Goal: Task Accomplishment & Management: Complete application form

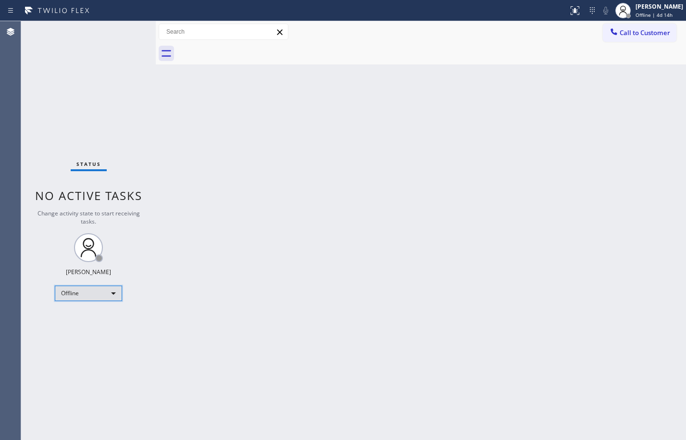
click at [74, 289] on div "Offline" at bounding box center [88, 293] width 67 height 15
click at [76, 319] on li "Available" at bounding box center [87, 319] width 65 height 12
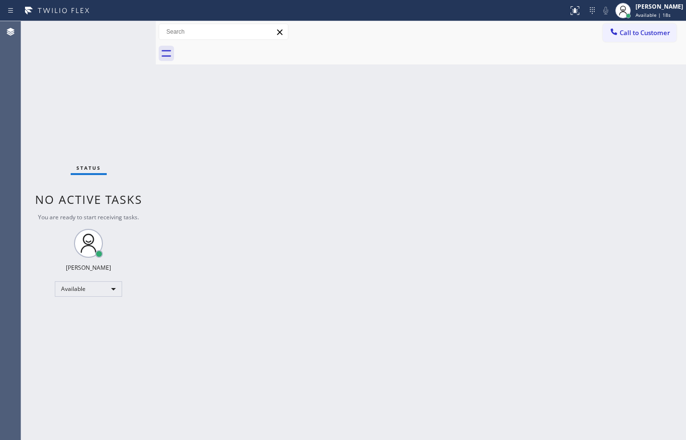
click at [280, 316] on div "Back to Dashboard Change Sender ID Customers Technicians Select a contact Outbo…" at bounding box center [421, 230] width 530 height 419
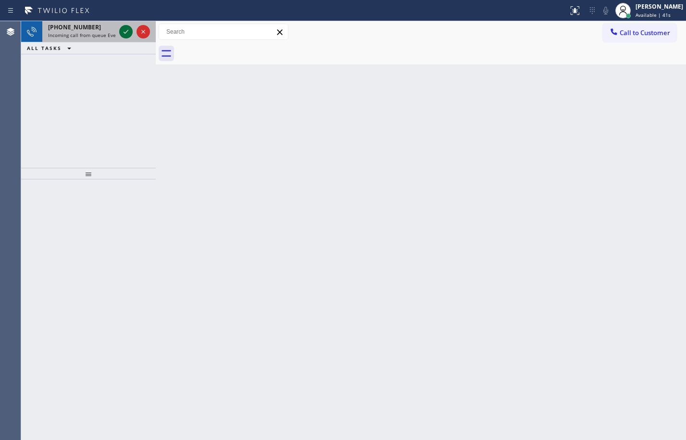
click at [122, 32] on icon at bounding box center [126, 32] width 12 height 12
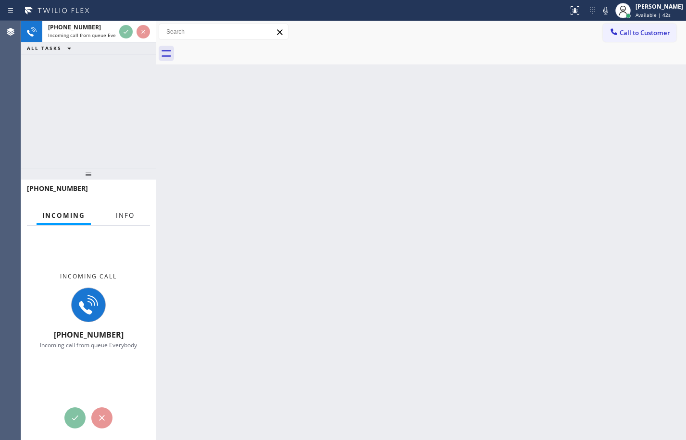
click at [124, 215] on span "Info" at bounding box center [125, 215] width 19 height 9
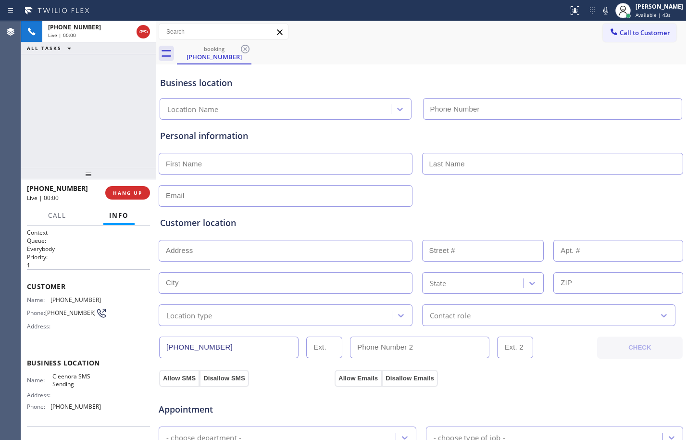
type input "[PHONE_NUMBER]"
click at [136, 187] on button "HANG UP" at bounding box center [127, 192] width 45 height 13
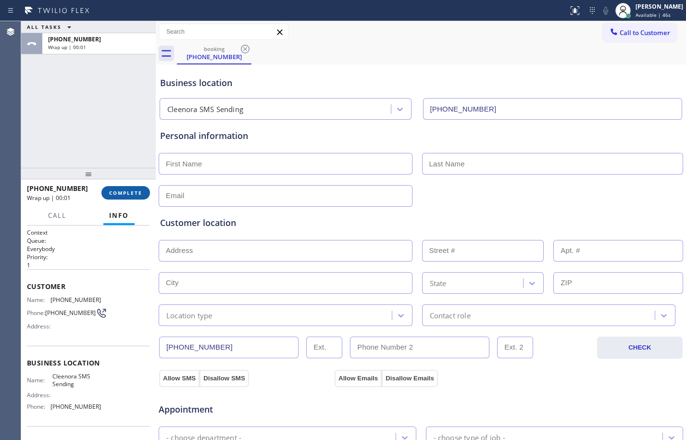
drag, startPoint x: 136, startPoint y: 187, endPoint x: 136, endPoint y: 193, distance: 5.3
click at [136, 193] on button "COMPLETE" at bounding box center [125, 192] width 49 height 13
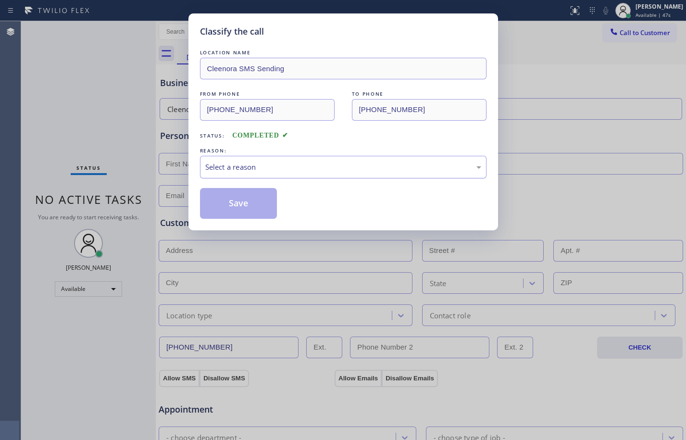
click at [342, 160] on div "Select a reason" at bounding box center [343, 167] width 286 height 23
click at [254, 203] on button "Save" at bounding box center [238, 203] width 77 height 31
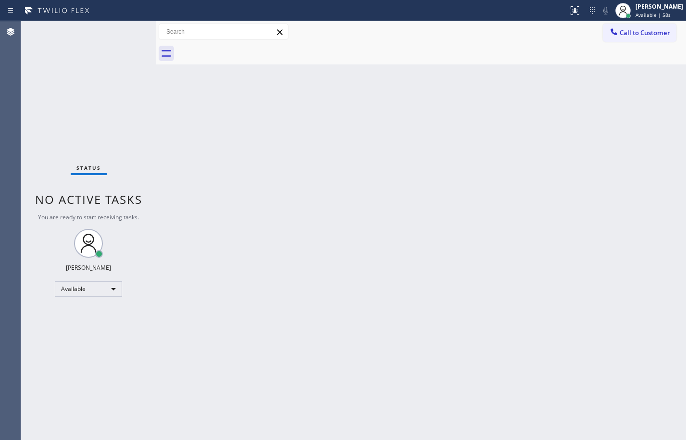
click at [375, 152] on div "Back to Dashboard Change Sender ID Customers Technicians Select a contact Outbo…" at bounding box center [421, 230] width 530 height 419
click at [452, 336] on div "Back to Dashboard Change Sender ID Customers Technicians Select a contact Outbo…" at bounding box center [421, 230] width 530 height 419
click at [145, 121] on div "Status No active tasks You are ready to start receiving tasks. [PERSON_NAME] Av…" at bounding box center [88, 230] width 135 height 419
click at [94, 101] on div "Status No active tasks You are ready to start receiving tasks. [PERSON_NAME] Av…" at bounding box center [88, 230] width 135 height 419
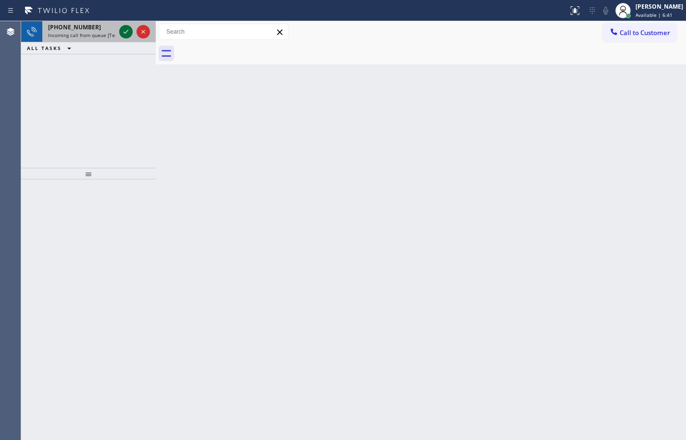
click at [129, 27] on icon at bounding box center [126, 32] width 12 height 12
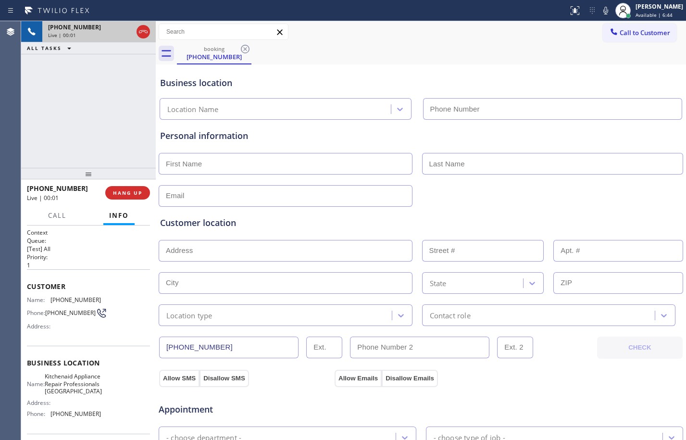
type input "[PHONE_NUMBER]"
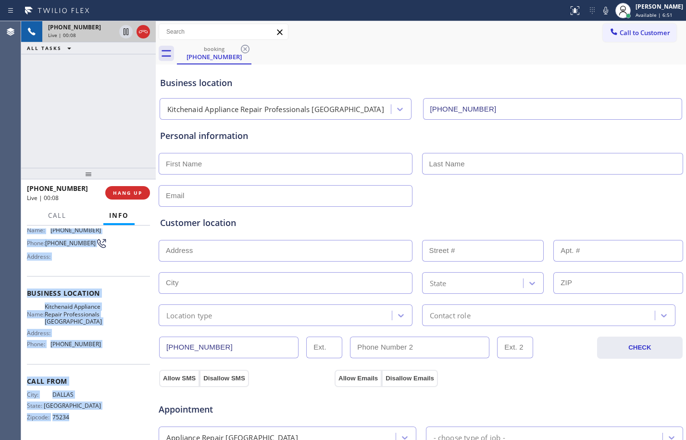
scroll to position [80, 0]
drag, startPoint x: 28, startPoint y: 286, endPoint x: 97, endPoint y: 352, distance: 94.5
click at [97, 352] on div "Context Queue: [Test] All Priority: 1 Customer Name: [PHONE_NUMBER] Phone: [PHO…" at bounding box center [88, 298] width 123 height 278
copy div "Customer Name: [PHONE_NUMBER] Phone: [PHONE_NUMBER] Address: Business location …"
click at [127, 37] on icon at bounding box center [126, 32] width 12 height 12
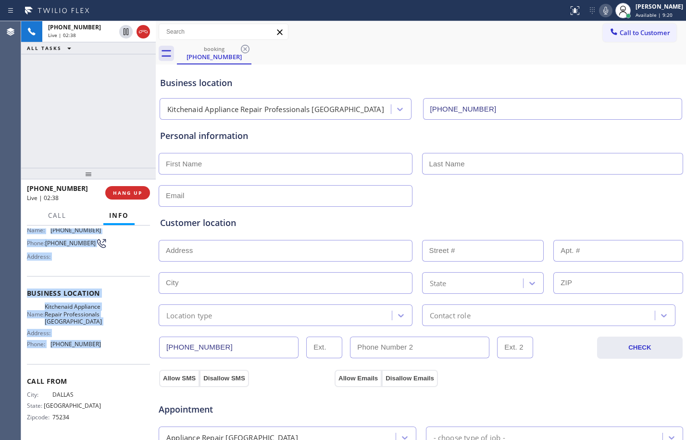
click at [603, 10] on icon at bounding box center [605, 11] width 5 height 8
click at [126, 32] on icon at bounding box center [126, 31] width 7 height 7
click at [602, 12] on rect at bounding box center [605, 9] width 7 height 7
click at [234, 164] on input "text" at bounding box center [286, 164] width 254 height 22
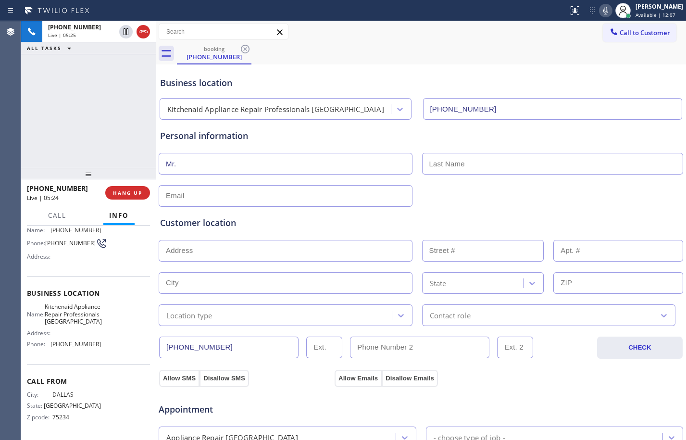
type input "Mr."
type input "[PERSON_NAME]"
click at [274, 202] on input "text" at bounding box center [286, 196] width 254 height 22
type input "[EMAIL_ADDRESS][DOMAIN_NAME]"
click at [328, 259] on input "text" at bounding box center [286, 251] width 254 height 22
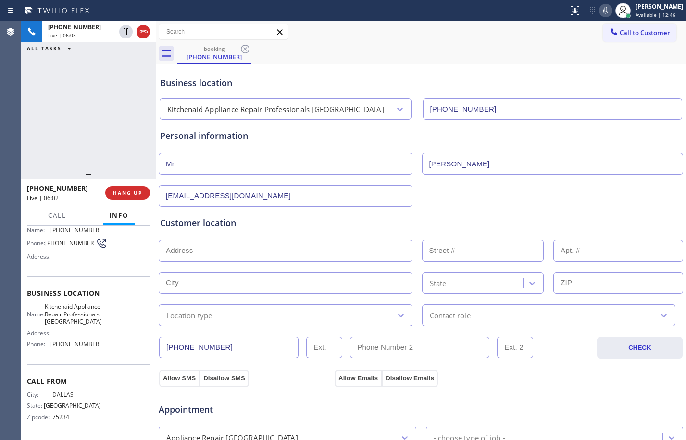
click at [223, 258] on input "text" at bounding box center [286, 251] width 254 height 22
click at [244, 246] on input "text" at bounding box center [286, 251] width 254 height 22
paste input "[STREET_ADDRESS]"
type input "[STREET_ADDRESS]"
type input "3007"
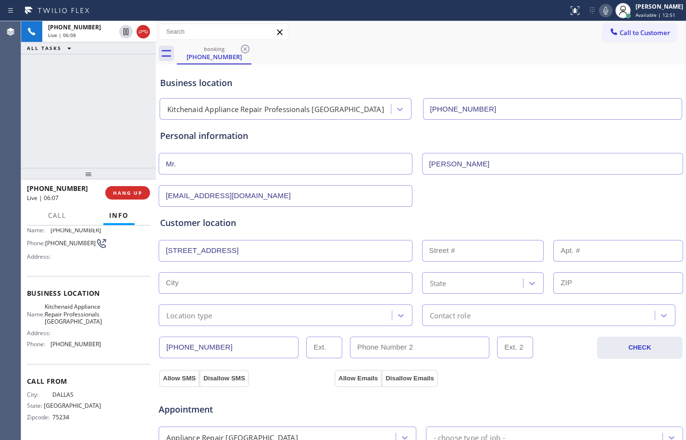
type input "[GEOGRAPHIC_DATA]"
type input "76123"
click at [238, 317] on div "Location type" at bounding box center [277, 315] width 230 height 17
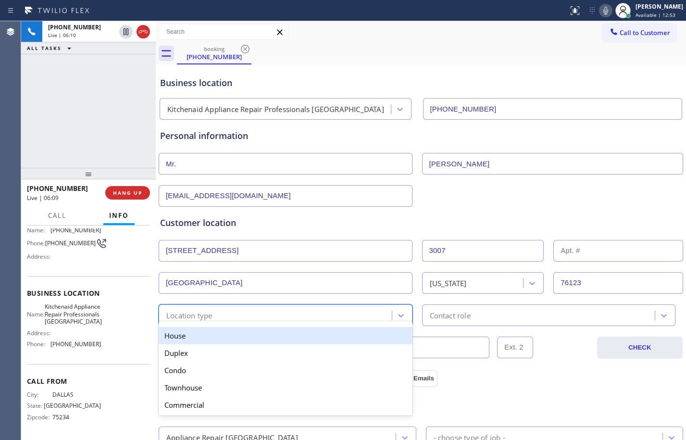
click at [220, 331] on div "House" at bounding box center [286, 335] width 254 height 17
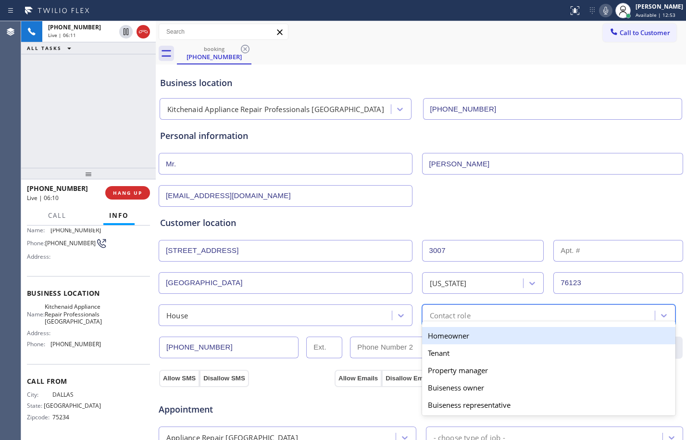
click at [532, 312] on div "Contact role" at bounding box center [540, 315] width 230 height 17
click at [482, 336] on div "Homeowner" at bounding box center [549, 335] width 254 height 17
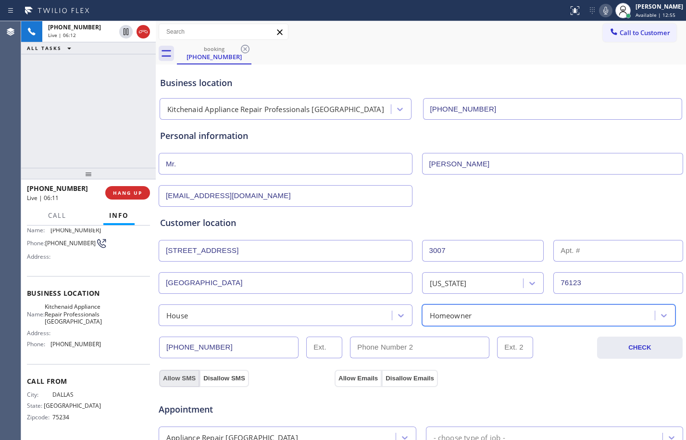
click at [182, 376] on button "Allow SMS" at bounding box center [179, 378] width 40 height 17
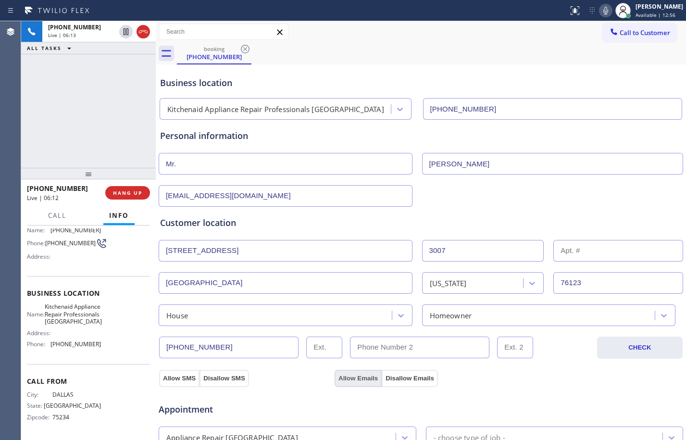
click at [362, 376] on button "Allow Emails" at bounding box center [358, 378] width 47 height 17
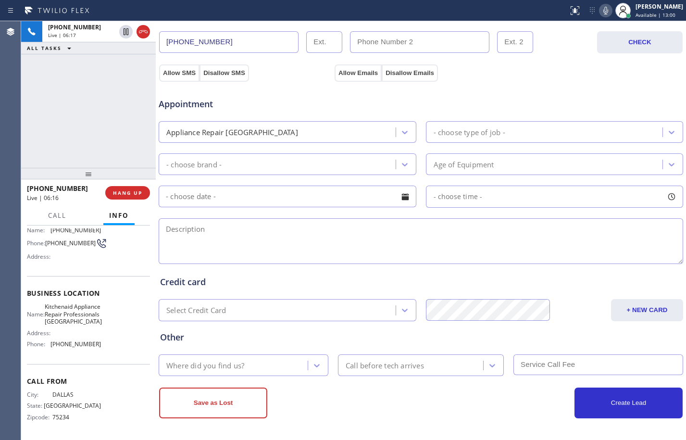
click at [434, 133] on div "- choose type of job -" at bounding box center [470, 131] width 72 height 11
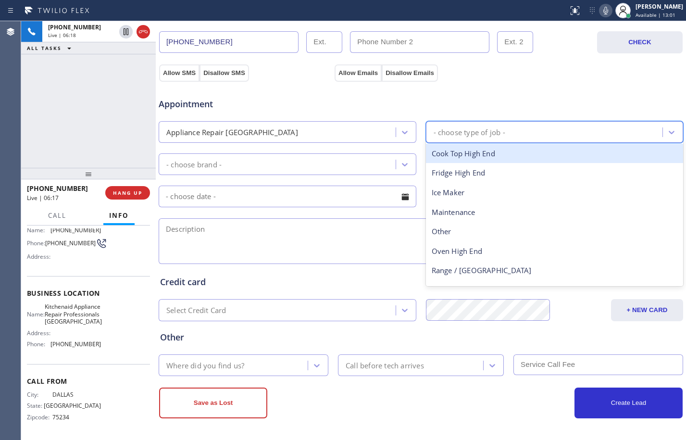
click at [340, 135] on div "Appliance Repair [GEOGRAPHIC_DATA]" at bounding box center [279, 132] width 234 height 17
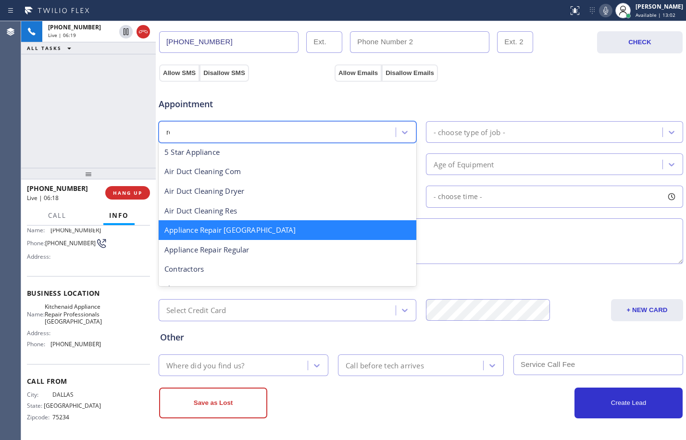
scroll to position [0, 0]
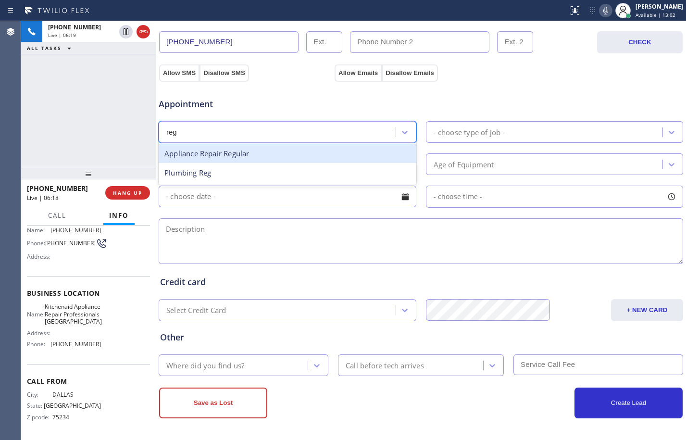
type input "regu"
drag, startPoint x: 364, startPoint y: 149, endPoint x: 405, endPoint y: 141, distance: 41.8
click at [364, 149] on div "Appliance Repair Regular" at bounding box center [288, 154] width 258 height 20
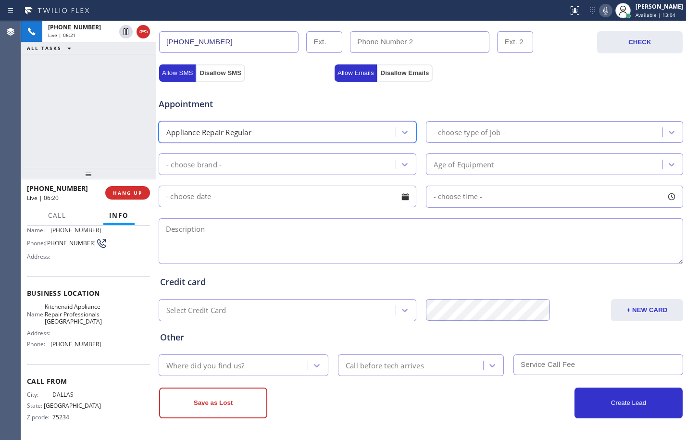
click at [470, 131] on div "- choose type of job -" at bounding box center [470, 131] width 72 height 11
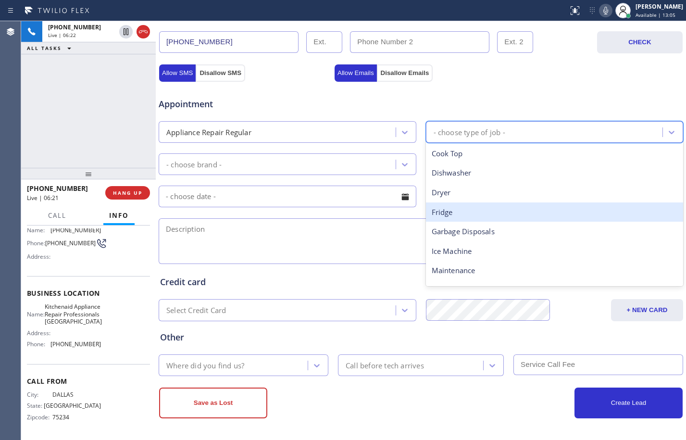
click at [470, 204] on div "Fridge" at bounding box center [555, 212] width 258 height 20
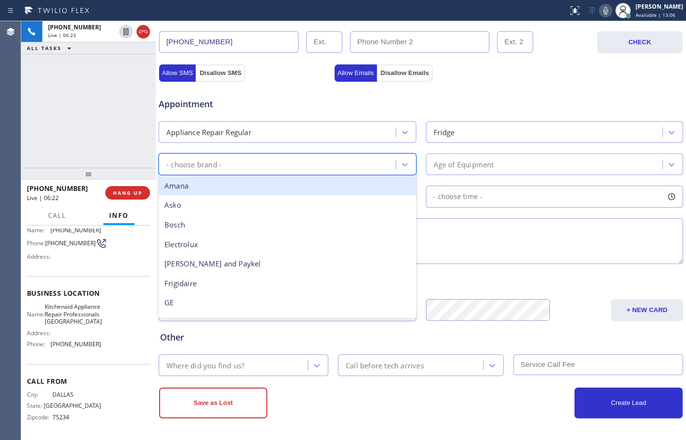
click at [340, 160] on div "- choose brand -" at bounding box center [279, 164] width 234 height 17
type input "frig"
click at [373, 194] on div "Frigidaire" at bounding box center [288, 186] width 258 height 20
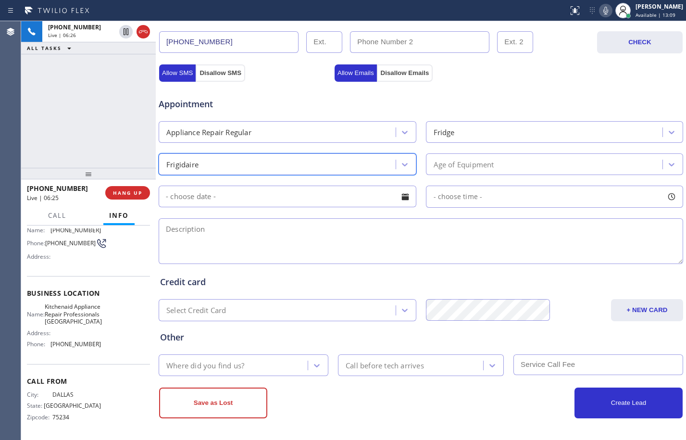
click at [557, 166] on div "Age of Equipment" at bounding box center [546, 164] width 234 height 17
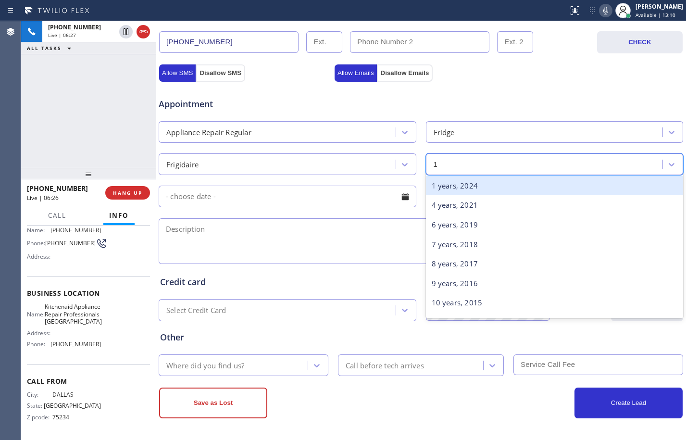
type input "10"
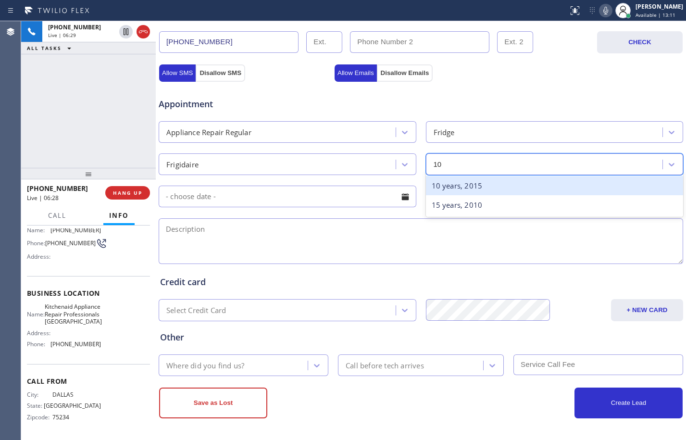
click at [535, 182] on div "10 years, 2015" at bounding box center [555, 186] width 258 height 20
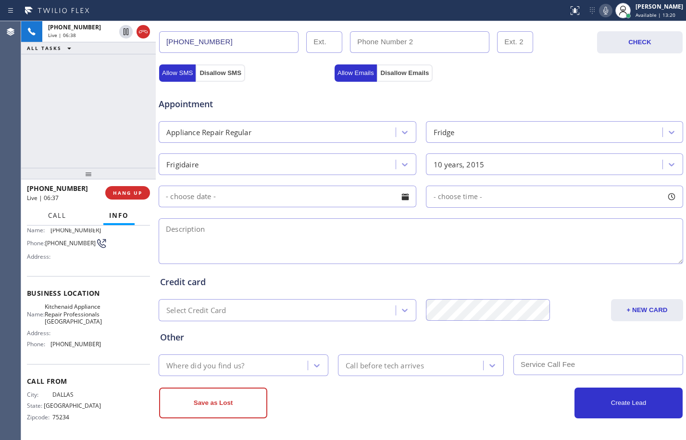
click at [62, 216] on span "Call" at bounding box center [57, 215] width 18 height 9
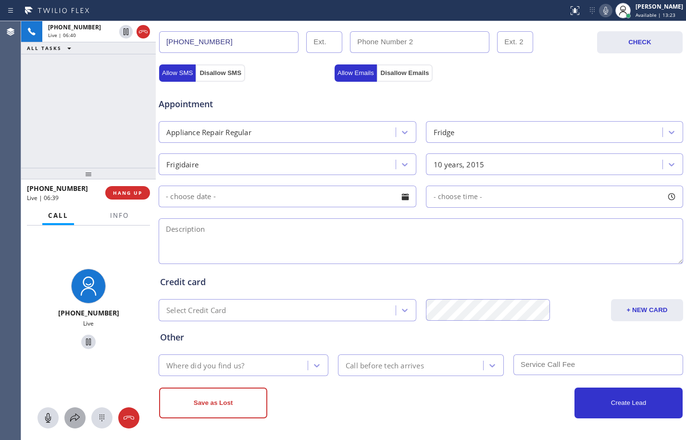
click at [83, 414] on div at bounding box center [74, 418] width 21 height 12
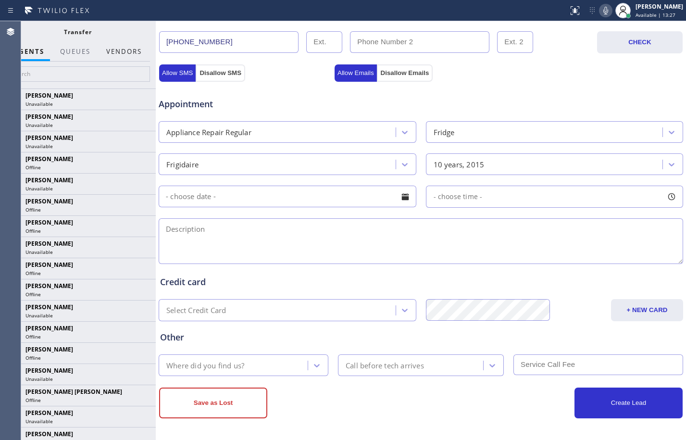
click at [125, 55] on button "Vendors" at bounding box center [123, 51] width 47 height 19
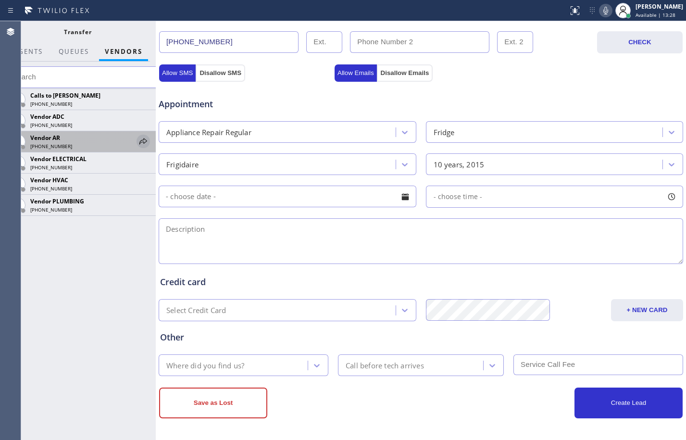
click at [139, 137] on icon at bounding box center [143, 142] width 12 height 12
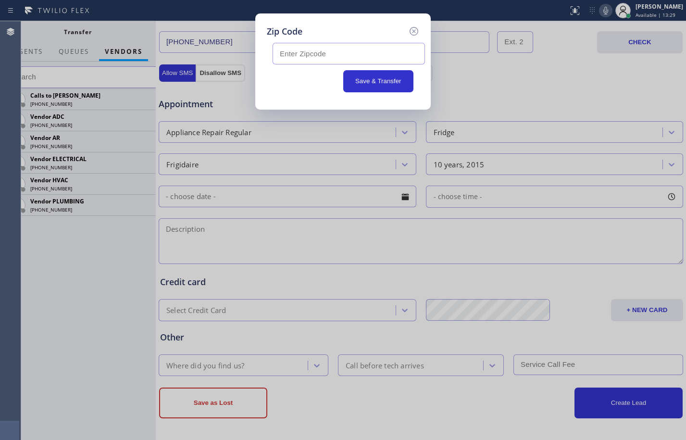
click at [362, 56] on input "text" at bounding box center [349, 54] width 152 height 22
paste input "76123"
type input "76123"
click at [380, 79] on button "Save & Transfer" at bounding box center [378, 81] width 71 height 22
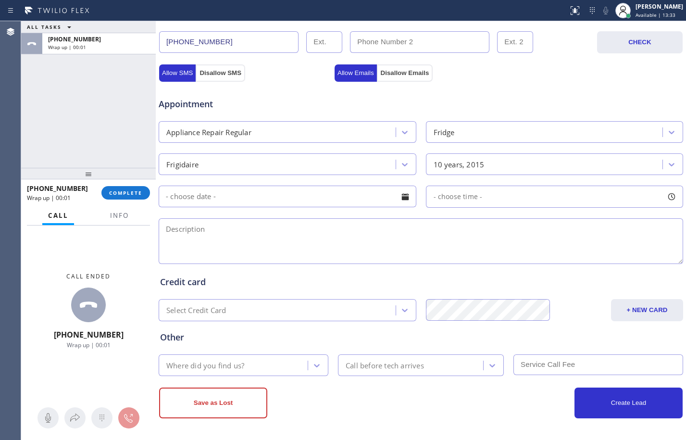
click at [230, 192] on input "text" at bounding box center [288, 197] width 258 height 22
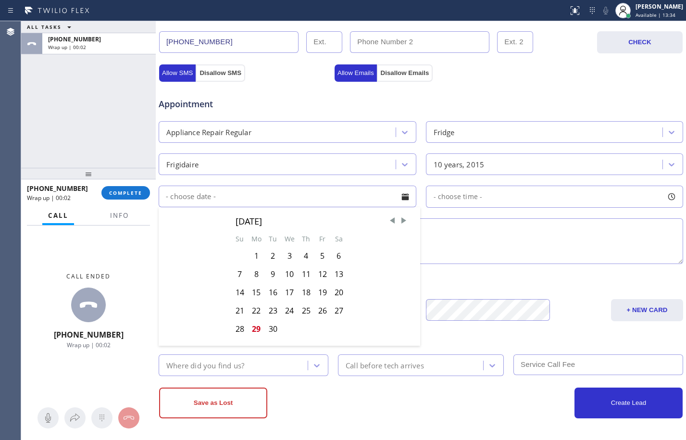
click at [554, 235] on textarea at bounding box center [421, 241] width 524 height 46
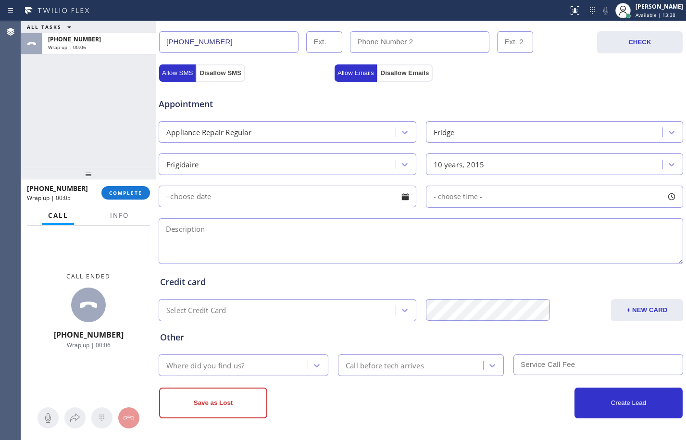
click at [245, 230] on textarea at bounding box center [421, 241] width 524 height 46
paste textarea "Frigidaire/Fridge/making noise/at least [DEMOGRAPHIC_DATA]"
click at [334, 230] on textarea "Frigidaire/Fridge/making noise/at least [DEMOGRAPHIC_DATA]" at bounding box center [421, 241] width 524 height 46
click at [348, 231] on textarea "Frigidaire/Fridge/making noise/at least [DEMOGRAPHIC_DATA]/" at bounding box center [421, 241] width 524 height 46
click at [460, 230] on textarea "Frigidaire/Fridge/making noise/at least [DEMOGRAPHIC_DATA]/House-HO/" at bounding box center [421, 241] width 524 height 46
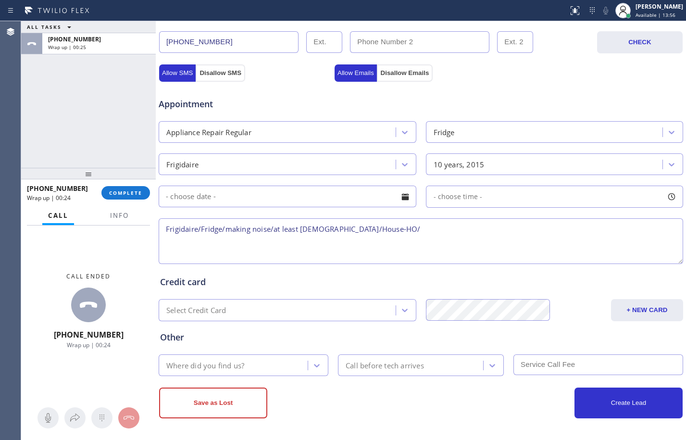
paste textarea "[STREET_ADDRESS]"
click at [430, 230] on textarea "Frigidaire/Fridge/making noise/at least [DEMOGRAPHIC_DATA]/House-HO/[STREET_ADD…" at bounding box center [421, 241] width 524 height 46
click at [543, 233] on textarea "Frigidaire/Fridge/making noise/at least [DEMOGRAPHIC_DATA]/House-HO/[STREET_ADD…" at bounding box center [421, 241] width 524 height 46
click at [530, 217] on div "Frigidaire/Fridge/making noise/at least [DEMOGRAPHIC_DATA]/House-HO/[STREET_ADD…" at bounding box center [421, 241] width 526 height 50
click at [531, 230] on textarea "Frigidaire/Fridge/making noise/at least [DEMOGRAPHIC_DATA]/House-HO/[STREET_ADD…" at bounding box center [421, 241] width 524 height 46
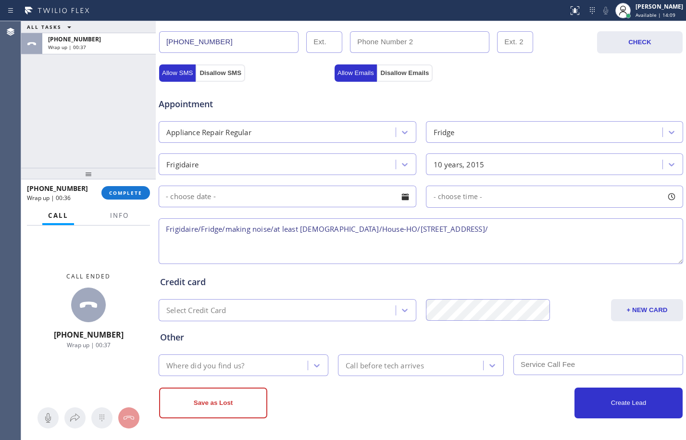
paste textarea "Kitchenaid Appliance Repair Professionals [GEOGRAPHIC_DATA]"
click at [280, 244] on textarea "Frigidaire/Fridge/making noise/at least [DEMOGRAPHIC_DATA]/House-HO/[STREET_ADD…" at bounding box center [421, 241] width 524 height 46
type textarea "Frigidaire/Fridge/making noise/at least [DEMOGRAPHIC_DATA]/House-HO/[STREET_ADD…"
click at [261, 371] on div "Where did you find us?" at bounding box center [235, 365] width 146 height 17
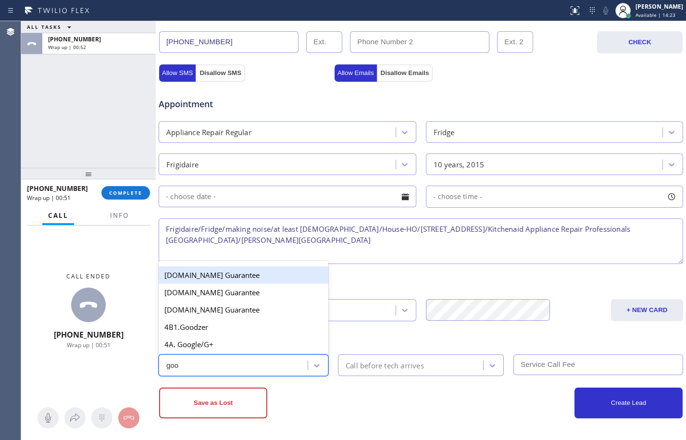
type input "goog"
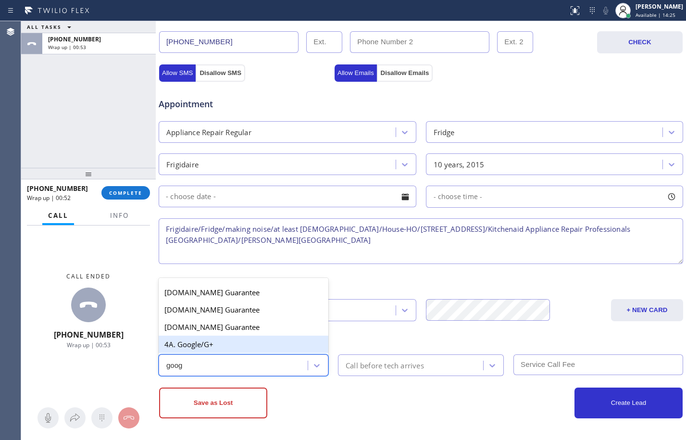
click at [258, 347] on div "4A. Google/G+" at bounding box center [244, 344] width 170 height 17
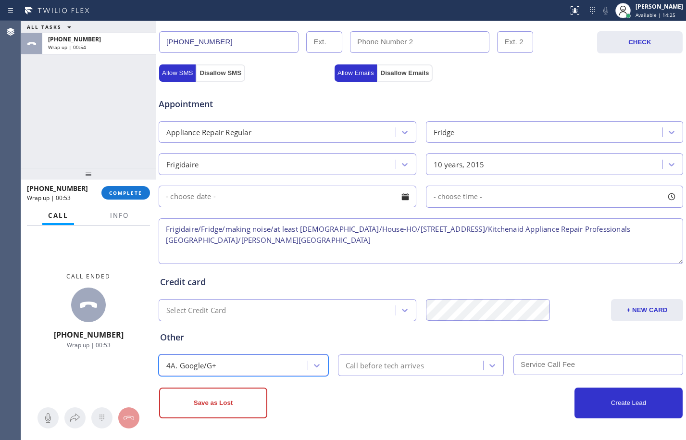
click at [268, 238] on textarea "Frigidaire/Fridge/making noise/at least [DEMOGRAPHIC_DATA]/House-HO/[STREET_ADD…" at bounding box center [421, 241] width 524 height 46
paste textarea "VTA Offered- declined (PASSED TO OOSA PARTNER =OOSA Leads)/Transferred to Regul…"
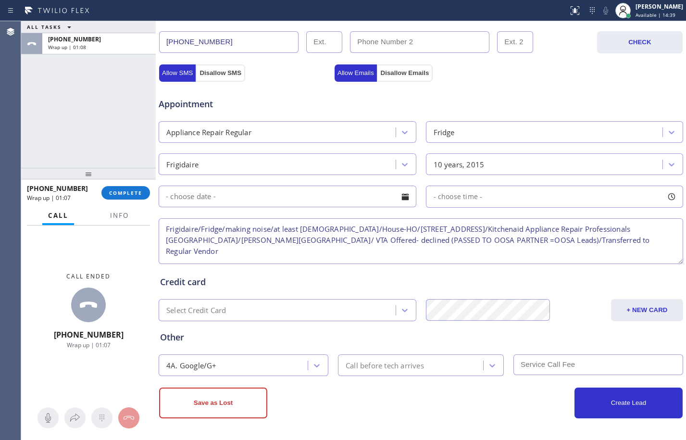
drag, startPoint x: 323, startPoint y: 239, endPoint x: 469, endPoint y: 242, distance: 146.1
click at [469, 242] on textarea "Frigidaire/Fridge/making noise/at least [DEMOGRAPHIC_DATA]/House-HO/[STREET_ADD…" at bounding box center [421, 241] width 524 height 46
drag, startPoint x: 293, startPoint y: 238, endPoint x: 311, endPoint y: 237, distance: 18.3
click at [294, 238] on textarea "Frigidaire/Fridge/making noise/at least [DEMOGRAPHIC_DATA]/House-HO/[STREET_ADD…" at bounding box center [421, 241] width 524 height 46
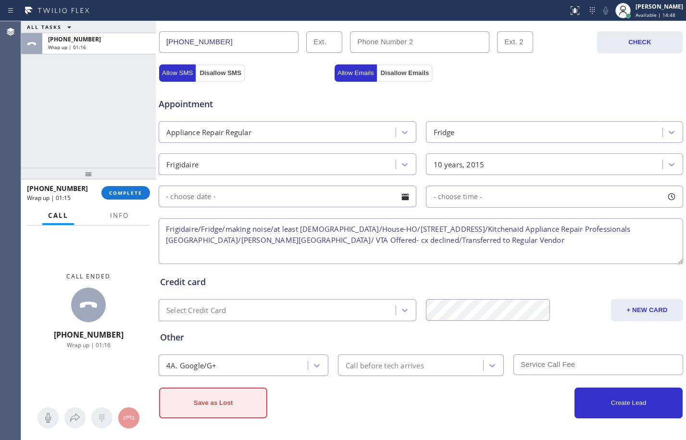
type textarea "Frigidaire/Fridge/making noise/at least [DEMOGRAPHIC_DATA]/House-HO/[STREET_ADD…"
click at [236, 405] on button "Save as Lost" at bounding box center [213, 402] width 108 height 31
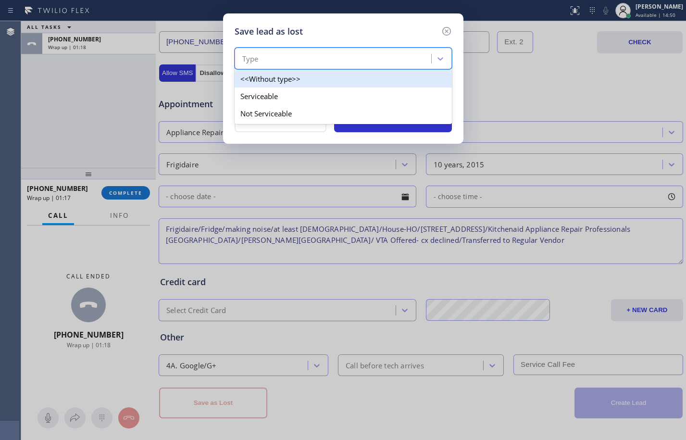
click at [350, 48] on div "Type" at bounding box center [343, 59] width 217 height 22
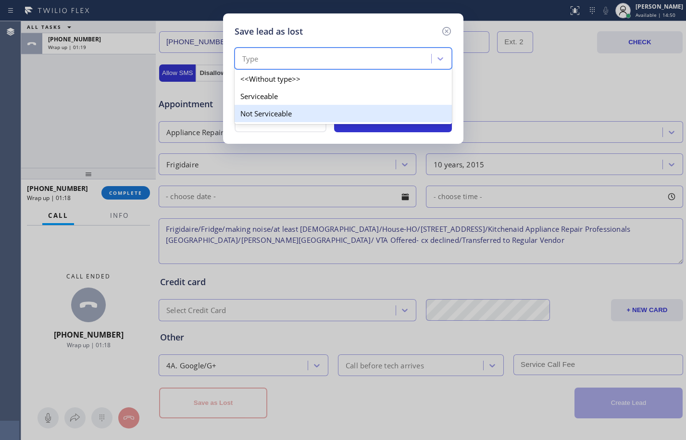
click at [295, 114] on div "Not Serviceable" at bounding box center [343, 113] width 217 height 17
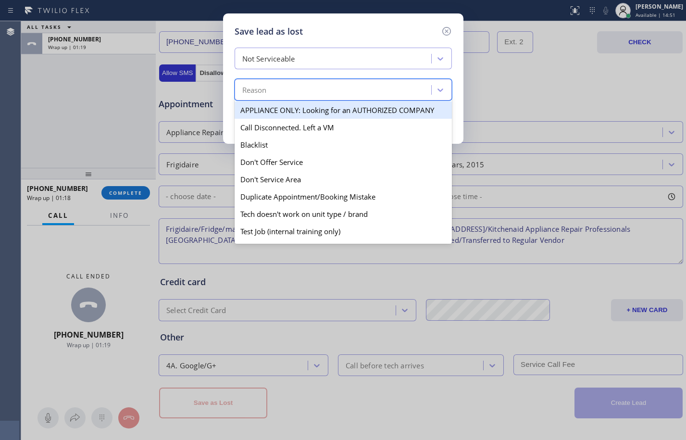
click at [284, 88] on div "Reason" at bounding box center [334, 90] width 194 height 17
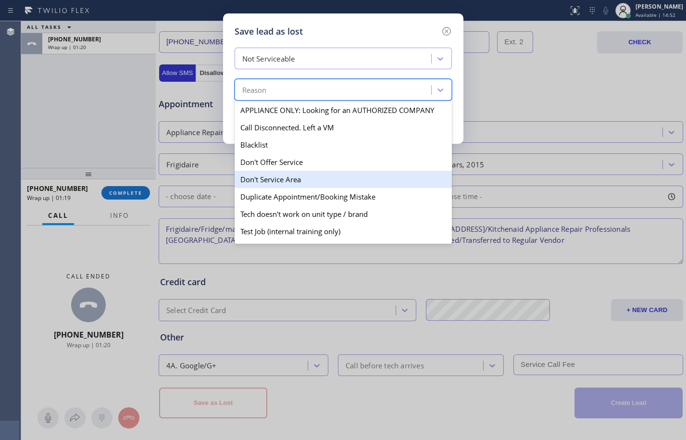
click at [277, 183] on div "Don't Service Area" at bounding box center [343, 179] width 217 height 17
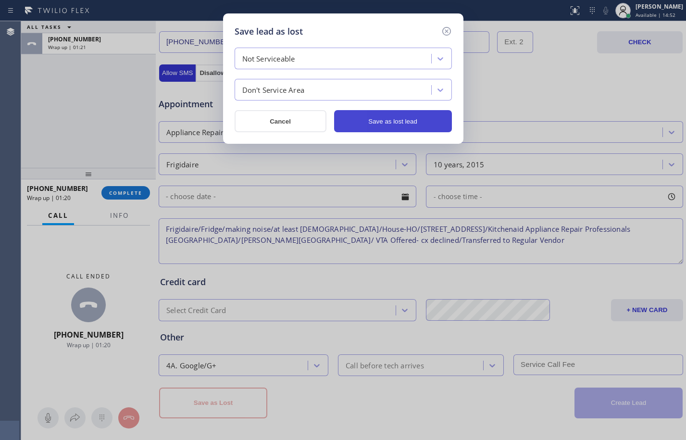
click at [416, 120] on button "Save as lost lead" at bounding box center [393, 121] width 118 height 22
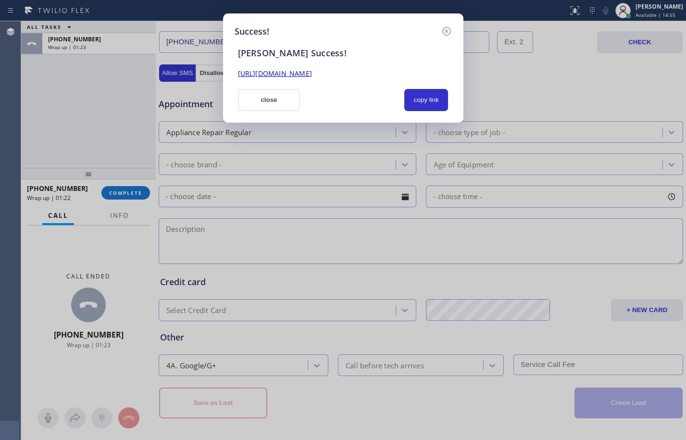
click at [312, 76] on link "[URL][DOMAIN_NAME]" at bounding box center [275, 73] width 74 height 9
click at [260, 93] on button "close" at bounding box center [269, 100] width 62 height 22
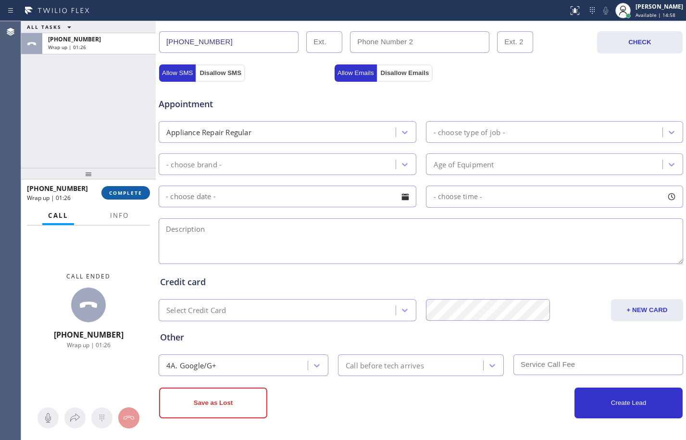
click at [140, 190] on span "COMPLETE" at bounding box center [125, 192] width 33 height 7
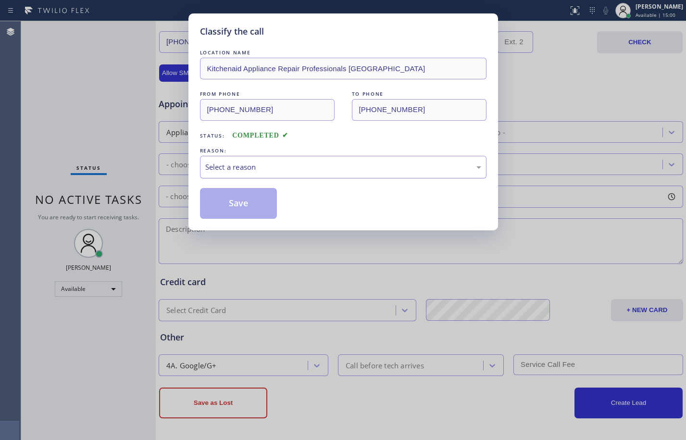
click at [292, 162] on div "Select a reason" at bounding box center [343, 167] width 276 height 11
click at [254, 198] on button "Save" at bounding box center [238, 203] width 77 height 31
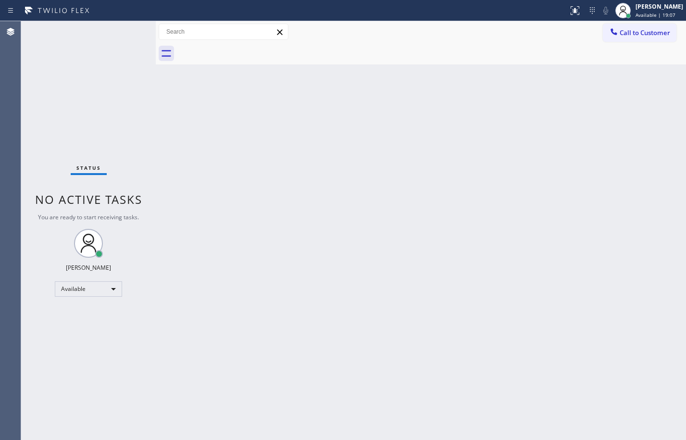
click at [156, 101] on div at bounding box center [156, 230] width 0 height 419
click at [373, 274] on div "Back to Dashboard Change Sender ID Customers Technicians Select a contact Outbo…" at bounding box center [421, 230] width 530 height 419
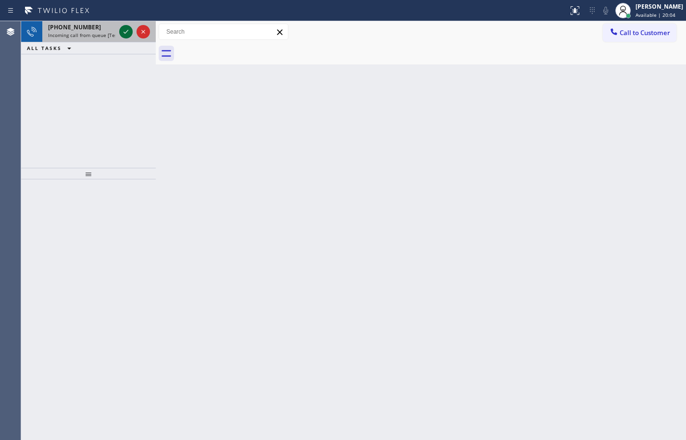
click at [122, 34] on icon at bounding box center [126, 32] width 12 height 12
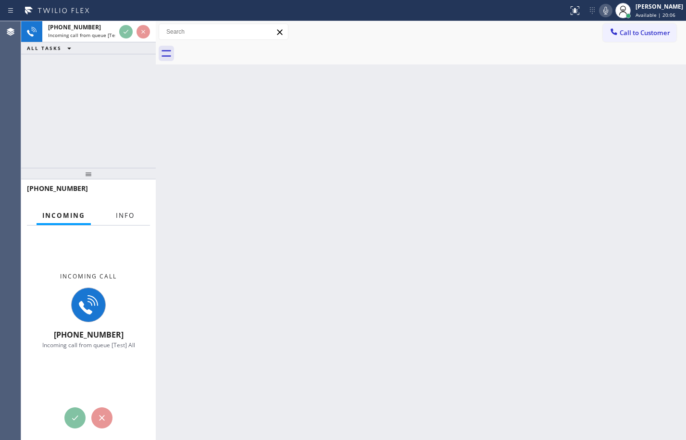
click at [127, 212] on span "Info" at bounding box center [125, 215] width 19 height 9
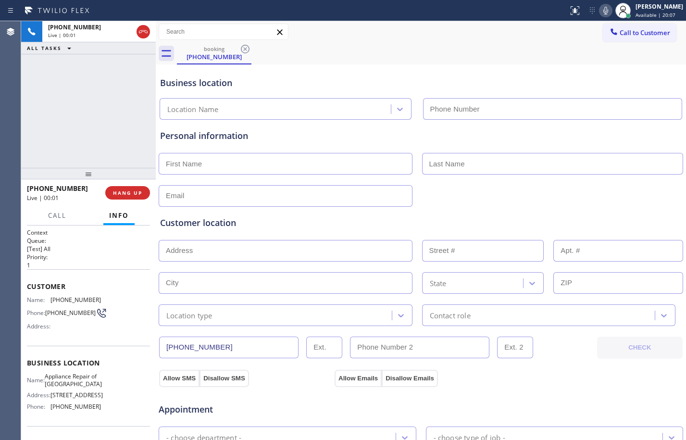
type input "[PHONE_NUMBER]"
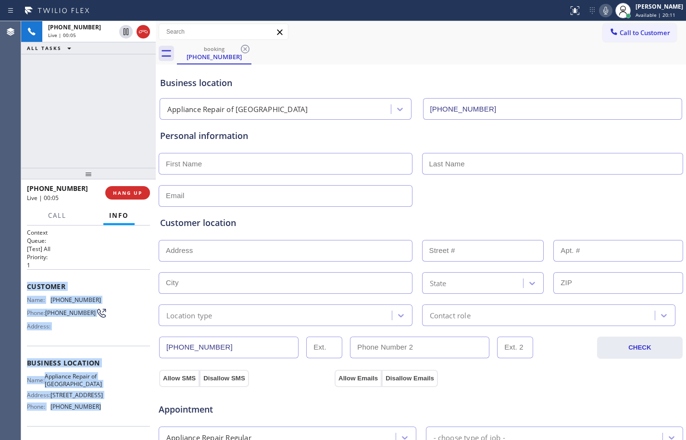
drag, startPoint x: 25, startPoint y: 289, endPoint x: 101, endPoint y: 416, distance: 148.3
click at [101, 416] on div "Context Queue: [Test] All Priority: 1 Customer Name: [PHONE_NUMBER] Phone: [PHO…" at bounding box center [88, 332] width 135 height 214
copy div "Customer Name: [PHONE_NUMBER] Phone: [PHONE_NUMBER] Address: Business location …"
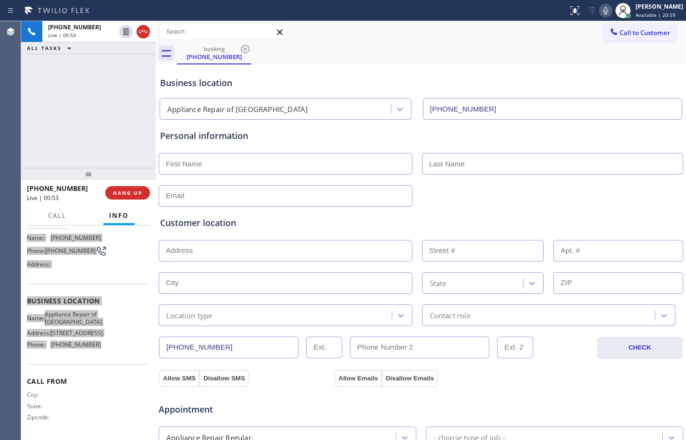
scroll to position [305, 0]
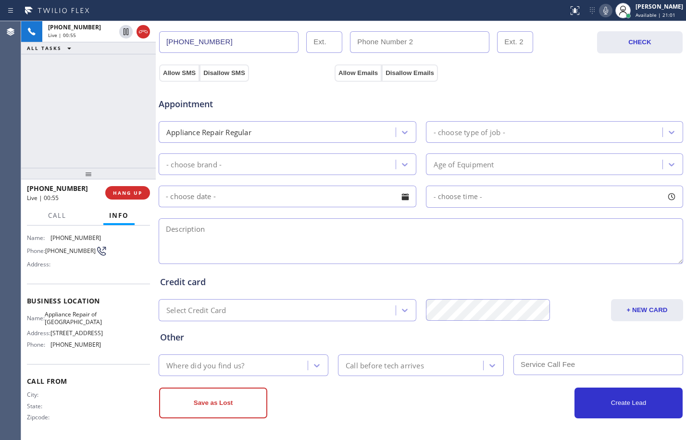
click at [101, 109] on div "[PHONE_NUMBER] Live | 00:55 ALL TASKS ALL TASKS ACTIVE TASKS TASKS IN WRAP UP" at bounding box center [88, 94] width 135 height 147
click at [130, 192] on span "HANG UP" at bounding box center [127, 192] width 29 height 7
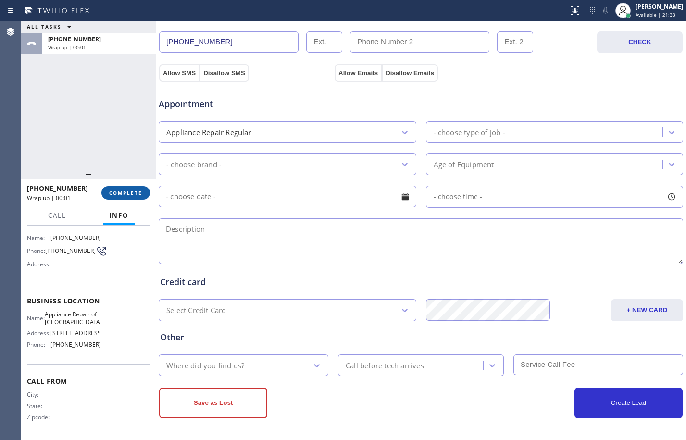
click at [141, 194] on span "COMPLETE" at bounding box center [125, 192] width 33 height 7
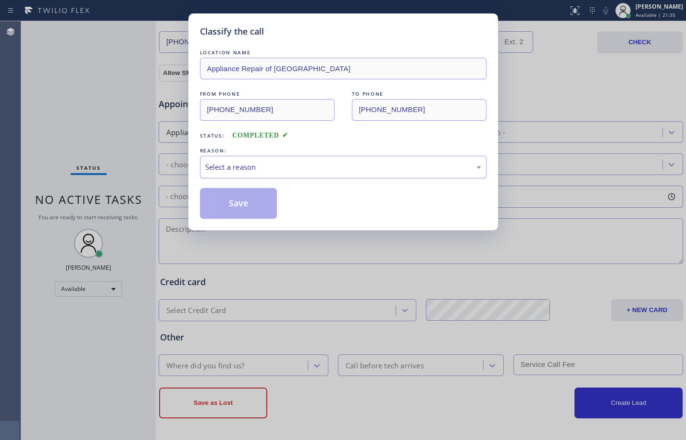
click at [305, 165] on div "Select a reason" at bounding box center [343, 167] width 276 height 11
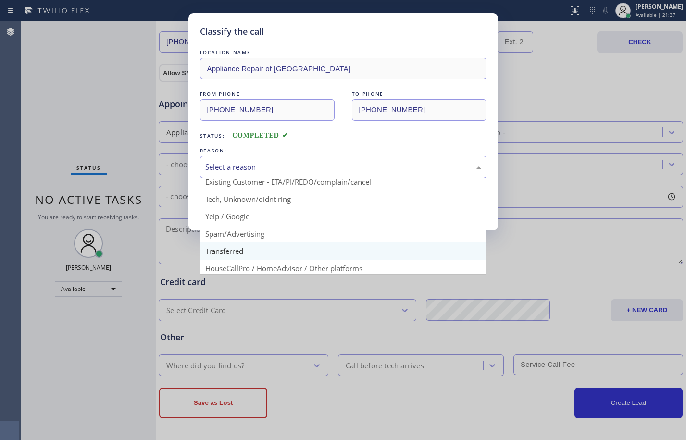
scroll to position [61, 0]
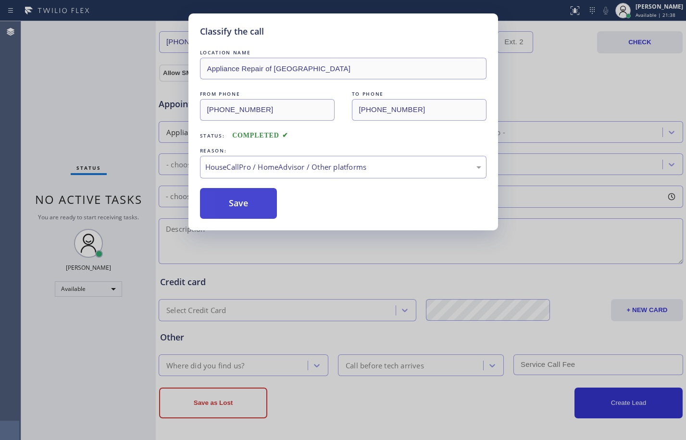
click at [252, 215] on button "Save" at bounding box center [238, 203] width 77 height 31
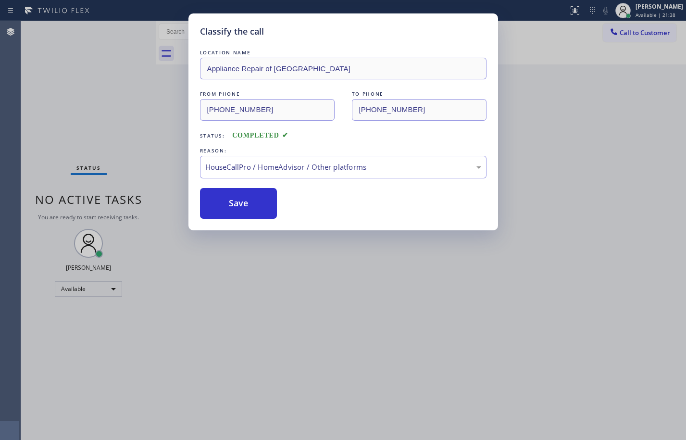
scroll to position [0, 0]
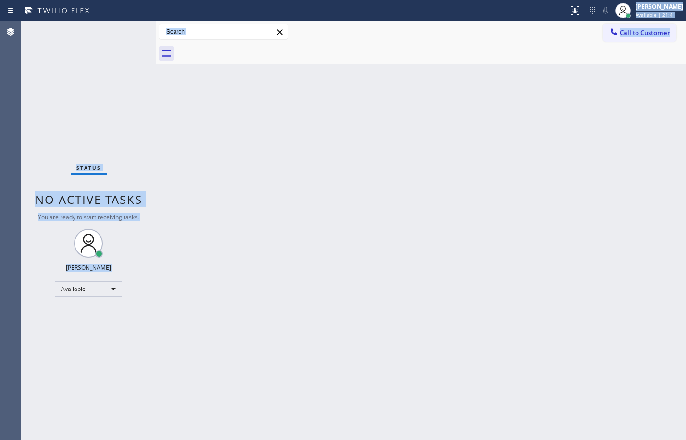
click at [678, 263] on div "Back to Dashboard Change Sender ID Customers Technicians Select a contact Outbo…" at bounding box center [421, 230] width 530 height 419
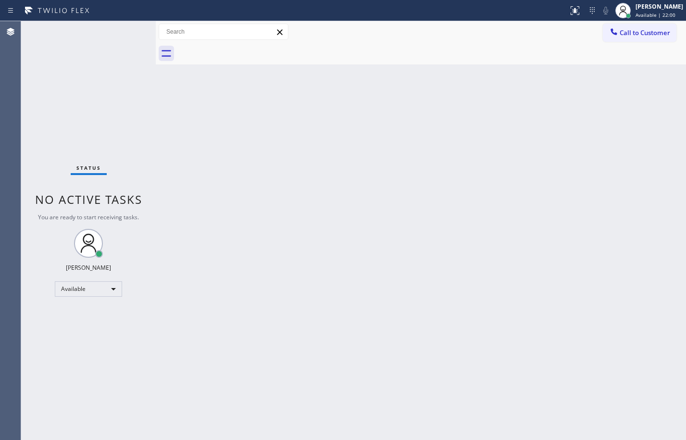
click at [111, 129] on div "Status No active tasks You are ready to start receiving tasks. [PERSON_NAME] Av…" at bounding box center [88, 230] width 135 height 419
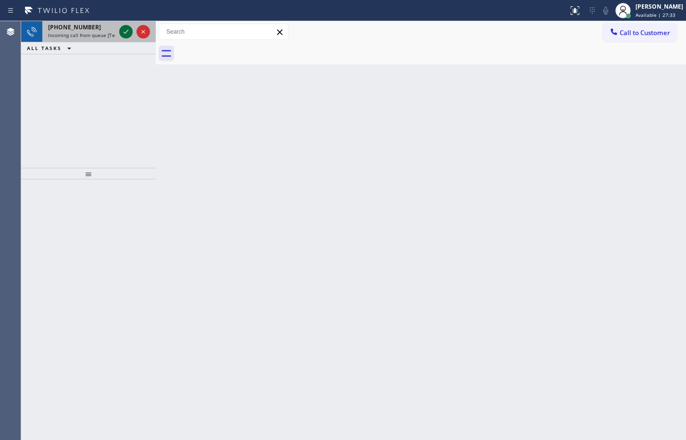
click at [123, 28] on icon at bounding box center [126, 32] width 12 height 12
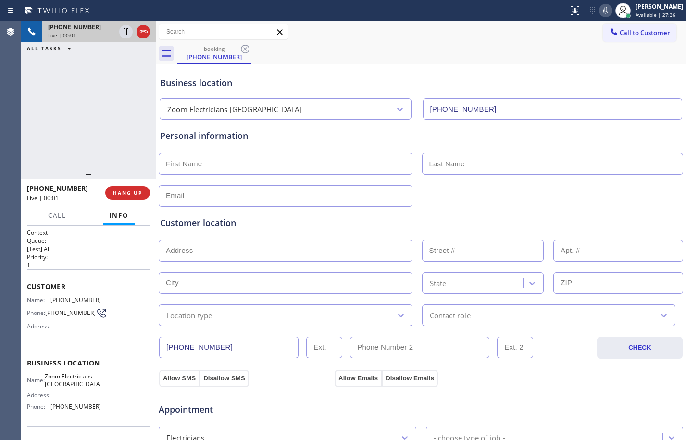
type input "[PHONE_NUMBER]"
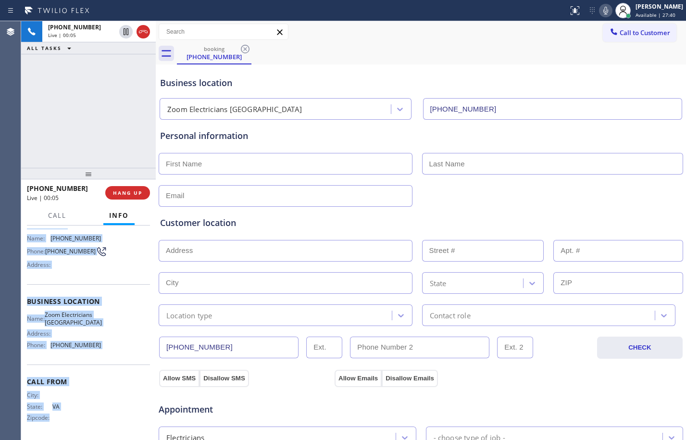
scroll to position [73, 0]
drag, startPoint x: 28, startPoint y: 285, endPoint x: 117, endPoint y: 341, distance: 104.6
click at [117, 341] on div "Context Queue: [Test] All Priority: 1 Customer Name: [PHONE_NUMBER] Phone: [PHO…" at bounding box center [88, 301] width 123 height 271
copy div "Customer Name: [PHONE_NUMBER] Phone: [PHONE_NUMBER] Address: Business location …"
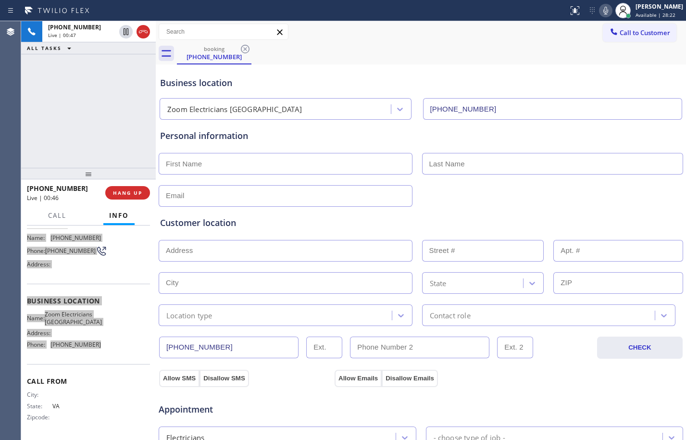
scroll to position [305, 0]
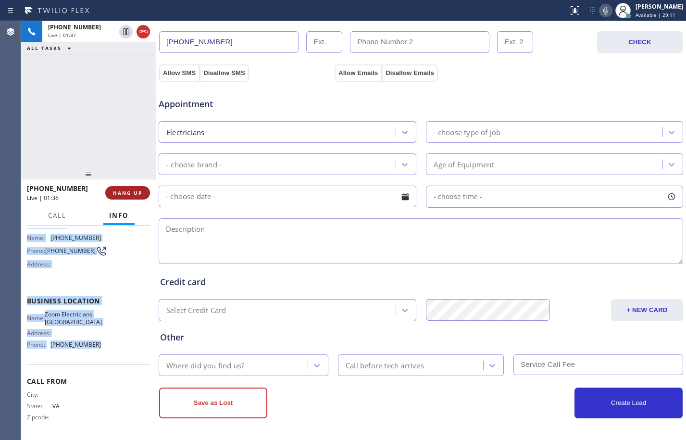
click at [127, 196] on button "HANG UP" at bounding box center [127, 192] width 45 height 13
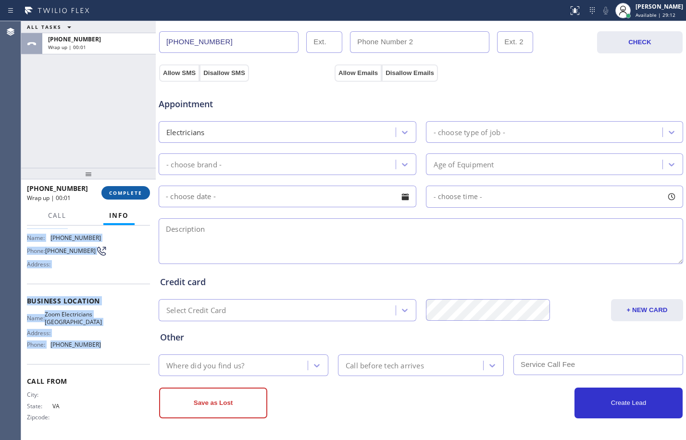
click at [127, 196] on button "COMPLETE" at bounding box center [125, 192] width 49 height 13
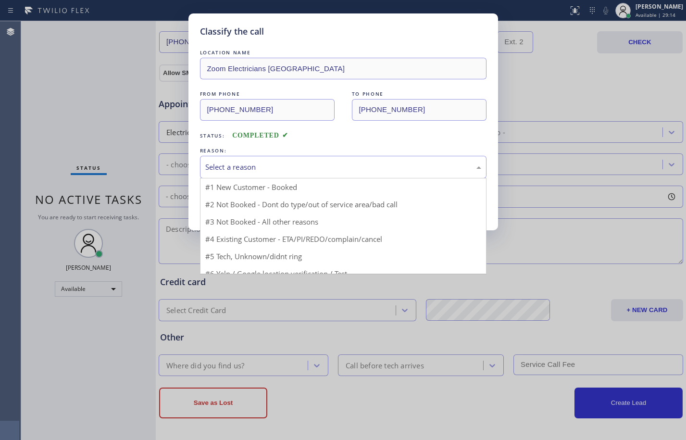
click at [279, 163] on div "Select a reason" at bounding box center [343, 167] width 276 height 11
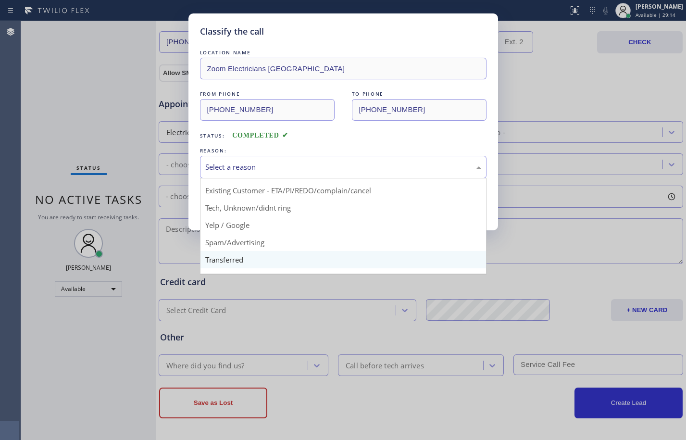
scroll to position [61, 0]
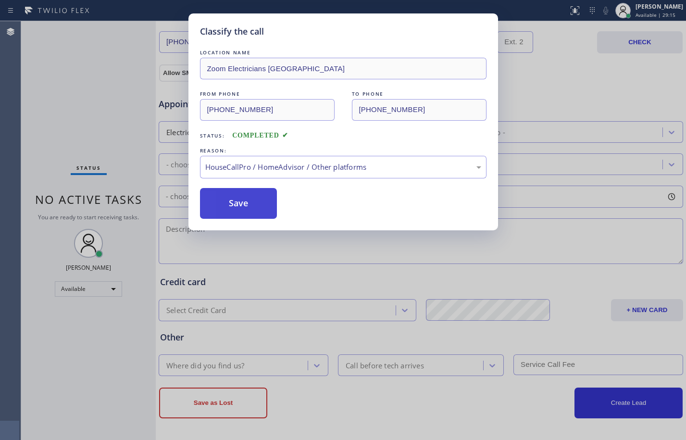
click at [255, 209] on button "Save" at bounding box center [238, 203] width 77 height 31
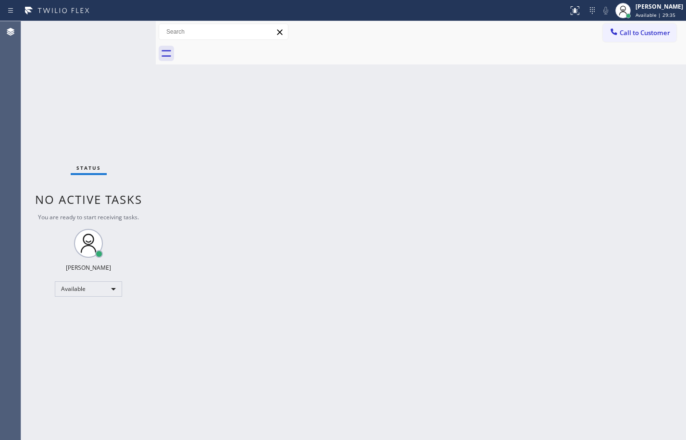
click at [546, 411] on div "Back to Dashboard Change Sender ID Customers Technicians Select a contact Outbo…" at bounding box center [421, 230] width 530 height 419
click at [149, 125] on div "Status No active tasks You are ready to start receiving tasks. [PERSON_NAME] Av…" at bounding box center [88, 230] width 135 height 419
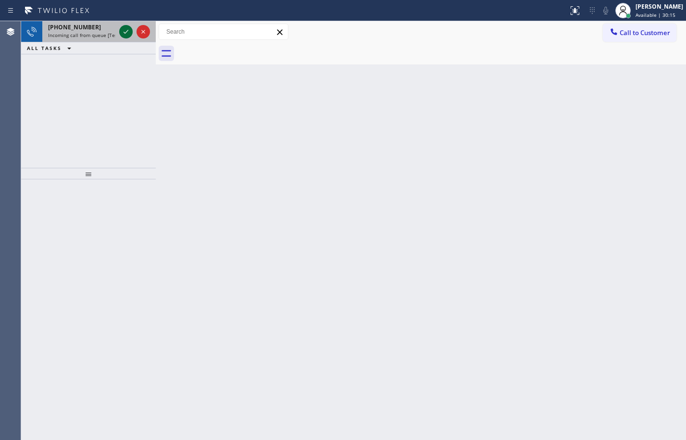
click at [127, 31] on icon at bounding box center [126, 32] width 12 height 12
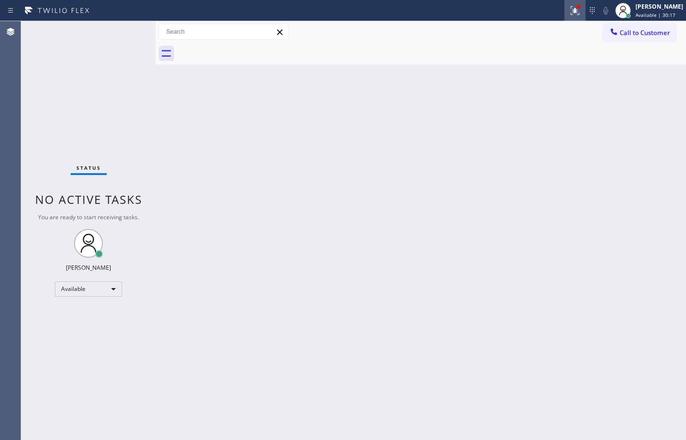
click at [564, 14] on div at bounding box center [574, 11] width 21 height 12
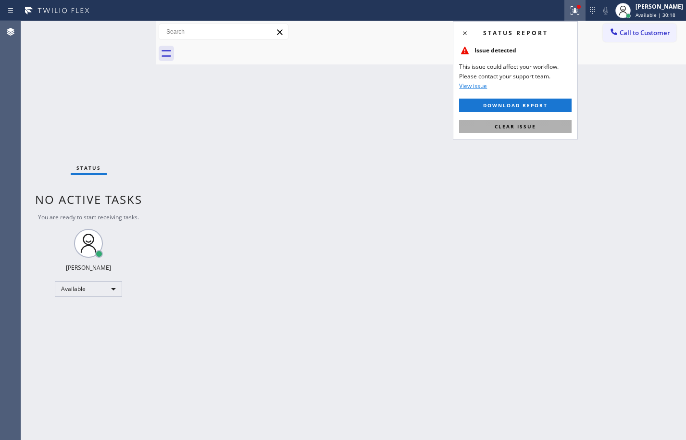
click at [507, 124] on span "Clear issue" at bounding box center [515, 126] width 41 height 7
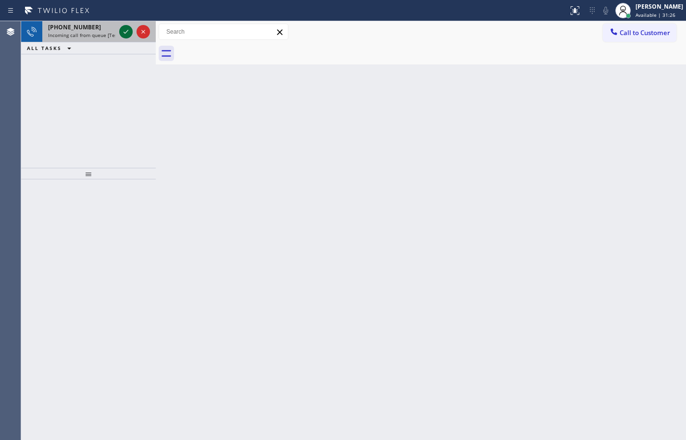
click at [120, 31] on icon at bounding box center [126, 32] width 12 height 12
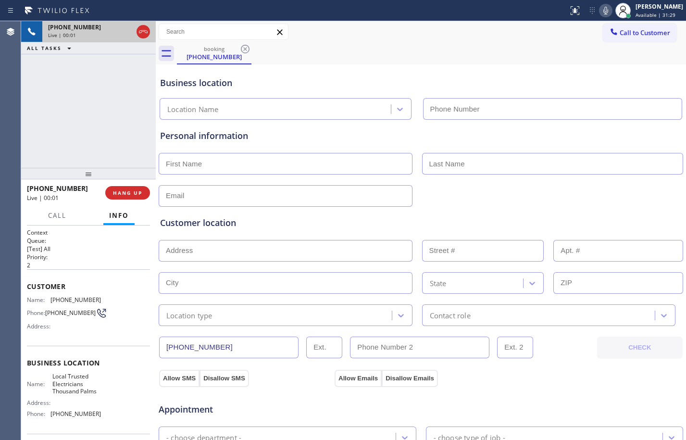
type input "[PHONE_NUMBER]"
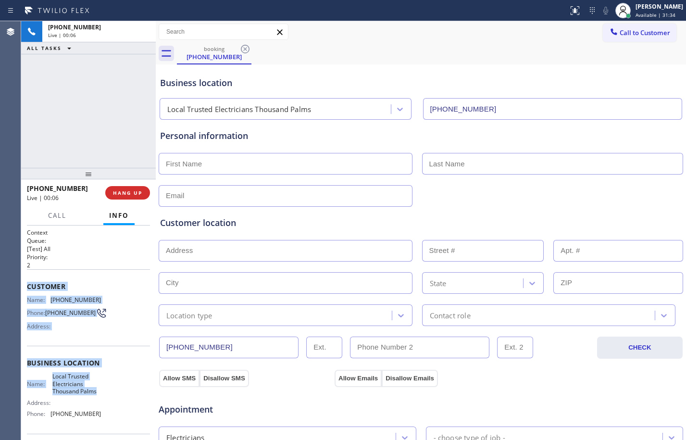
drag, startPoint x: 26, startPoint y: 288, endPoint x: 112, endPoint y: 391, distance: 134.5
click at [112, 391] on div "Context Queue: [Test] All Priority: 2 Customer Name: [PHONE_NUMBER] Phone: [PHO…" at bounding box center [88, 332] width 135 height 214
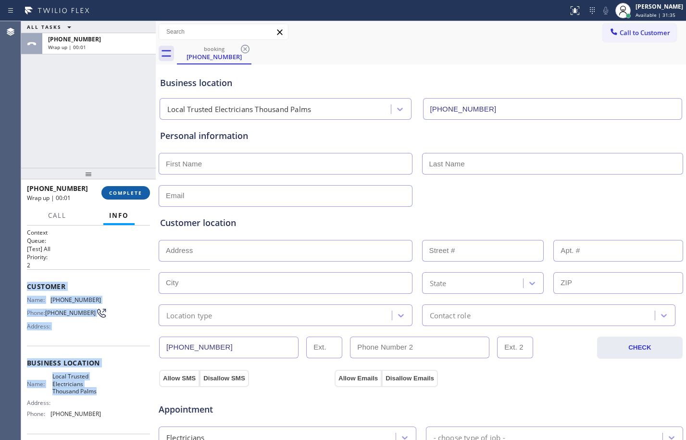
click at [119, 195] on span "COMPLETE" at bounding box center [125, 192] width 33 height 7
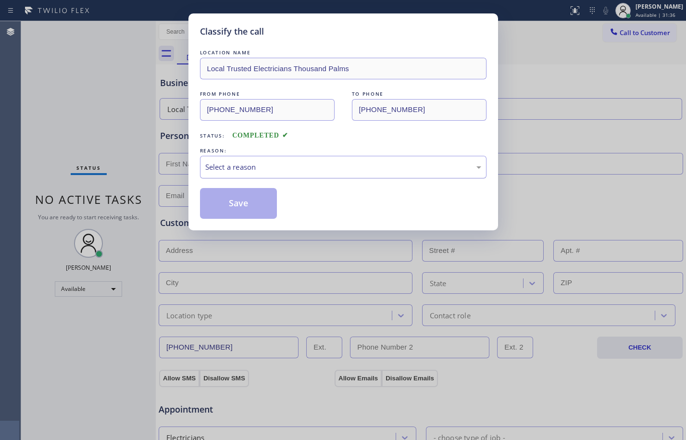
click at [367, 159] on div "Select a reason" at bounding box center [343, 167] width 286 height 23
click at [224, 208] on button "Save" at bounding box center [238, 203] width 77 height 31
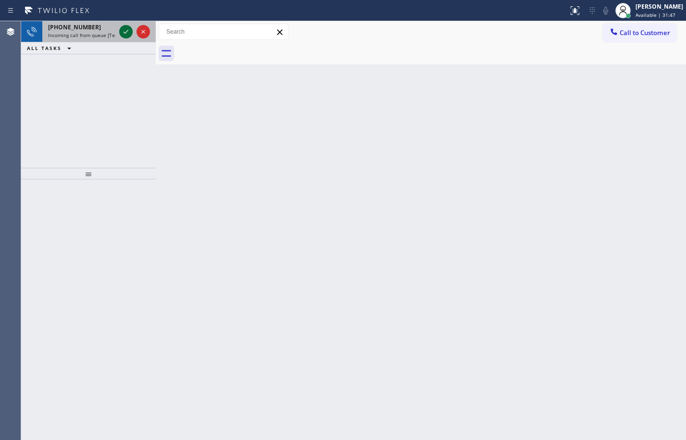
click at [126, 32] on icon at bounding box center [126, 32] width 5 height 4
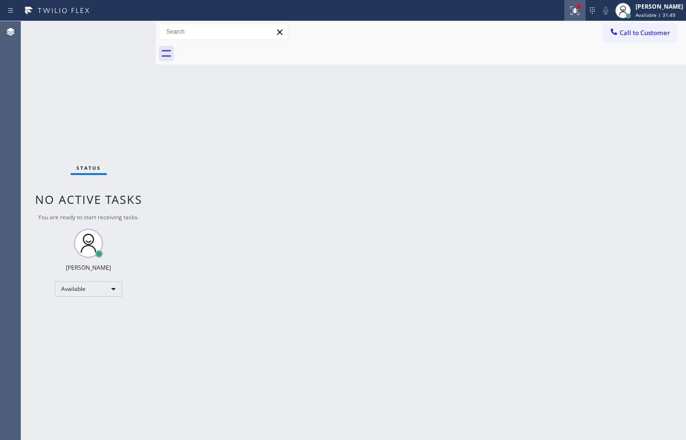
click at [569, 14] on icon at bounding box center [575, 11] width 12 height 12
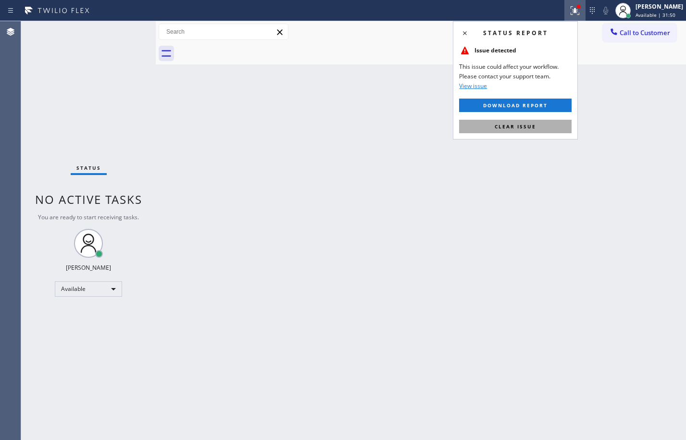
click at [501, 128] on span "Clear issue" at bounding box center [515, 126] width 41 height 7
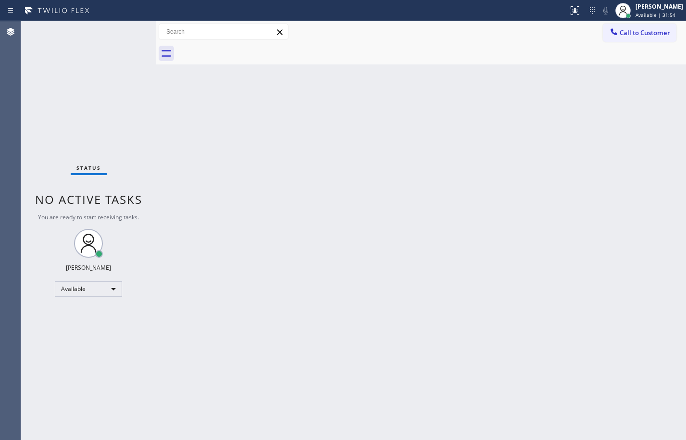
drag, startPoint x: 100, startPoint y: 137, endPoint x: 105, endPoint y: 137, distance: 4.8
click at [100, 137] on div "Status No active tasks You are ready to start receiving tasks. [PERSON_NAME] Av…" at bounding box center [88, 230] width 135 height 419
click at [336, 168] on div "Back to Dashboard Change Sender ID Customers Technicians Select a contact Outbo…" at bounding box center [421, 230] width 530 height 419
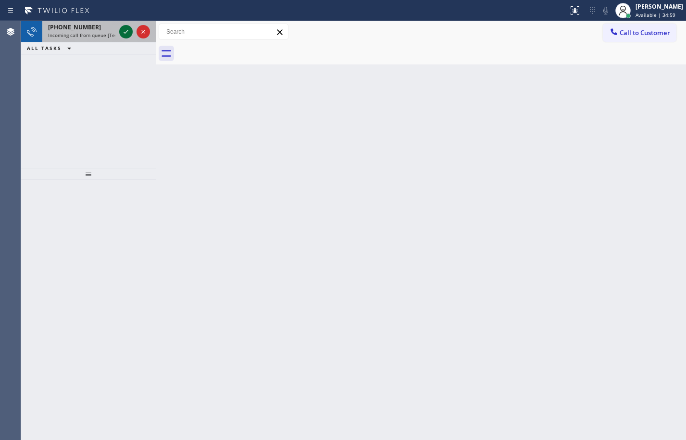
click at [123, 29] on icon at bounding box center [126, 32] width 12 height 12
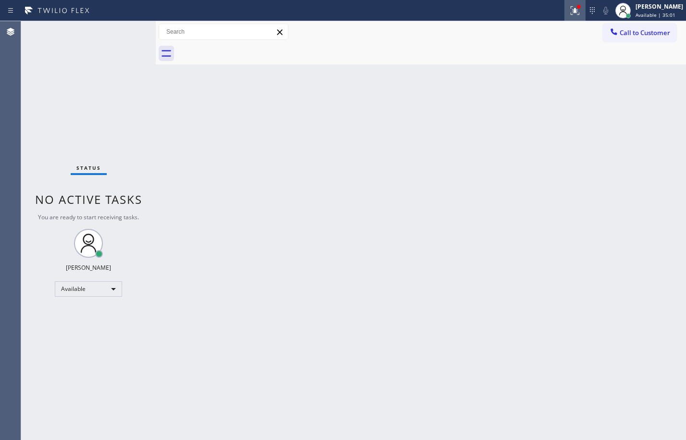
click at [569, 12] on icon at bounding box center [575, 11] width 12 height 12
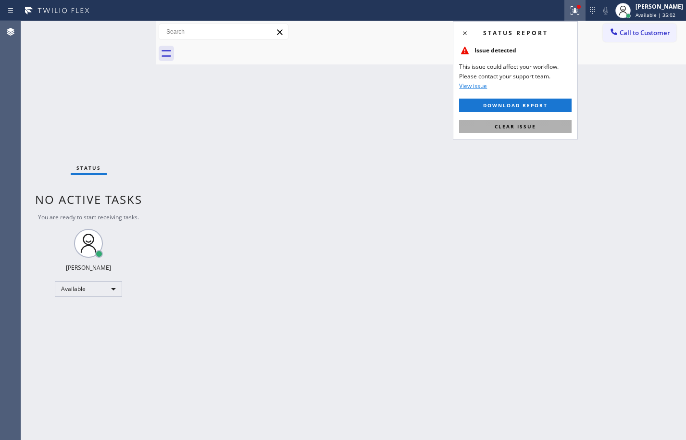
click at [518, 131] on button "Clear issue" at bounding box center [515, 126] width 112 height 13
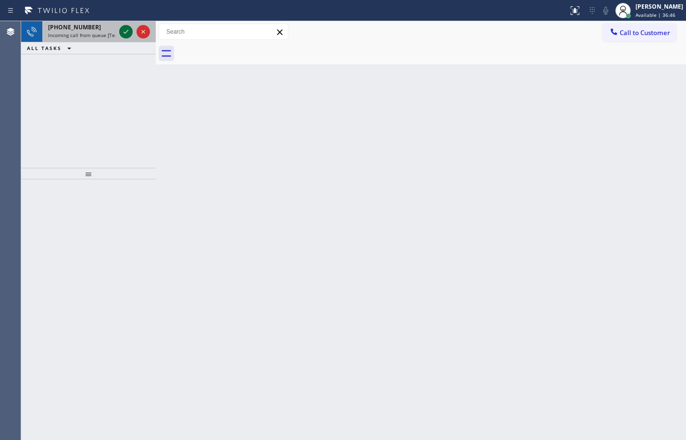
click at [126, 34] on icon at bounding box center [126, 32] width 12 height 12
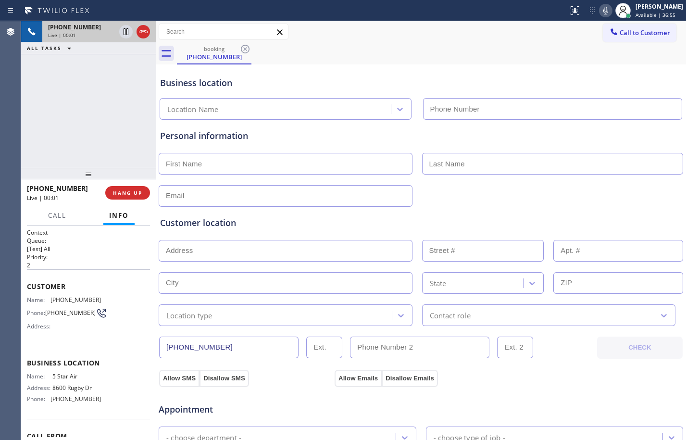
type input "[PHONE_NUMBER]"
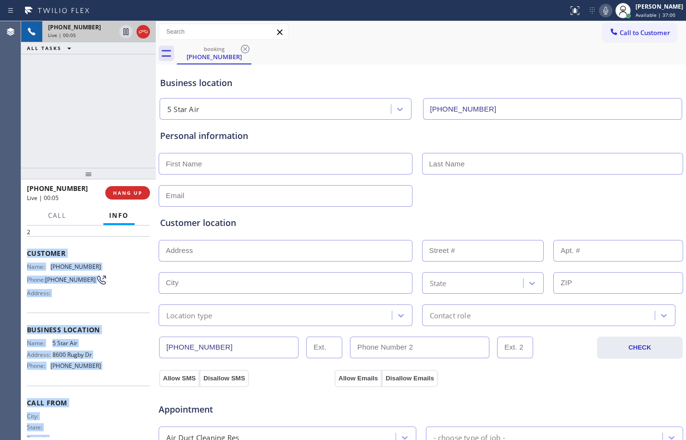
scroll to position [58, 0]
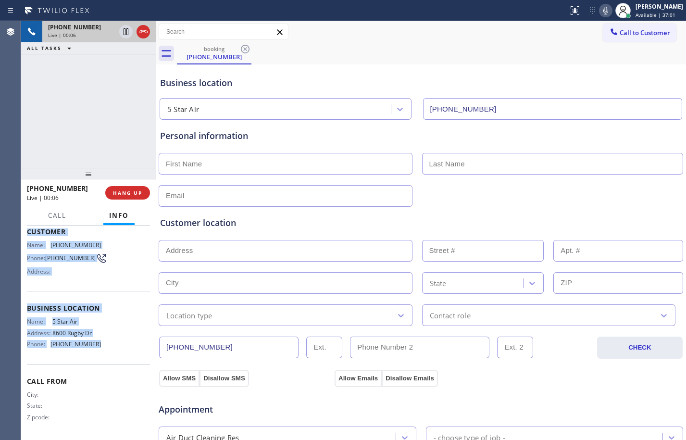
drag, startPoint x: 28, startPoint y: 286, endPoint x: 113, endPoint y: 351, distance: 106.9
click at [113, 351] on div "Context Queue: [Test] All Priority: 2 Customer Name: [PHONE_NUMBER] Phone: [PHO…" at bounding box center [88, 305] width 123 height 263
copy div "Customer Name: [PHONE_NUMBER] Phone: [PHONE_NUMBER] Address: Business location …"
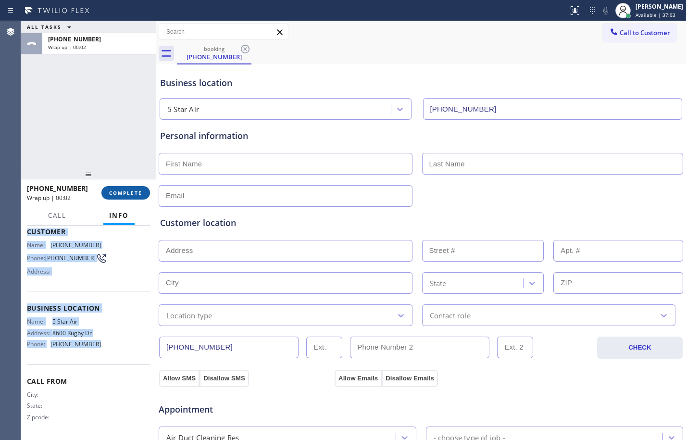
click at [136, 192] on span "COMPLETE" at bounding box center [125, 192] width 33 height 7
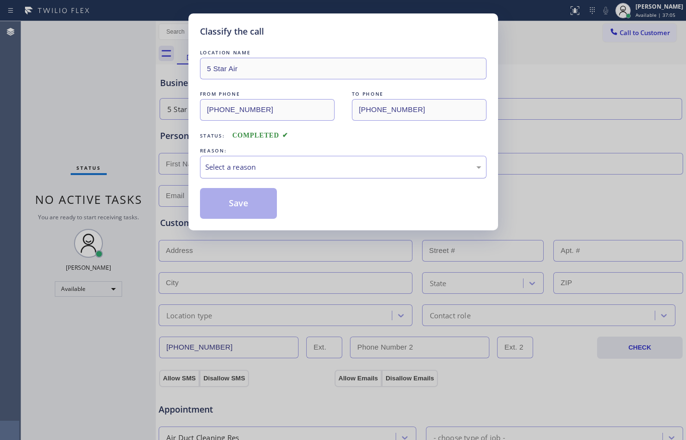
click at [344, 164] on div "Select a reason" at bounding box center [343, 167] width 276 height 11
click at [271, 157] on div "Tech, Unknown/didnt ring" at bounding box center [343, 167] width 286 height 23
click at [243, 197] on button "Save" at bounding box center [238, 203] width 77 height 31
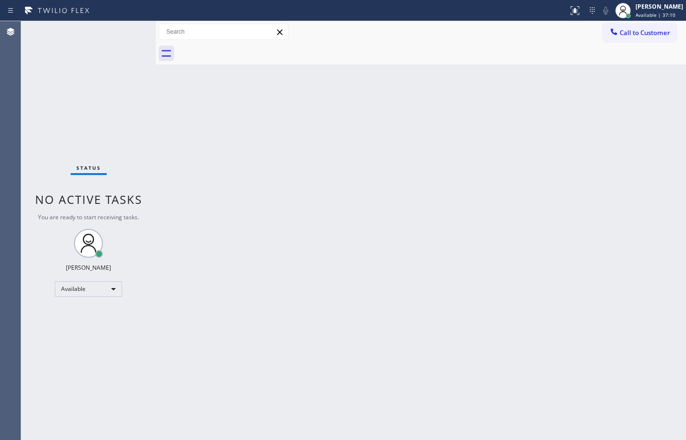
click at [382, 149] on div "Back to Dashboard Change Sender ID Customers Technicians Select a contact Outbo…" at bounding box center [421, 230] width 530 height 419
click at [75, 89] on div "Status No active tasks You are ready to start receiving tasks. [PERSON_NAME] Av…" at bounding box center [88, 230] width 135 height 419
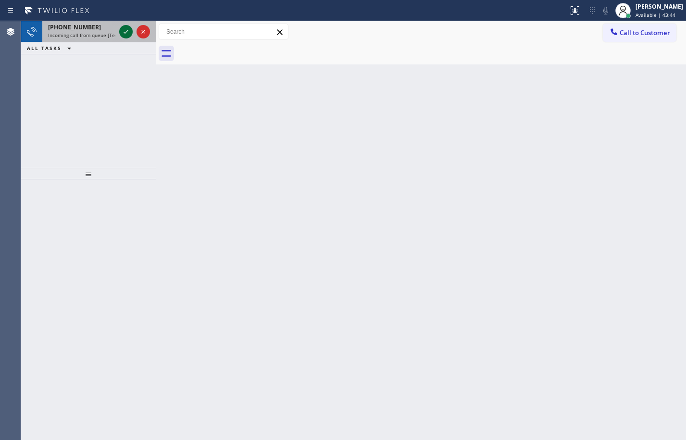
click at [127, 32] on icon at bounding box center [126, 32] width 5 height 4
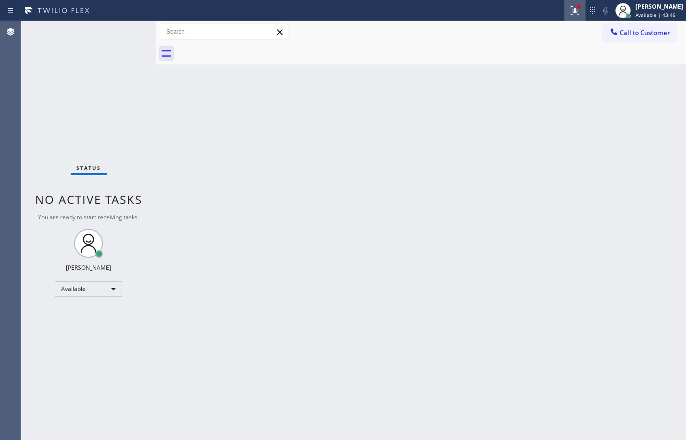
click at [569, 8] on icon at bounding box center [575, 11] width 12 height 12
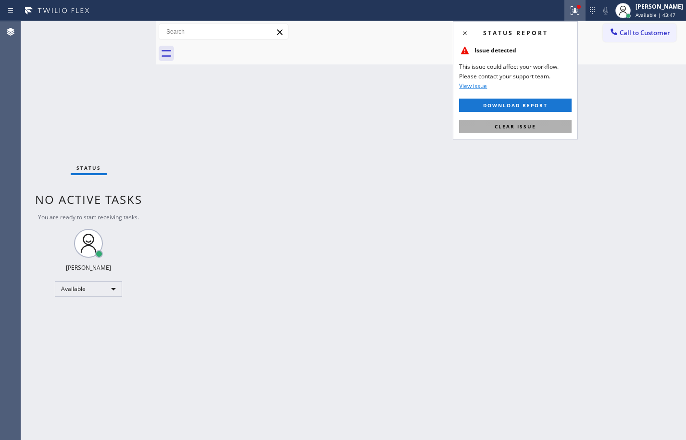
click at [523, 121] on button "Clear issue" at bounding box center [515, 126] width 112 height 13
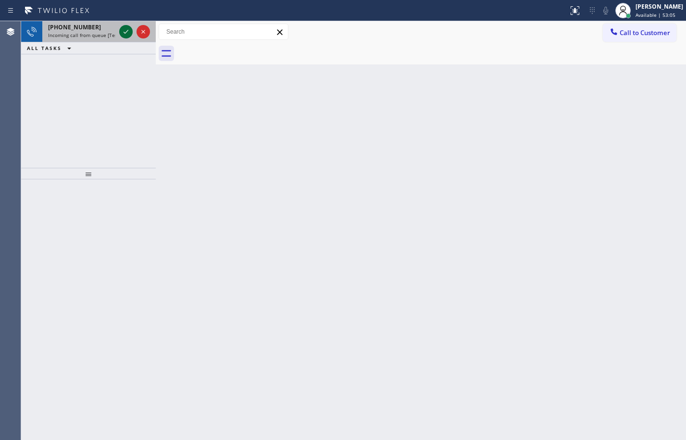
click at [122, 27] on icon at bounding box center [126, 32] width 12 height 12
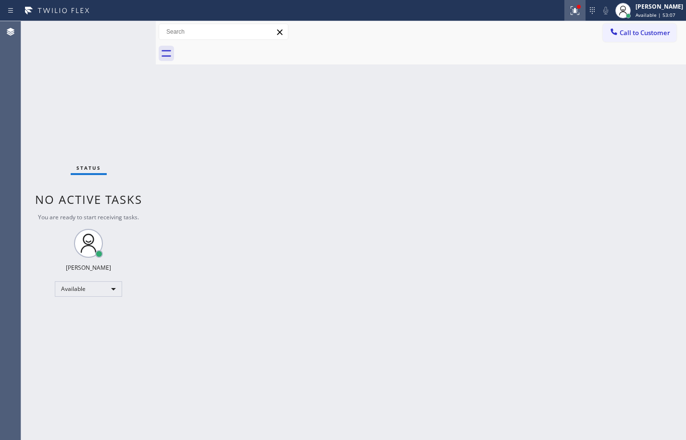
click at [564, 8] on div at bounding box center [574, 11] width 21 height 12
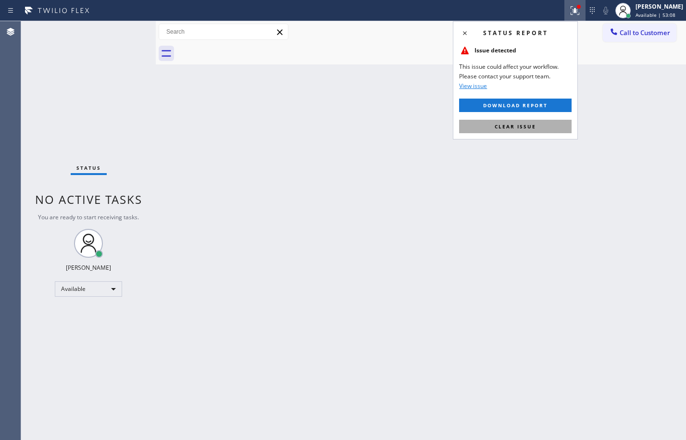
click at [524, 122] on button "Clear issue" at bounding box center [515, 126] width 112 height 13
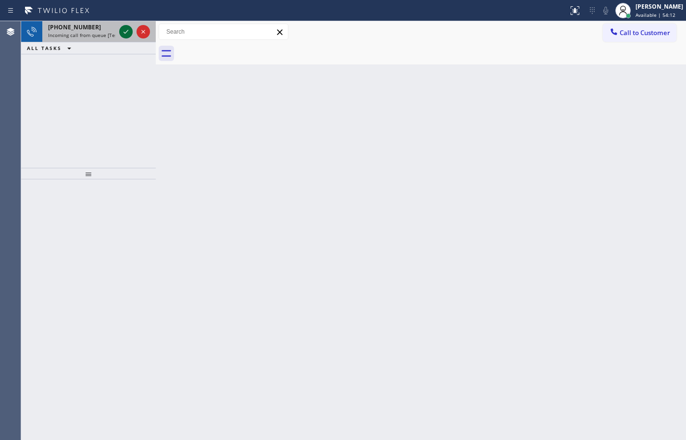
click at [126, 32] on icon at bounding box center [126, 32] width 12 height 12
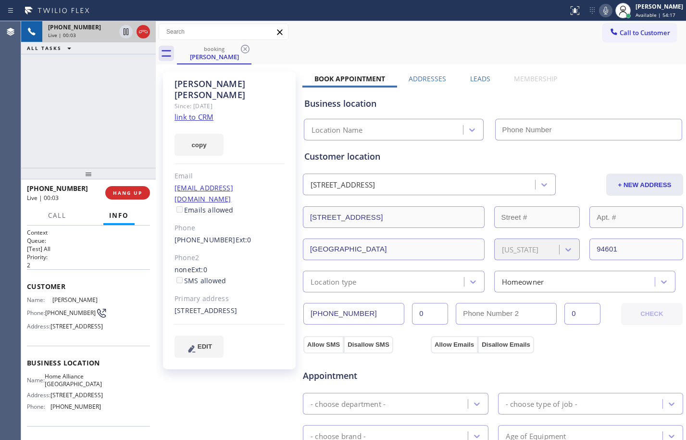
type input "[PHONE_NUMBER]"
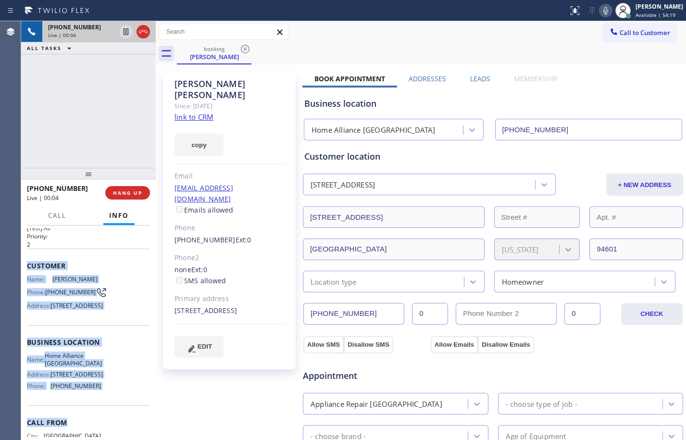
scroll to position [62, 0]
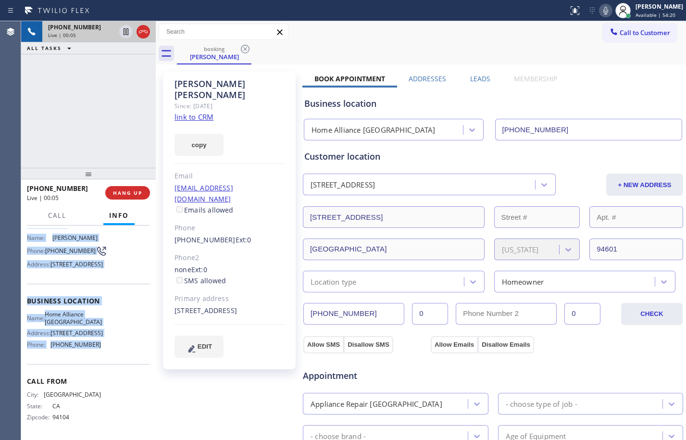
drag, startPoint x: 28, startPoint y: 285, endPoint x: 120, endPoint y: 368, distance: 123.8
click at [120, 368] on div "Context Queue: [Test] All Priority: 2 Customer Name: [PERSON_NAME] Phone: [PHON…" at bounding box center [88, 301] width 123 height 271
copy div "Customer Name: [PERSON_NAME] Phone: [PHONE_NUMBER] Address: [STREET_ADDRESS] Bu…"
click at [203, 112] on link "link to CRM" at bounding box center [193, 117] width 39 height 10
click at [128, 36] on icon at bounding box center [126, 32] width 12 height 12
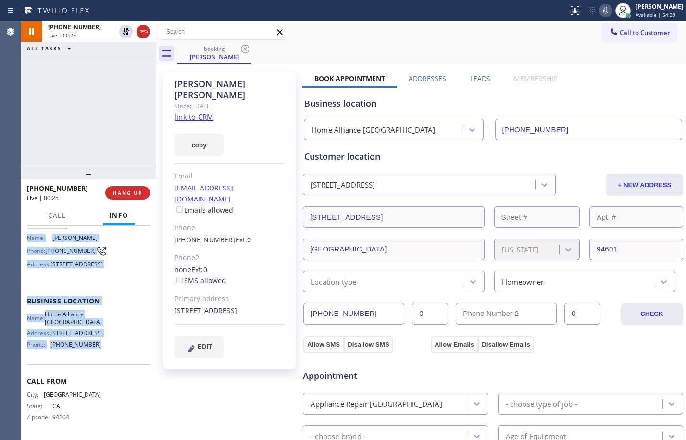
click at [600, 12] on icon at bounding box center [606, 11] width 12 height 12
click at [47, 219] on button "Call" at bounding box center [57, 215] width 30 height 19
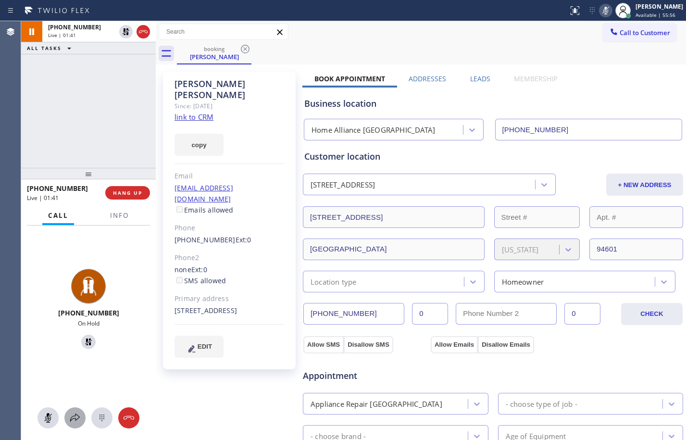
click at [79, 415] on icon at bounding box center [75, 418] width 12 height 12
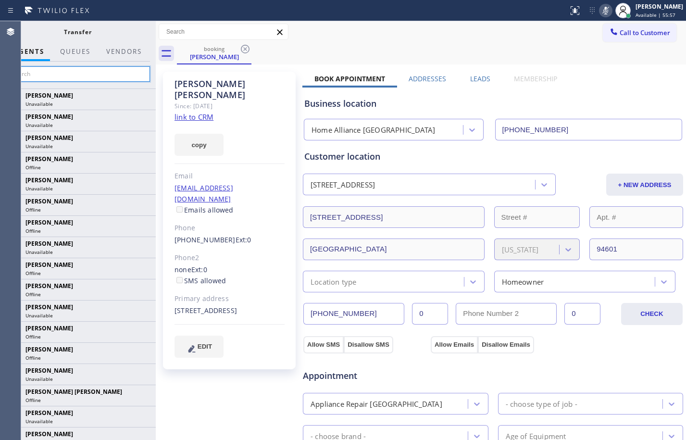
click at [93, 72] on input "text" at bounding box center [77, 73] width 145 height 15
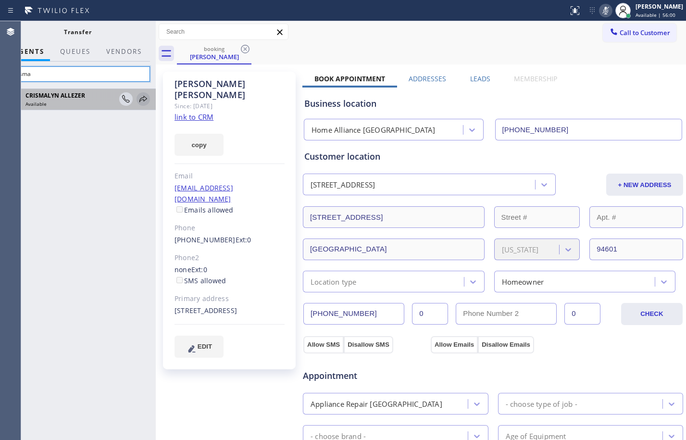
type input "Crisma"
click at [144, 100] on icon at bounding box center [143, 99] width 8 height 6
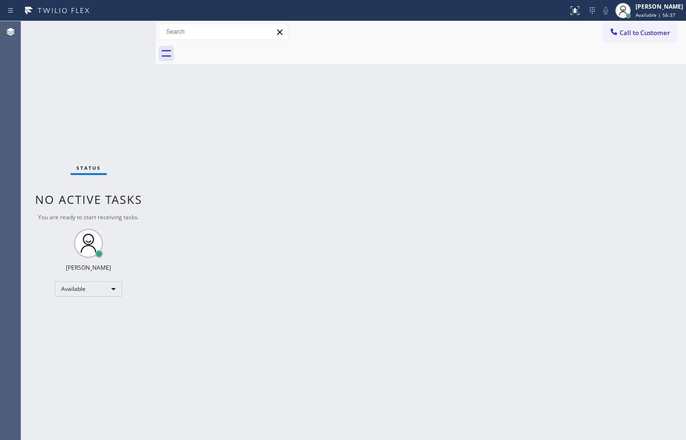
click at [95, 97] on div "Status No active tasks You are ready to start receiving tasks. [PERSON_NAME] Av…" at bounding box center [88, 230] width 135 height 419
click at [459, 297] on div "Back to Dashboard Change Sender ID Customers Technicians Select a contact Outbo…" at bounding box center [421, 230] width 530 height 419
click at [390, 416] on div "Back to Dashboard Change Sender ID Customers Technicians Select a contact Outbo…" at bounding box center [421, 230] width 530 height 419
click at [165, 165] on div "Back to Dashboard Change Sender ID Customers Technicians Select a contact Outbo…" at bounding box center [421, 230] width 530 height 419
click at [175, 137] on div "Back to Dashboard Change Sender ID Customers Technicians Select a contact Outbo…" at bounding box center [421, 230] width 530 height 419
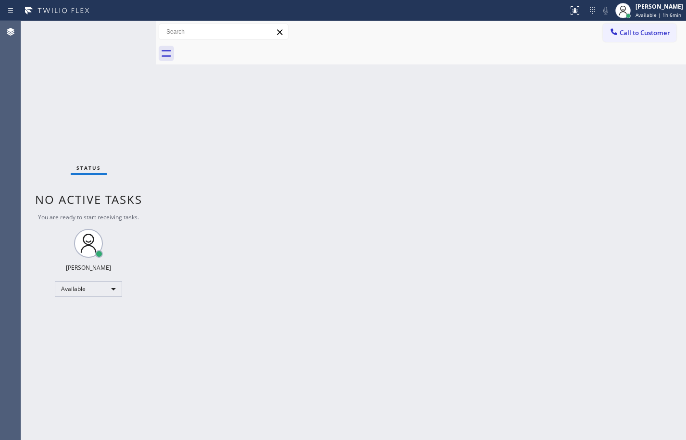
click at [167, 248] on div "Back to Dashboard Change Sender ID Customers Technicians Select a contact Outbo…" at bounding box center [421, 230] width 530 height 419
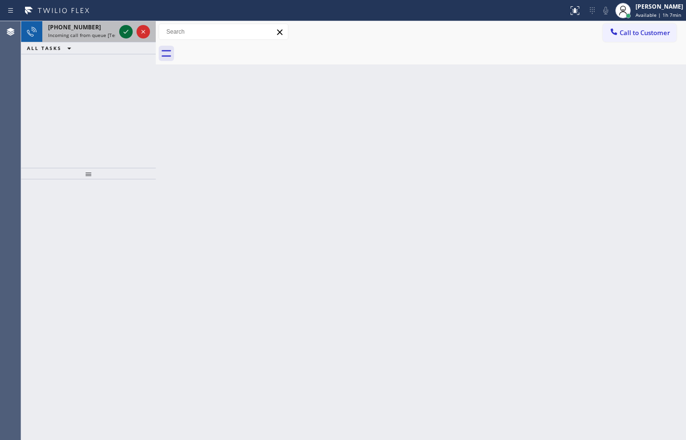
click at [123, 31] on icon at bounding box center [126, 32] width 12 height 12
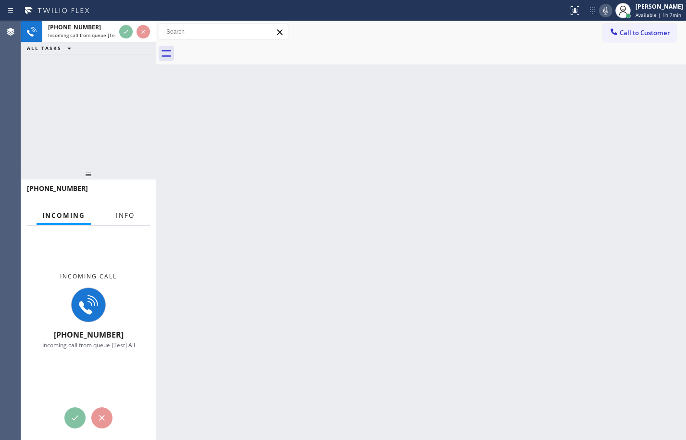
click at [122, 211] on span "Info" at bounding box center [125, 215] width 19 height 9
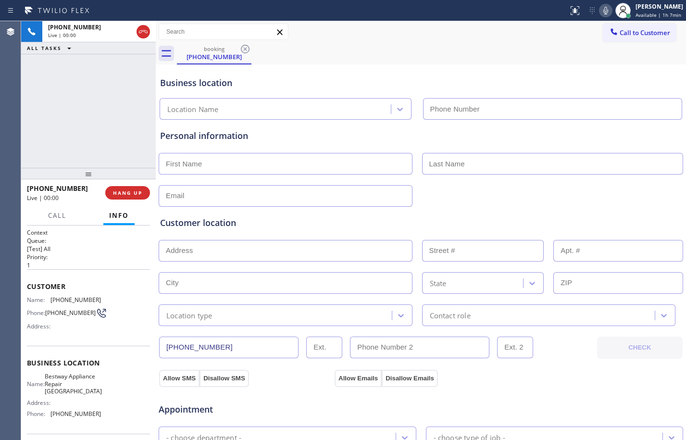
type input "[PHONE_NUMBER]"
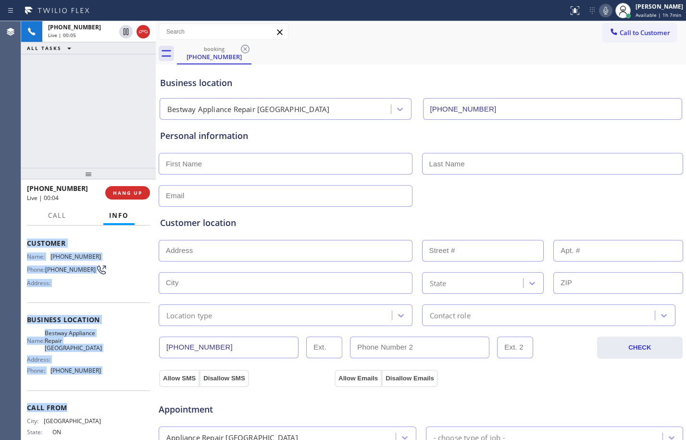
scroll to position [44, 0]
drag, startPoint x: 29, startPoint y: 287, endPoint x: 120, endPoint y: 373, distance: 125.5
click at [120, 373] on div "Context Queue: [Test] All Priority: 1 Customer Name: [PHONE_NUMBER] Phone: [PHO…" at bounding box center [88, 323] width 123 height 278
copy div "Customer Name: [PHONE_NUMBER] Phone: [PHONE_NUMBER] Address: Business location …"
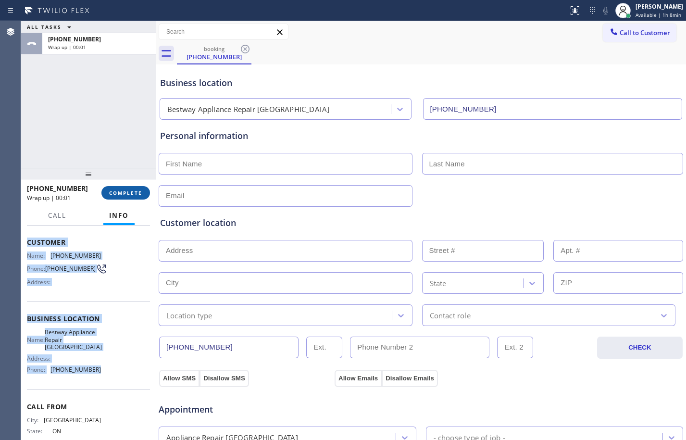
click at [127, 187] on button "COMPLETE" at bounding box center [125, 192] width 49 height 13
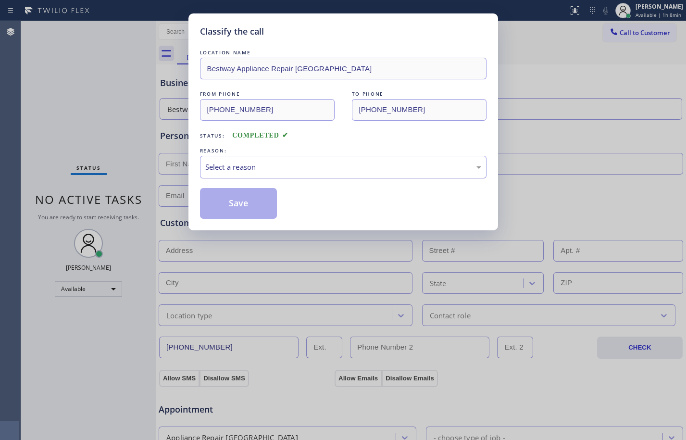
click at [313, 166] on div "Select a reason" at bounding box center [343, 167] width 276 height 11
click at [235, 210] on button "Save" at bounding box center [238, 203] width 77 height 31
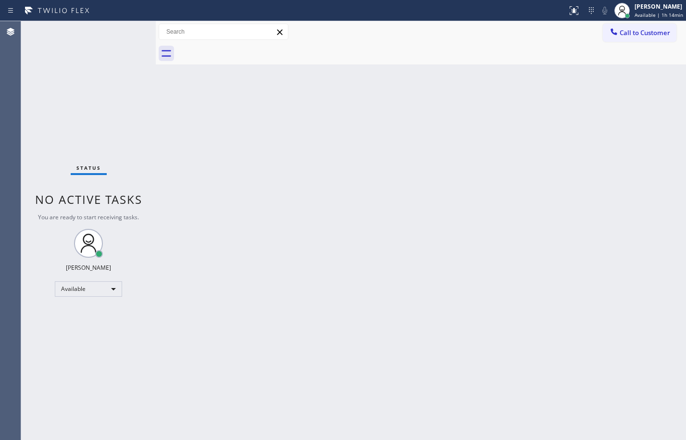
click at [156, 129] on div at bounding box center [156, 230] width 0 height 419
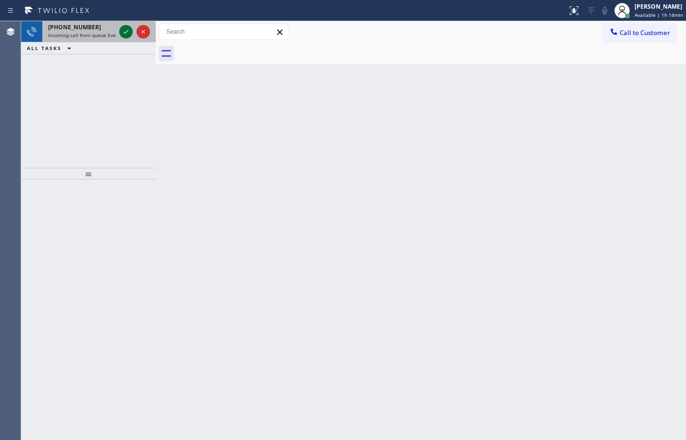
click at [131, 31] on icon at bounding box center [126, 32] width 12 height 12
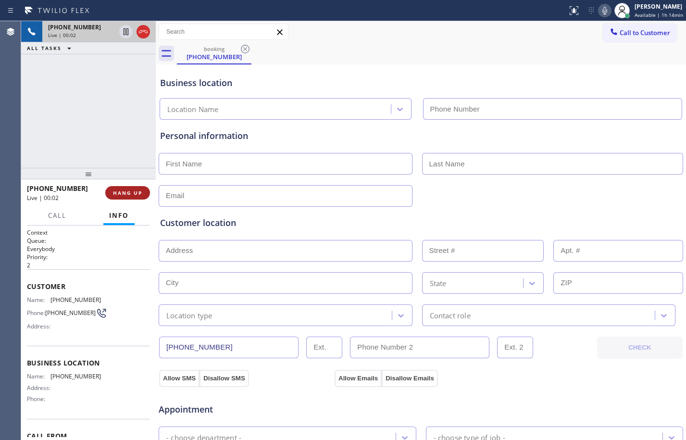
click at [133, 195] on span "HANG UP" at bounding box center [127, 192] width 29 height 7
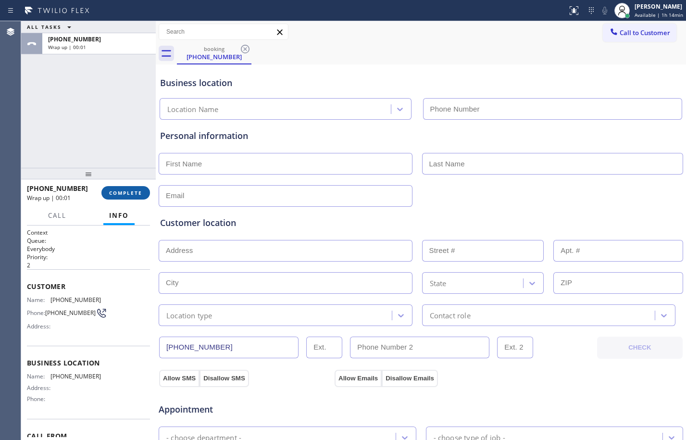
click at [133, 195] on span "COMPLETE" at bounding box center [125, 192] width 33 height 7
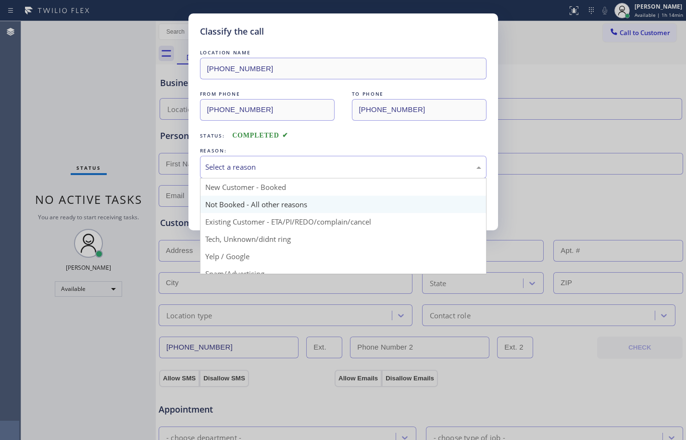
drag, startPoint x: 269, startPoint y: 170, endPoint x: 256, endPoint y: 209, distance: 41.0
click at [272, 173] on div "Select a reason" at bounding box center [343, 167] width 286 height 23
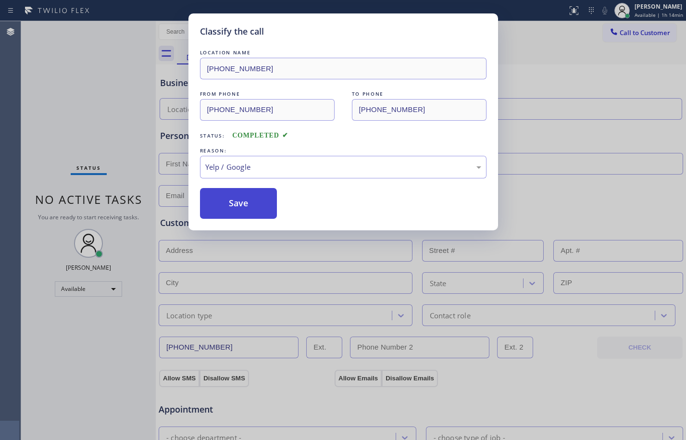
click at [213, 198] on button "Save" at bounding box center [238, 203] width 77 height 31
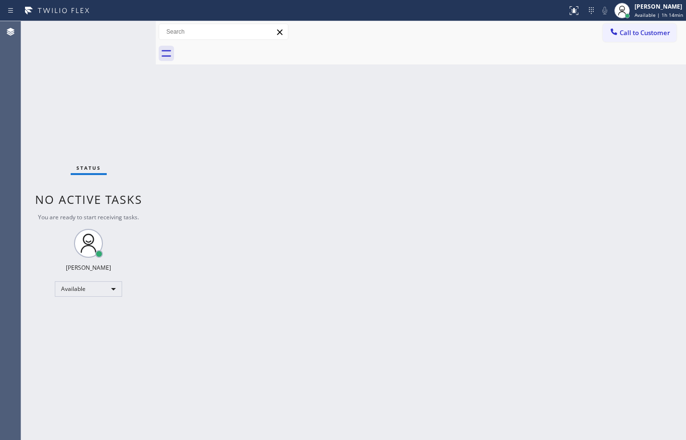
click at [369, 423] on div "Back to Dashboard Change Sender ID Customers Technicians Select a contact Outbo…" at bounding box center [421, 230] width 530 height 419
click at [151, 128] on div "Status No active tasks You are ready to start receiving tasks. [PERSON_NAME] Av…" at bounding box center [88, 230] width 135 height 419
click at [434, 299] on div "Back to Dashboard Change Sender ID Customers Technicians Select a contact Outbo…" at bounding box center [421, 230] width 530 height 419
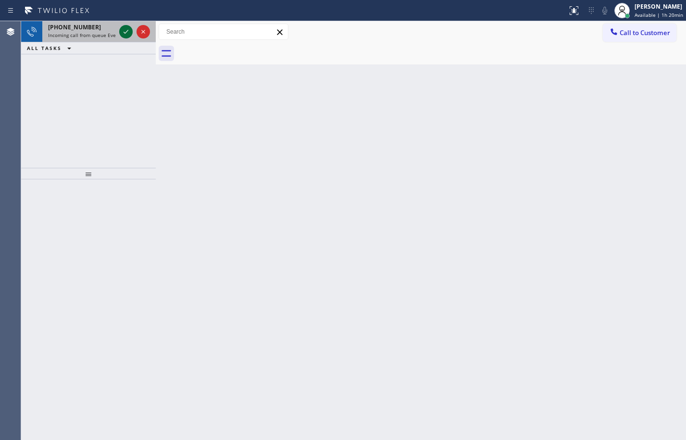
click at [124, 31] on icon at bounding box center [126, 32] width 12 height 12
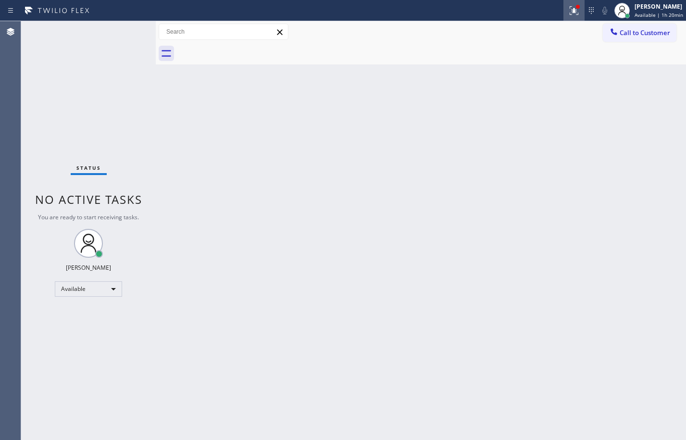
click at [568, 13] on icon at bounding box center [574, 11] width 12 height 12
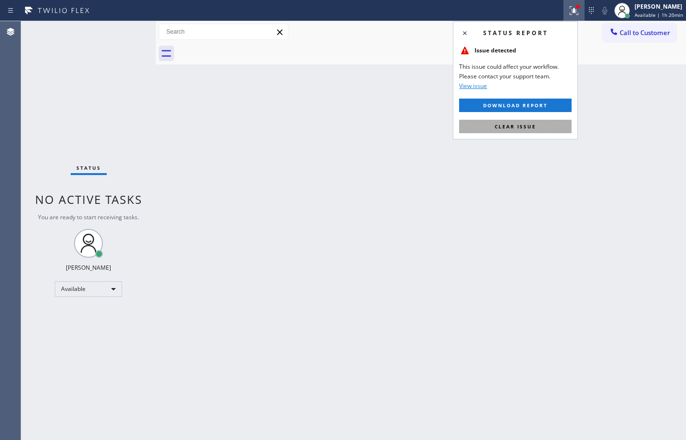
click at [551, 129] on button "Clear issue" at bounding box center [515, 126] width 112 height 13
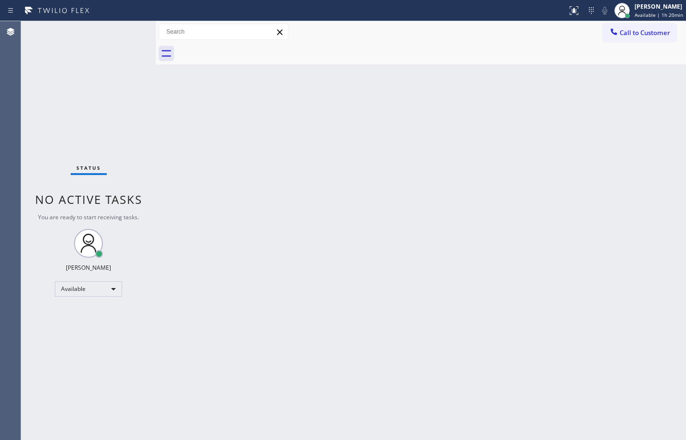
click at [145, 141] on div "Status No active tasks You are ready to start receiving tasks. [PERSON_NAME] Av…" at bounding box center [88, 230] width 135 height 419
click at [573, 164] on div "Back to Dashboard Change Sender ID Customers Technicians Select a contact Outbo…" at bounding box center [421, 230] width 530 height 419
click at [112, 114] on div "Status No active tasks You are ready to start receiving tasks. [PERSON_NAME] Av…" at bounding box center [88, 230] width 135 height 419
click at [137, 160] on div "Status No active tasks You are ready to start receiving tasks. [PERSON_NAME] Av…" at bounding box center [88, 230] width 135 height 419
click at [164, 162] on div "Back to Dashboard Change Sender ID Customers Technicians Select a contact Outbo…" at bounding box center [421, 230] width 530 height 419
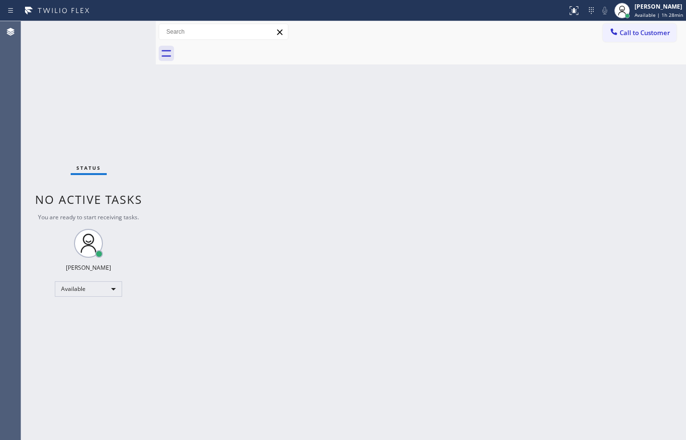
click at [499, 207] on div "Back to Dashboard Change Sender ID Customers Technicians Select a contact Outbo…" at bounding box center [421, 230] width 530 height 419
click at [102, 284] on div "Available" at bounding box center [88, 288] width 67 height 15
click at [78, 337] on li "Break" at bounding box center [87, 339] width 65 height 12
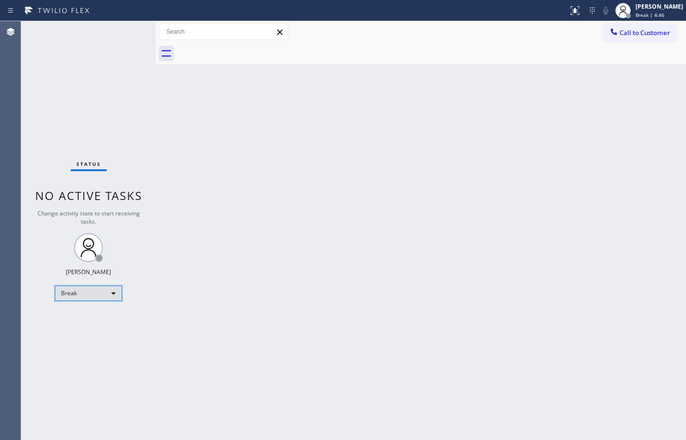
click at [102, 296] on div "Break" at bounding box center [88, 293] width 67 height 15
click at [94, 319] on li "Available" at bounding box center [87, 319] width 65 height 12
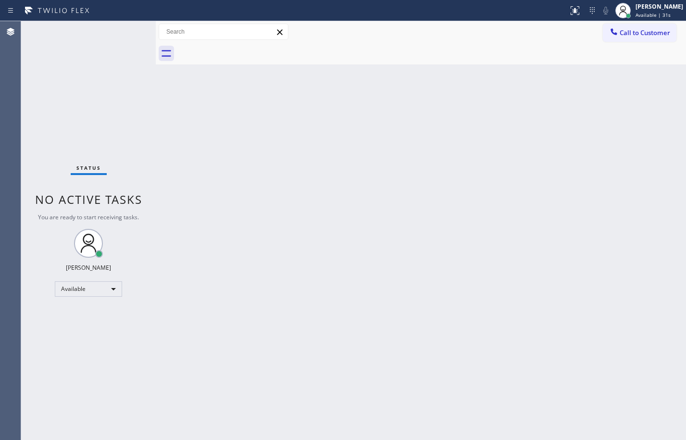
click at [156, 149] on div at bounding box center [156, 230] width 0 height 419
click at [123, 83] on div "Status No active tasks You are ready to start receiving tasks. [PERSON_NAME] Av…" at bounding box center [88, 230] width 135 height 419
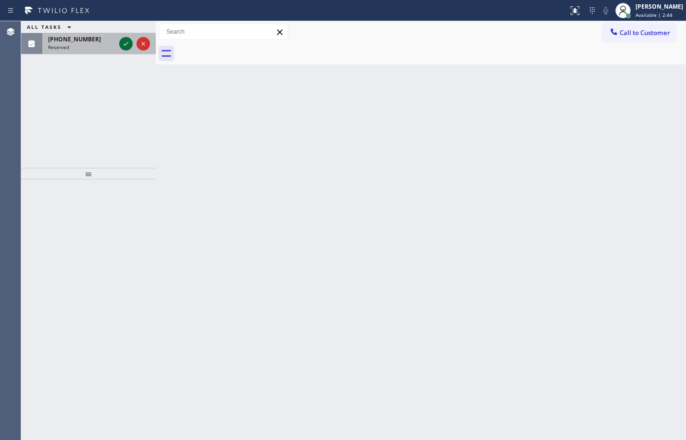
click at [124, 47] on icon at bounding box center [126, 44] width 12 height 12
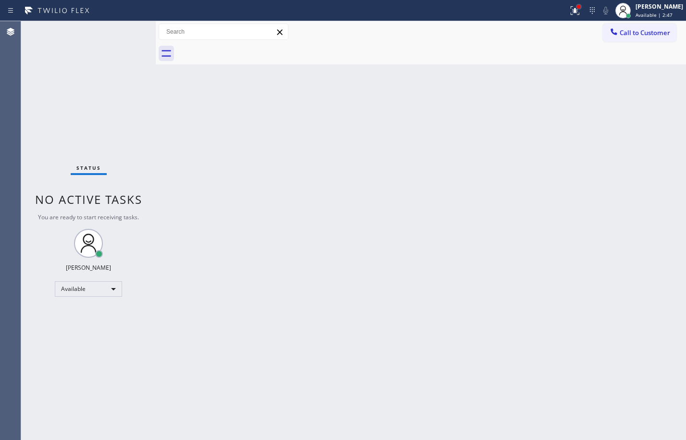
click at [577, 6] on div at bounding box center [579, 7] width 4 height 4
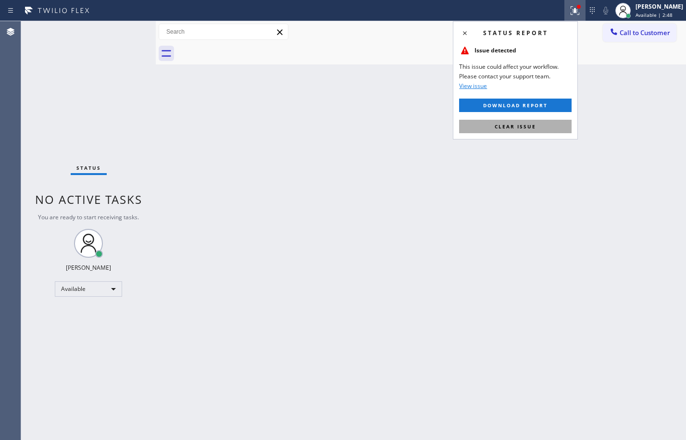
click at [535, 124] on button "Clear issue" at bounding box center [515, 126] width 112 height 13
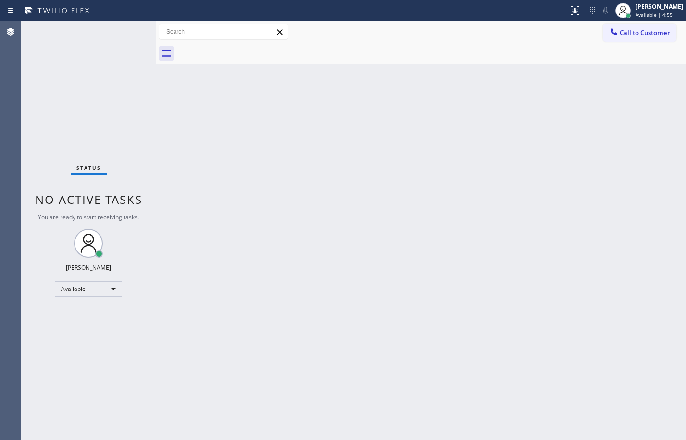
click at [99, 98] on div "Status No active tasks You are ready to start receiving tasks. [PERSON_NAME] Av…" at bounding box center [88, 230] width 135 height 419
click at [162, 135] on div "Back to Dashboard Change Sender ID Customers Technicians Select a contact Outbo…" at bounding box center [421, 230] width 530 height 419
click at [431, 232] on div "Back to Dashboard Change Sender ID Customers Technicians Select a contact Outbo…" at bounding box center [421, 230] width 530 height 419
click at [241, 419] on div "Back to Dashboard Change Sender ID Customers Technicians Select a contact Outbo…" at bounding box center [421, 230] width 530 height 419
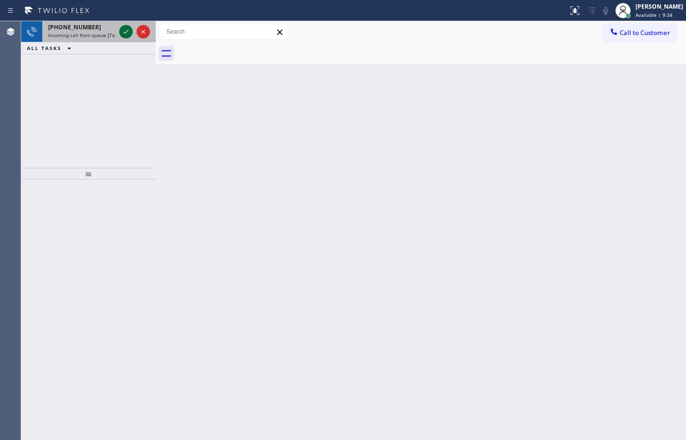
click at [120, 28] on icon at bounding box center [126, 32] width 12 height 12
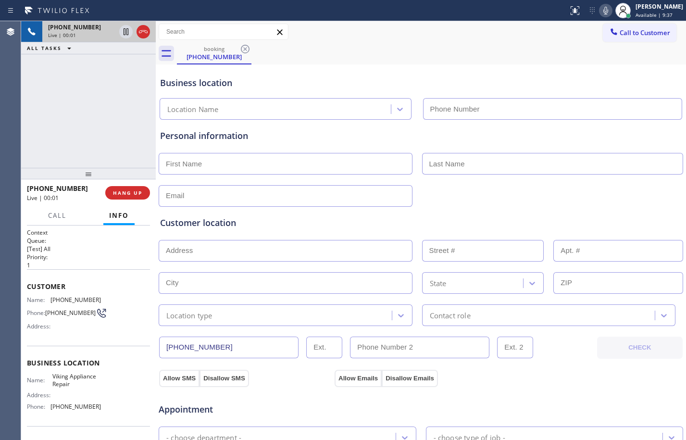
type input "[PHONE_NUMBER]"
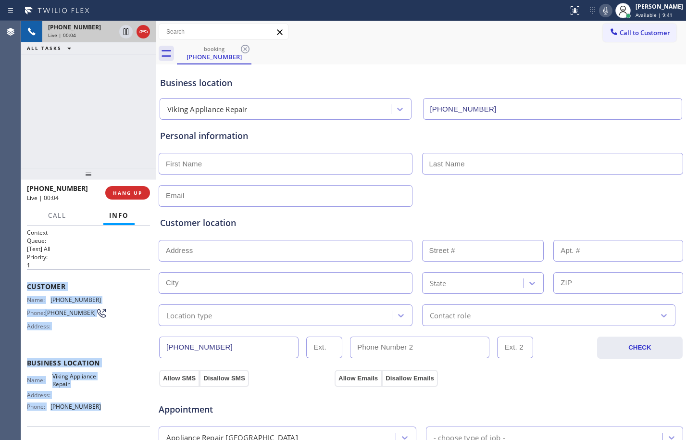
drag, startPoint x: 28, startPoint y: 286, endPoint x: 111, endPoint y: 415, distance: 154.1
click at [111, 415] on div "Context Queue: [Test] All Priority: 1 Customer Name: [PHONE_NUMBER] Phone: [PHO…" at bounding box center [88, 363] width 123 height 271
copy div "Customer Name: [PHONE_NUMBER] Phone: [PHONE_NUMBER] Address: Business location …"
click at [125, 32] on icon at bounding box center [126, 31] width 5 height 7
click at [600, 12] on icon at bounding box center [606, 11] width 12 height 12
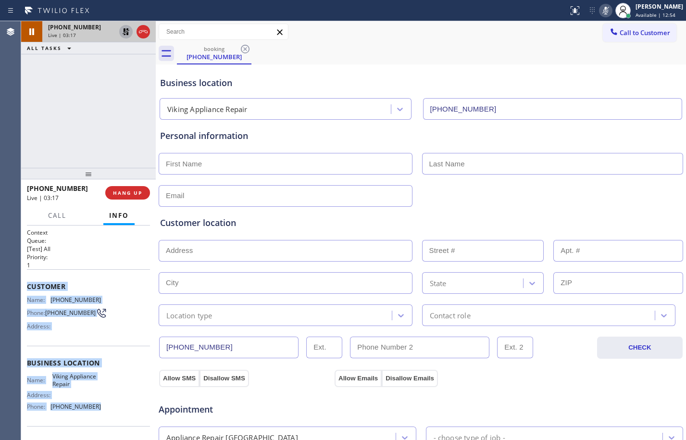
click at [125, 35] on icon at bounding box center [126, 32] width 12 height 12
click at [600, 9] on icon at bounding box center [606, 11] width 12 height 12
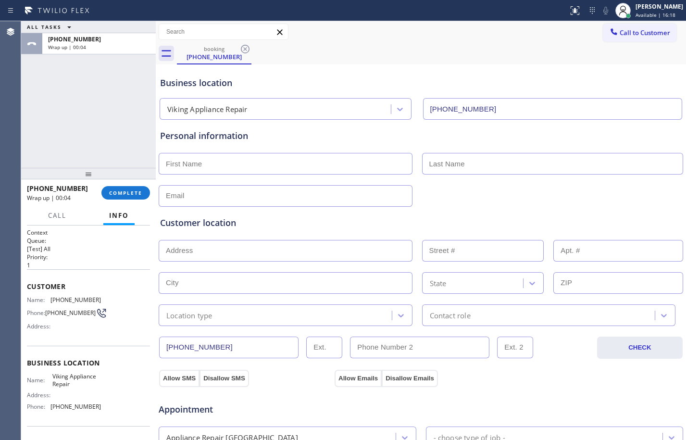
click at [235, 167] on input "text" at bounding box center [286, 164] width 254 height 22
click at [227, 165] on input "text" at bounding box center [286, 164] width 254 height 22
paste input "[PERSON_NAME]"
type input "[PERSON_NAME]"
click at [507, 164] on input "text" at bounding box center [552, 164] width 261 height 22
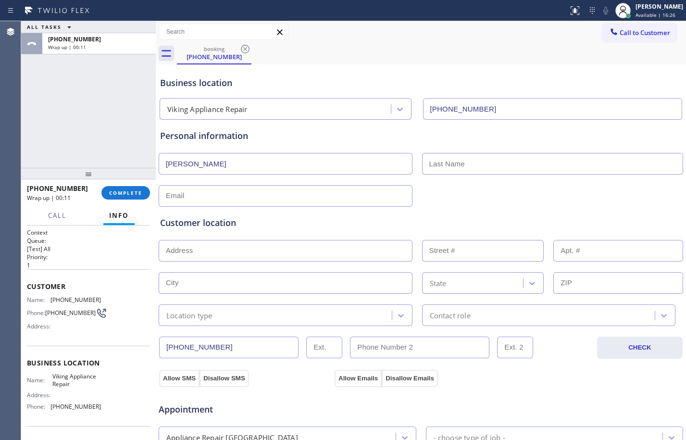
paste input "[PERSON_NAME]"
type input "[PERSON_NAME]"
click at [236, 196] on input "text" at bounding box center [286, 196] width 254 height 22
paste input "[EMAIL_ADDRESS][DOMAIN_NAME]"
type input "[EMAIL_ADDRESS][DOMAIN_NAME]"
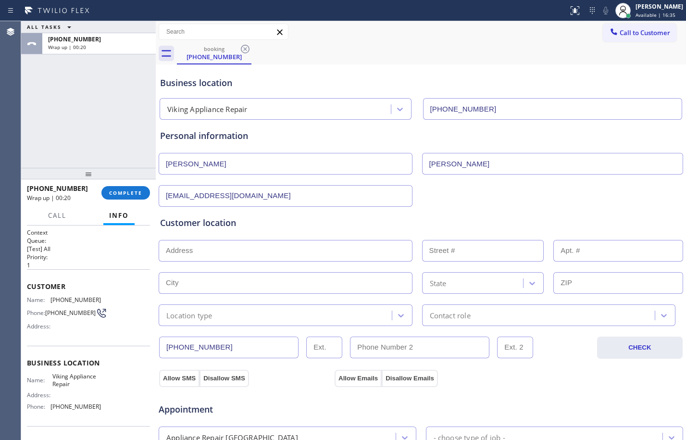
click at [219, 243] on input "text" at bounding box center [286, 251] width 254 height 22
paste input "[STREET_ADDRESS]"
type input "[STREET_ADDRESS]"
type input "9918"
type input "[GEOGRAPHIC_DATA]"
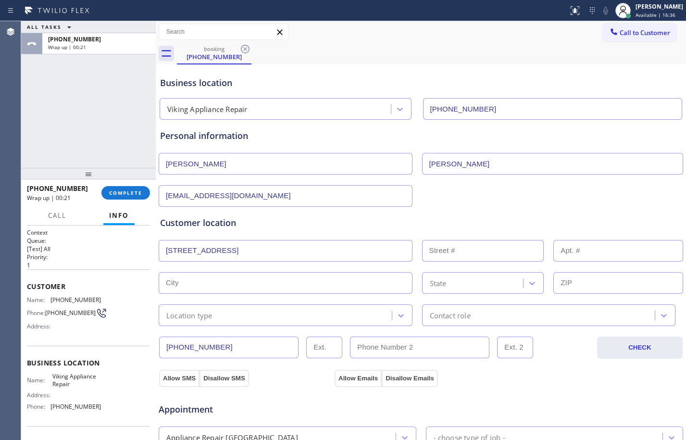
type input "22039"
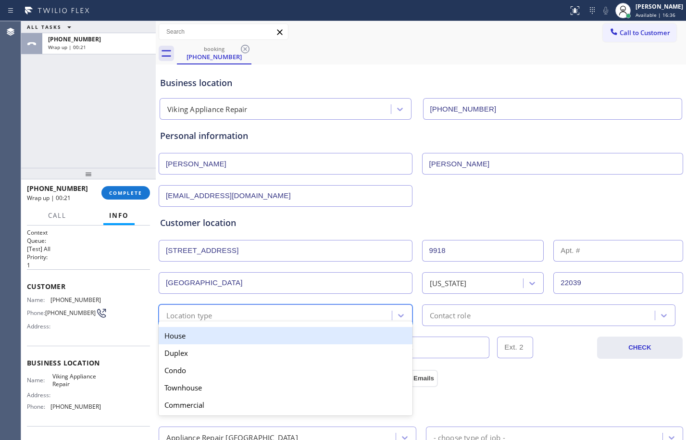
click at [229, 315] on div "Location type" at bounding box center [277, 315] width 230 height 17
click at [196, 336] on div "House" at bounding box center [286, 335] width 254 height 17
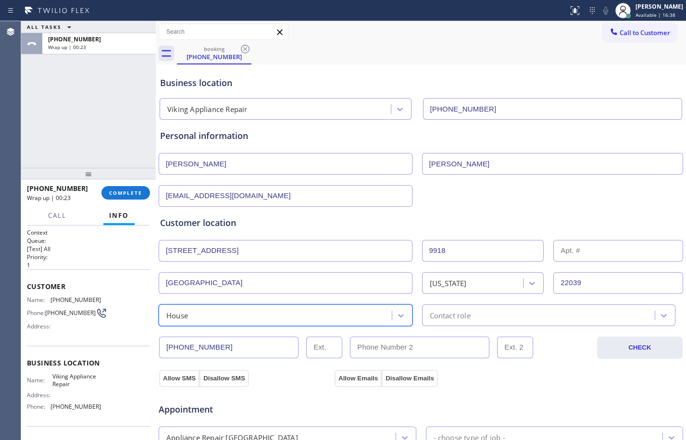
click at [444, 316] on div "Contact role" at bounding box center [450, 315] width 41 height 11
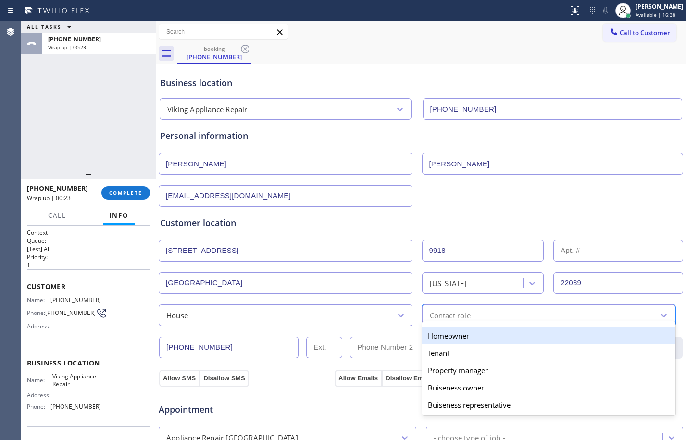
click at [434, 333] on div "Homeowner" at bounding box center [549, 335] width 254 height 17
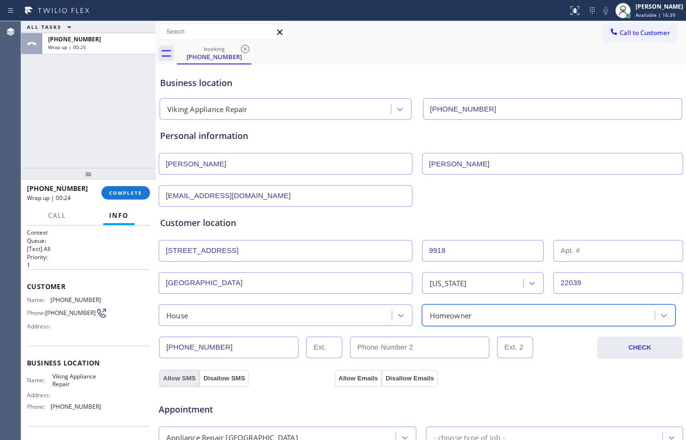
click at [183, 379] on button "Allow SMS" at bounding box center [179, 378] width 40 height 17
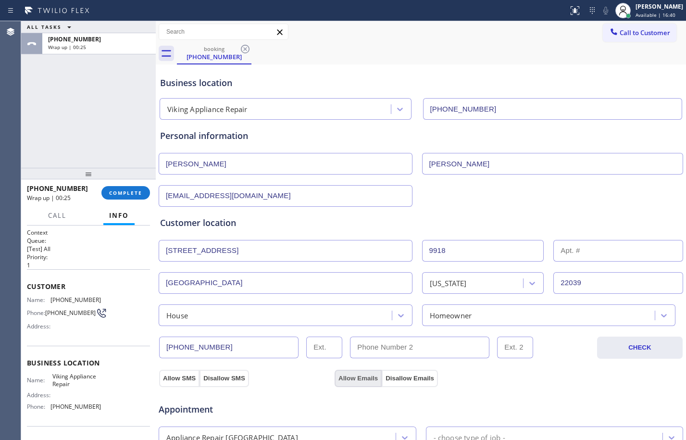
click at [352, 373] on button "Allow Emails" at bounding box center [358, 378] width 47 height 17
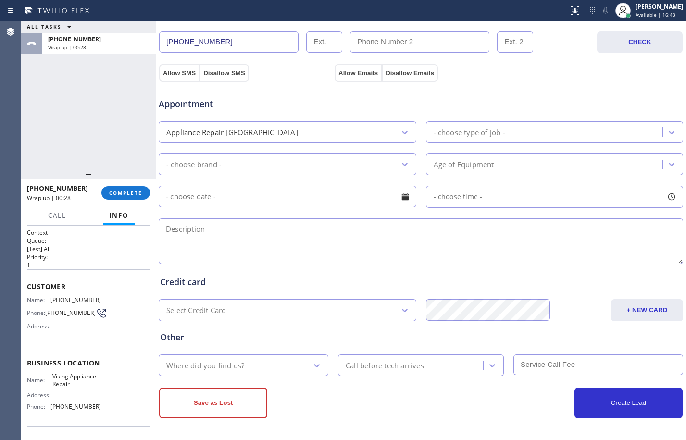
click at [500, 131] on div "- choose type of job -" at bounding box center [470, 131] width 72 height 11
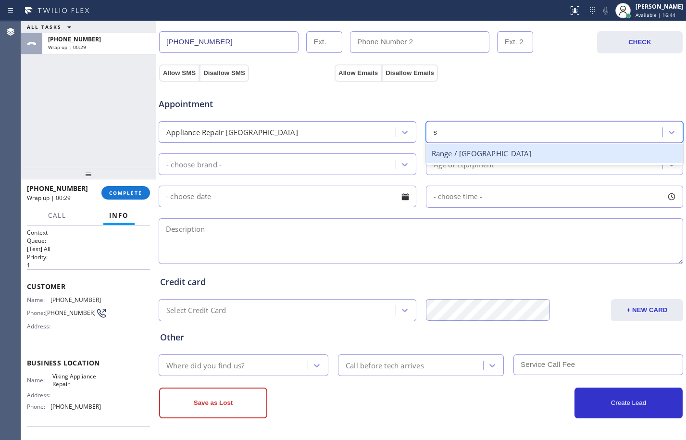
type input "st"
click at [499, 151] on div "Range / [GEOGRAPHIC_DATA]" at bounding box center [555, 154] width 258 height 20
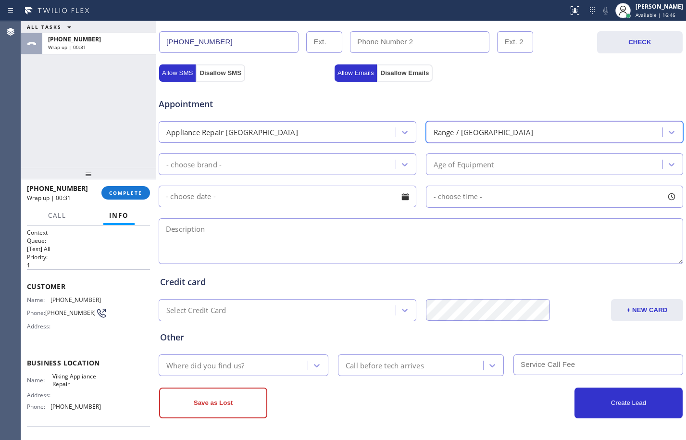
click at [463, 132] on div "Range / [GEOGRAPHIC_DATA]" at bounding box center [484, 131] width 100 height 11
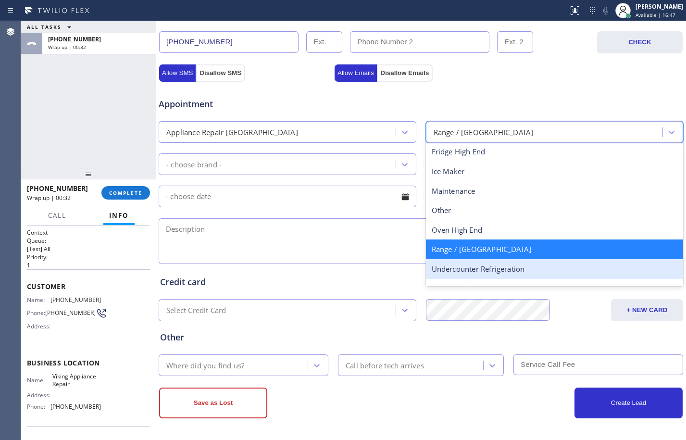
scroll to position [35, 0]
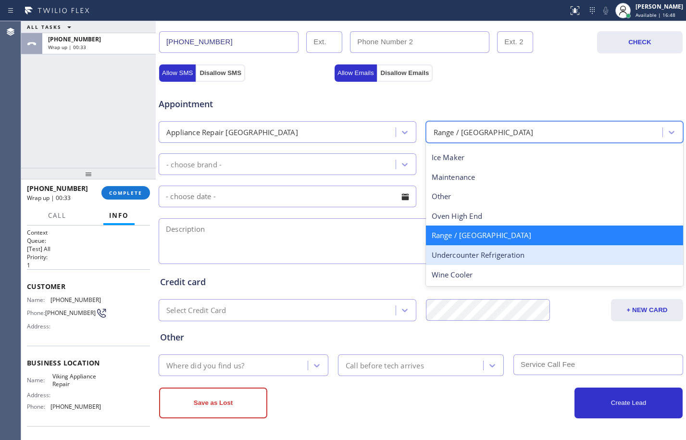
click at [260, 172] on div "- choose brand -" at bounding box center [279, 164] width 234 height 17
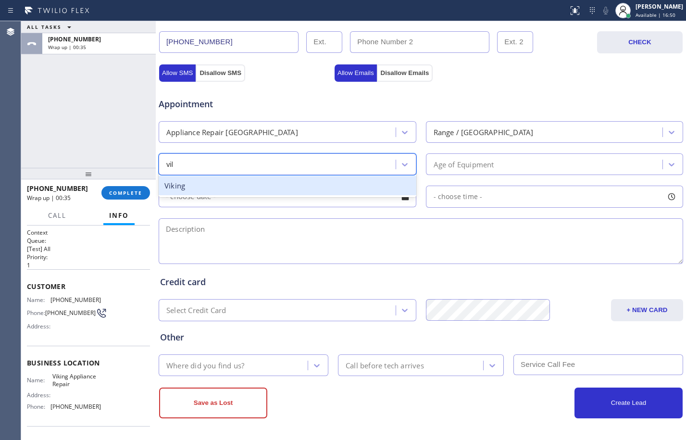
type input "viki"
click at [300, 178] on div "Viking" at bounding box center [288, 186] width 258 height 20
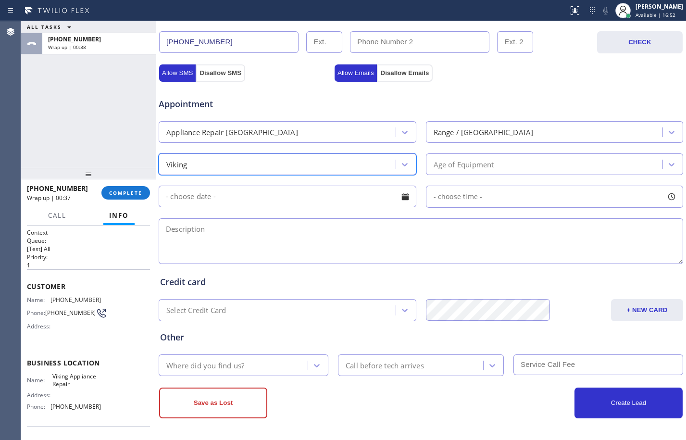
click at [445, 163] on div "Age of Equipment" at bounding box center [464, 164] width 61 height 11
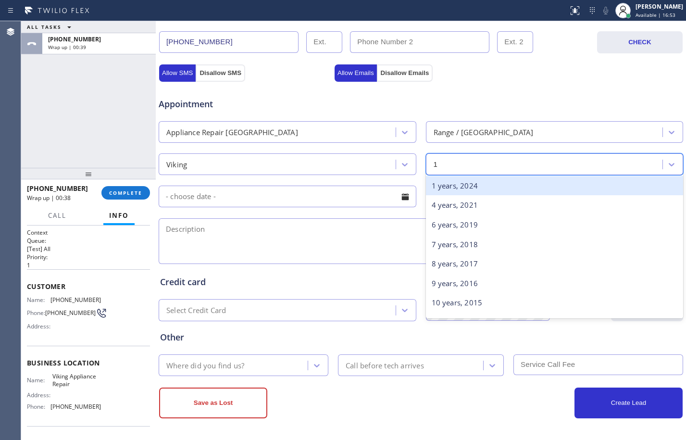
type input "17"
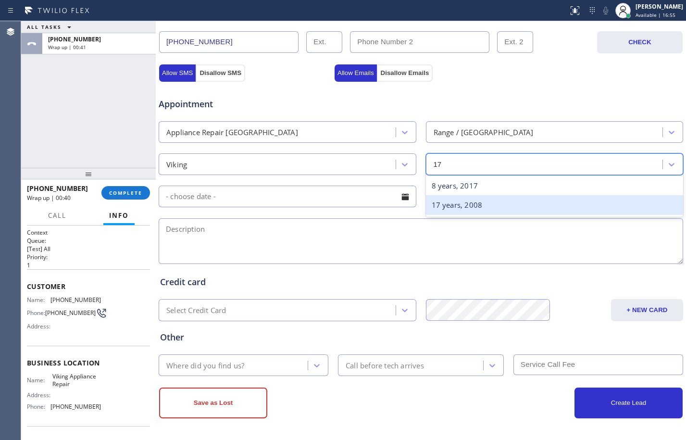
click at [483, 202] on div "17 years, 2008" at bounding box center [555, 205] width 258 height 20
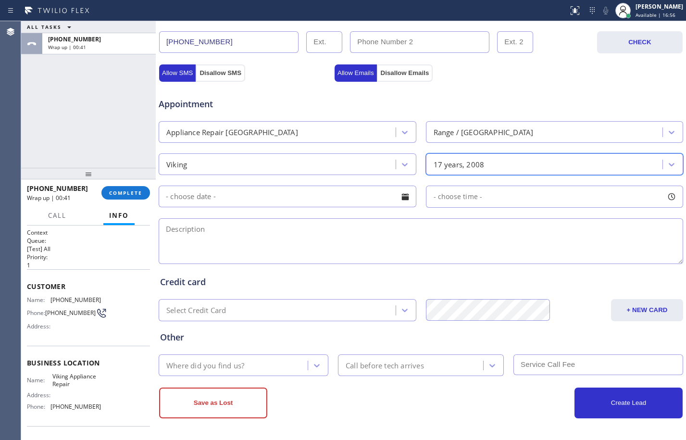
click at [241, 198] on input "text" at bounding box center [288, 197] width 258 height 22
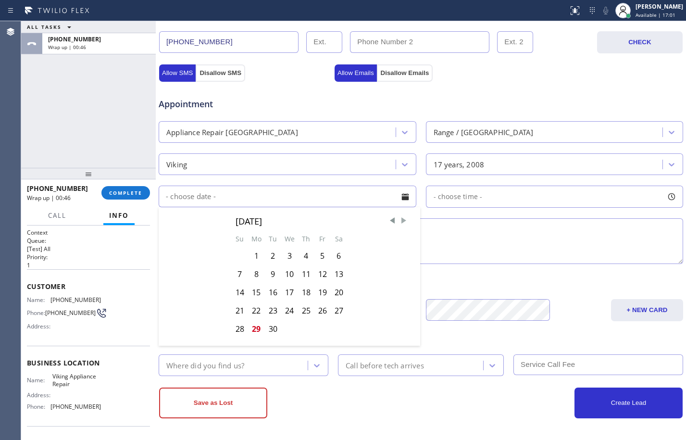
click at [401, 218] on span "Next Month" at bounding box center [404, 221] width 10 height 10
click at [323, 255] on div "3" at bounding box center [322, 256] width 16 height 18
type input "[DATE]"
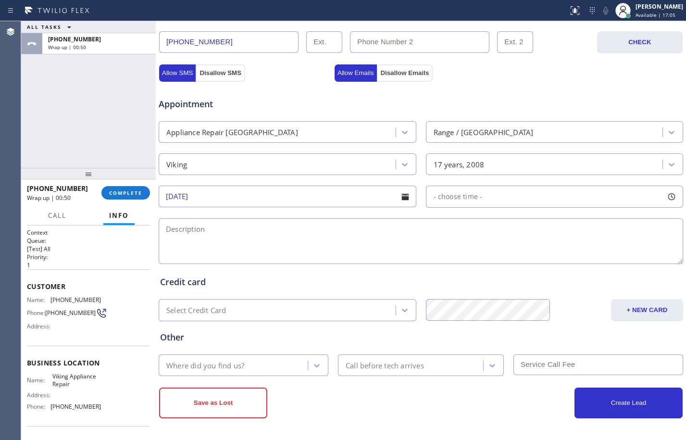
click at [446, 194] on span "- choose time -" at bounding box center [458, 196] width 49 height 9
drag, startPoint x: 433, startPoint y: 255, endPoint x: 502, endPoint y: 250, distance: 69.4
click at [503, 250] on div at bounding box center [509, 255] width 12 height 20
drag, startPoint x: 428, startPoint y: 254, endPoint x: 449, endPoint y: 258, distance: 20.9
click at [449, 258] on div at bounding box center [454, 255] width 12 height 20
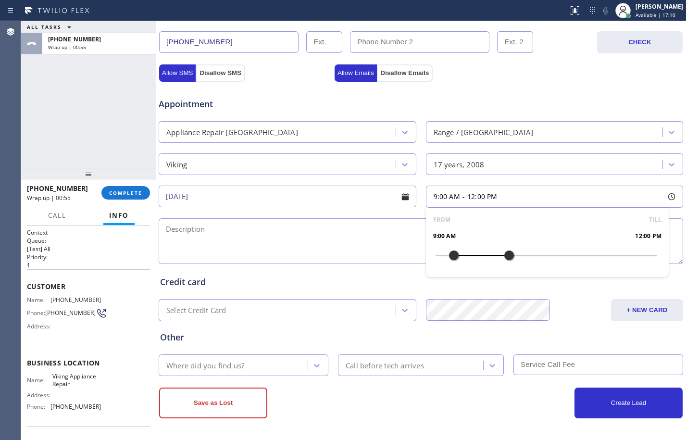
click at [387, 246] on textarea at bounding box center [421, 241] width 524 height 46
type textarea "9-12/$75/"
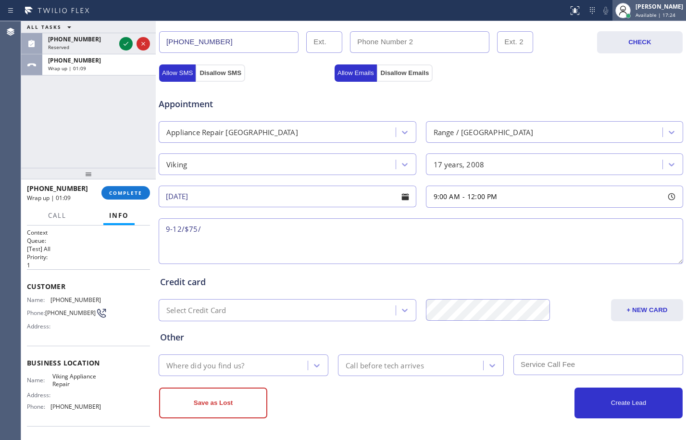
drag, startPoint x: 659, startPoint y: 14, endPoint x: 654, endPoint y: 16, distance: 5.8
click at [659, 14] on span "Available | 17:24" at bounding box center [655, 15] width 40 height 7
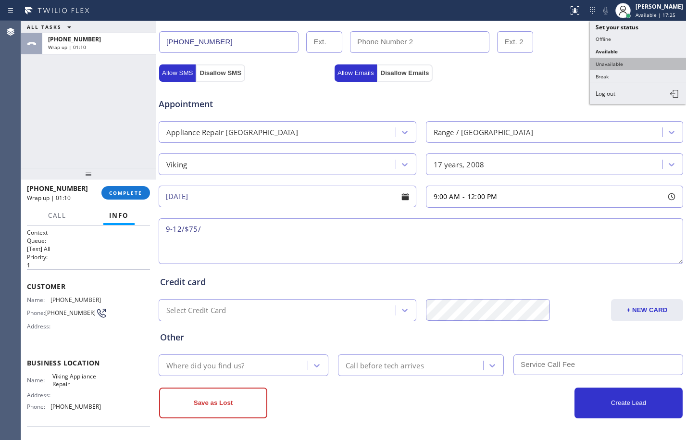
click at [628, 60] on button "Unavailable" at bounding box center [638, 64] width 96 height 12
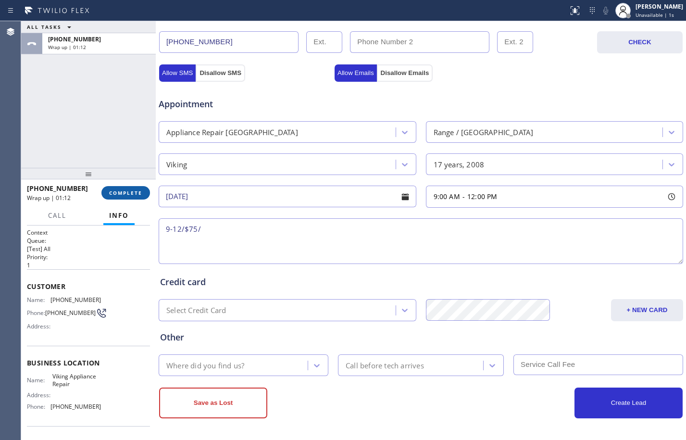
click at [109, 191] on span "COMPLETE" at bounding box center [125, 192] width 33 height 7
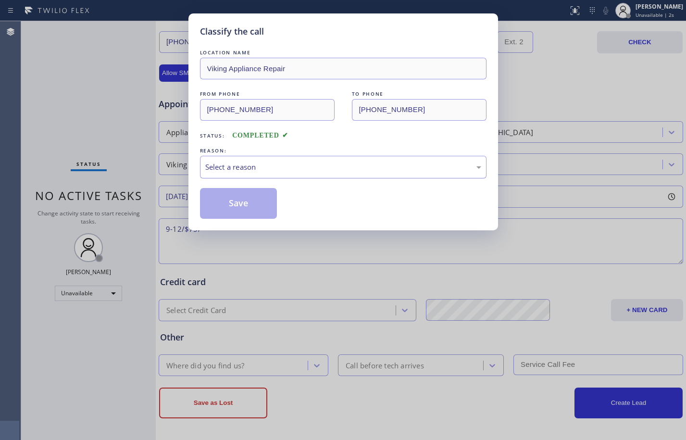
click at [318, 162] on div "Select a reason" at bounding box center [343, 167] width 276 height 11
click at [271, 165] on div "Not Booked - All other reasons" at bounding box center [343, 167] width 276 height 11
click at [229, 207] on button "Save" at bounding box center [238, 203] width 77 height 31
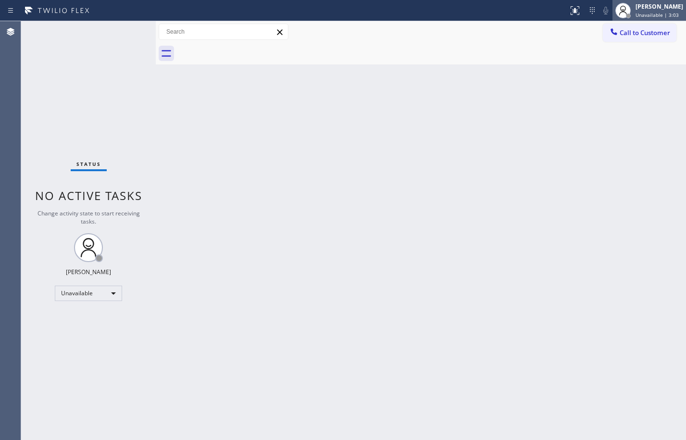
click at [636, 15] on span "Unavailable | 3:03" at bounding box center [656, 15] width 43 height 7
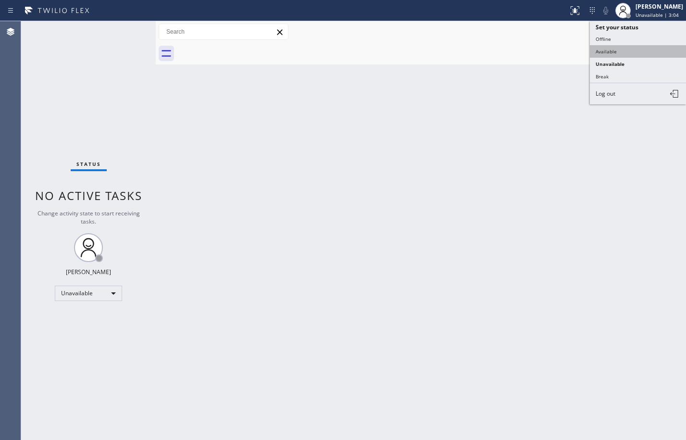
click at [603, 49] on button "Available" at bounding box center [638, 51] width 96 height 12
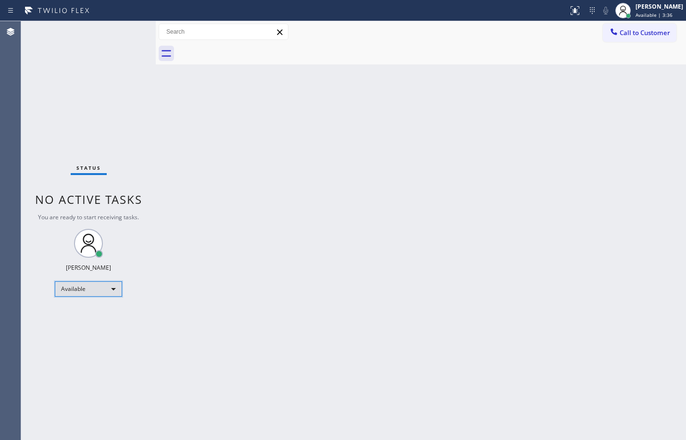
click at [97, 294] on div "Available" at bounding box center [88, 288] width 67 height 15
click at [82, 328] on li "Unavailable" at bounding box center [87, 327] width 65 height 12
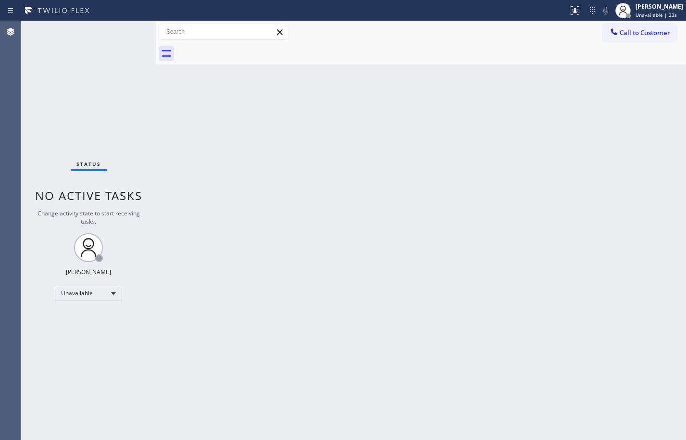
drag, startPoint x: 76, startPoint y: 78, endPoint x: 93, endPoint y: 74, distance: 17.4
click at [76, 78] on div "Status No active tasks Change activity state to start receiving tasks. [PERSON_…" at bounding box center [88, 230] width 135 height 419
click at [652, 27] on button "Call to Customer" at bounding box center [640, 33] width 74 height 18
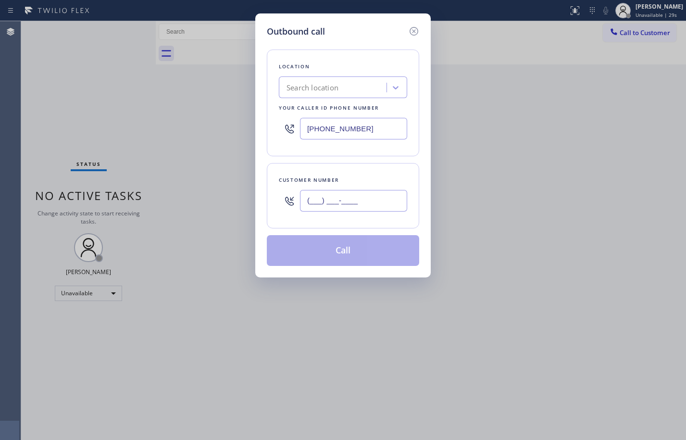
drag, startPoint x: 364, startPoint y: 196, endPoint x: 376, endPoint y: 199, distance: 12.4
click at [364, 196] on input "(___) ___-____" at bounding box center [353, 201] width 107 height 22
paste input "703) 350-3129"
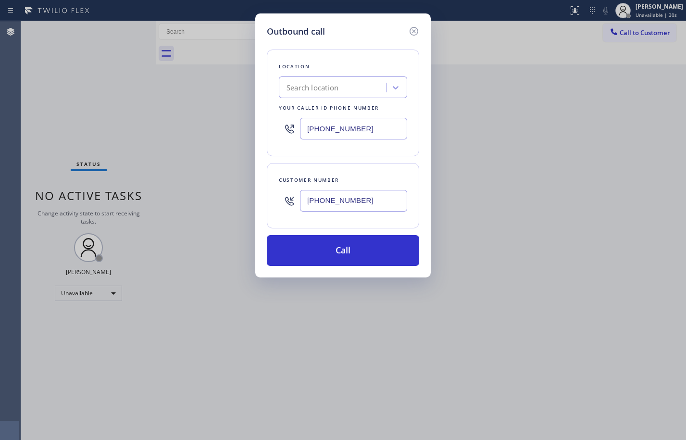
type input "[PHONE_NUMBER]"
drag, startPoint x: 376, startPoint y: 127, endPoint x: 238, endPoint y: 134, distance: 138.1
click at [247, 134] on div "Outbound call Location Search location Your caller id phone number [PHONE_NUMBE…" at bounding box center [343, 220] width 686 height 440
paste input "855) 393-3634"
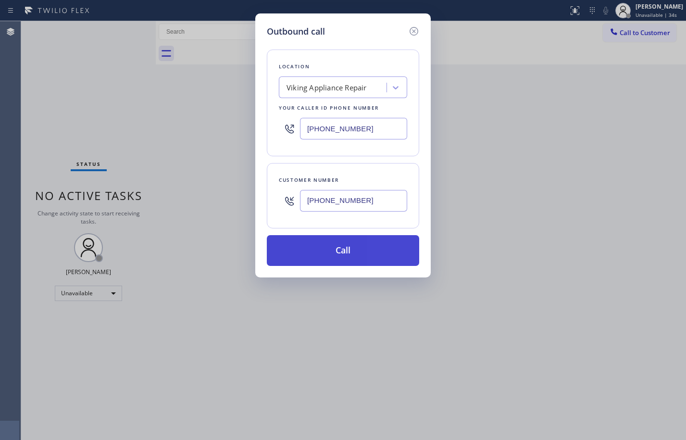
type input "[PHONE_NUMBER]"
click at [358, 253] on button "Call" at bounding box center [343, 250] width 152 height 31
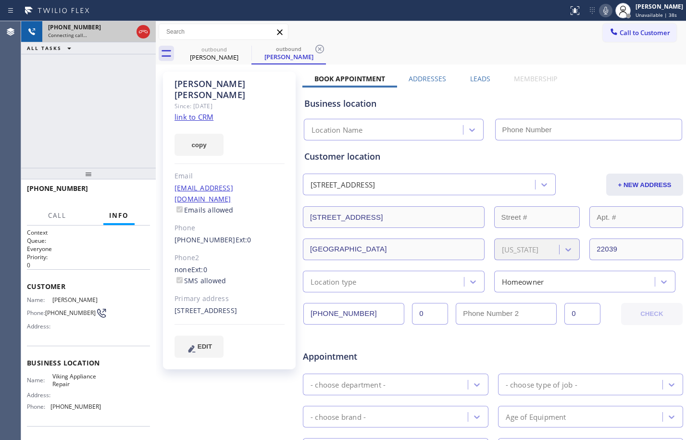
type input "[PHONE_NUMBER]"
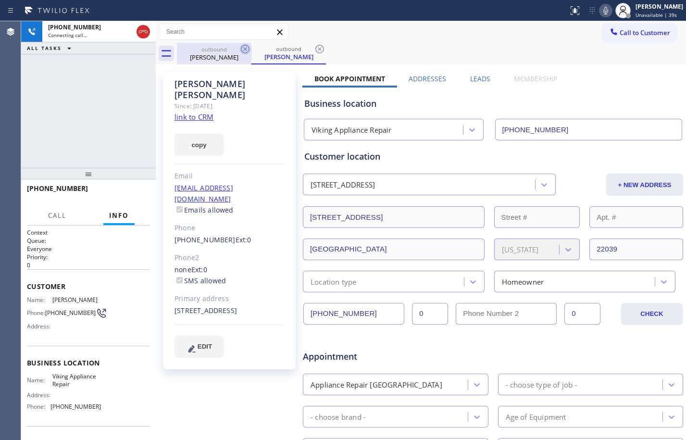
click at [249, 50] on icon at bounding box center [245, 49] width 9 height 9
click at [211, 61] on div "[PERSON_NAME]" at bounding box center [214, 57] width 73 height 9
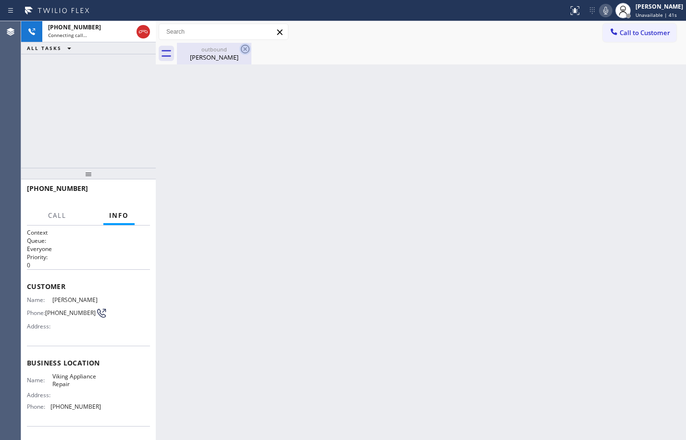
click at [241, 50] on icon at bounding box center [245, 49] width 12 height 12
click at [94, 37] on div "Connecting call…" at bounding box center [90, 35] width 85 height 7
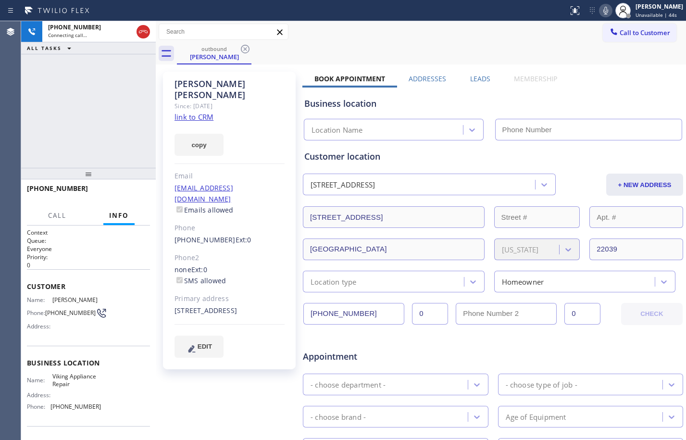
type input "[PHONE_NUMBER]"
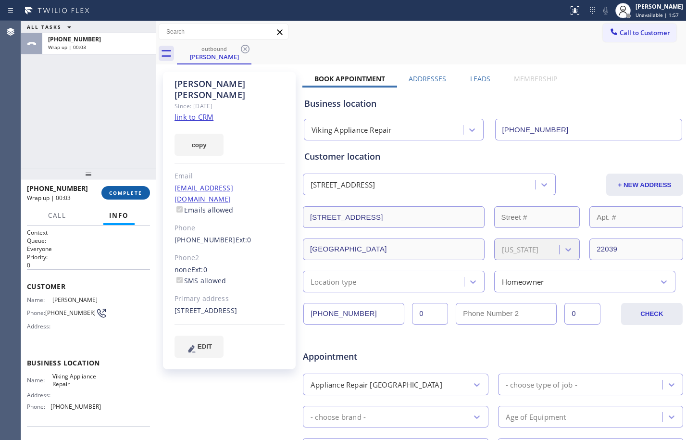
click at [134, 197] on button "COMPLETE" at bounding box center [125, 192] width 49 height 13
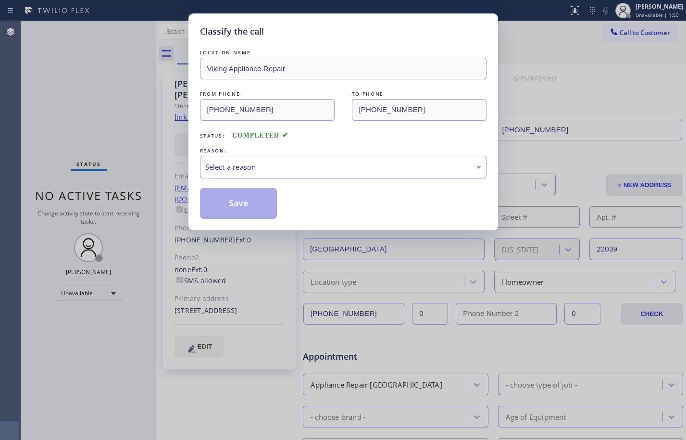
click at [286, 159] on div "Select a reason" at bounding box center [343, 167] width 286 height 23
click at [242, 207] on button "Save" at bounding box center [238, 203] width 77 height 31
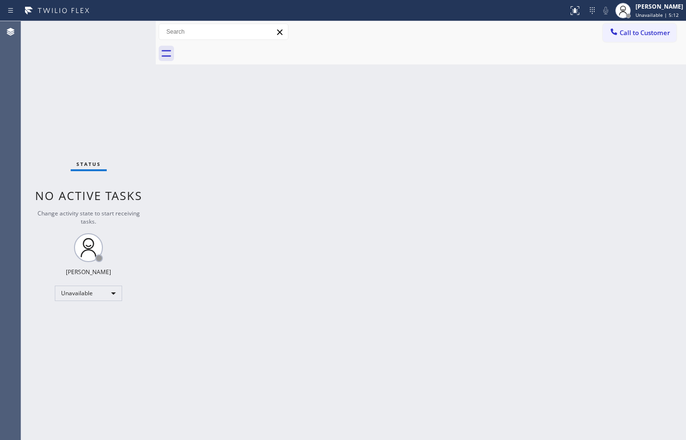
click at [110, 284] on div "Status No active tasks Change activity state to start receiving tasks. [PERSON_…" at bounding box center [88, 230] width 135 height 419
click at [110, 293] on div "Unavailable" at bounding box center [88, 293] width 67 height 15
click at [90, 318] on li "Available" at bounding box center [87, 319] width 65 height 12
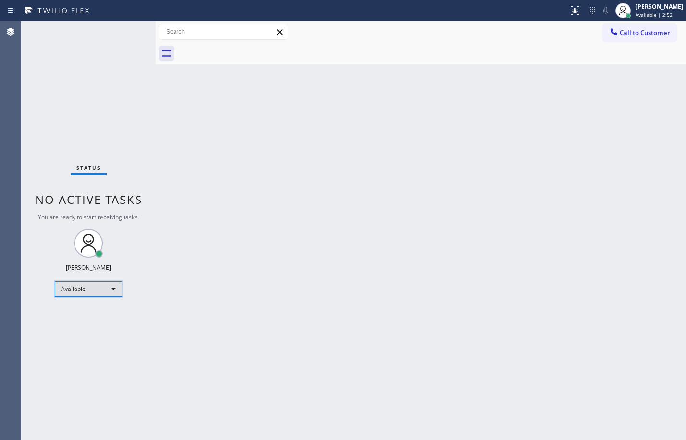
click at [90, 285] on div "Available" at bounding box center [88, 288] width 67 height 15
click at [91, 329] on li "Unavailable" at bounding box center [87, 327] width 65 height 12
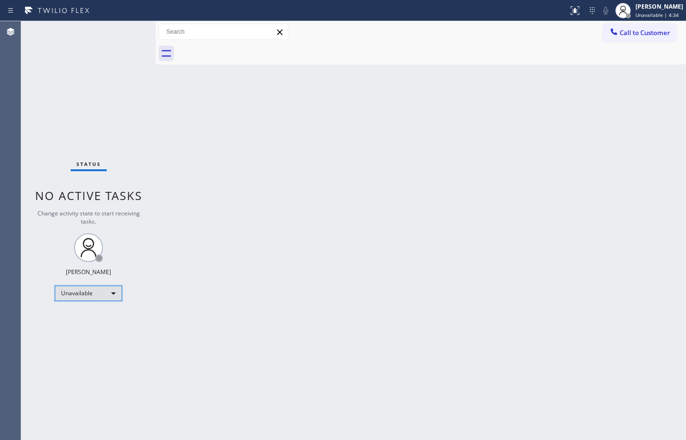
click at [99, 288] on div "Unavailable" at bounding box center [88, 293] width 67 height 15
click at [82, 318] on li "Available" at bounding box center [87, 319] width 65 height 12
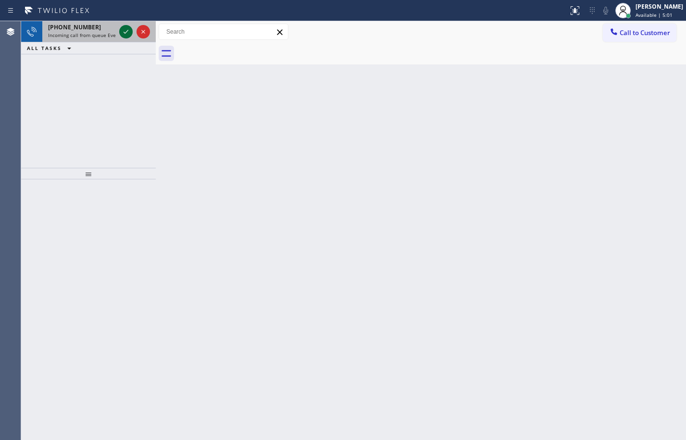
click at [125, 34] on icon at bounding box center [126, 32] width 12 height 12
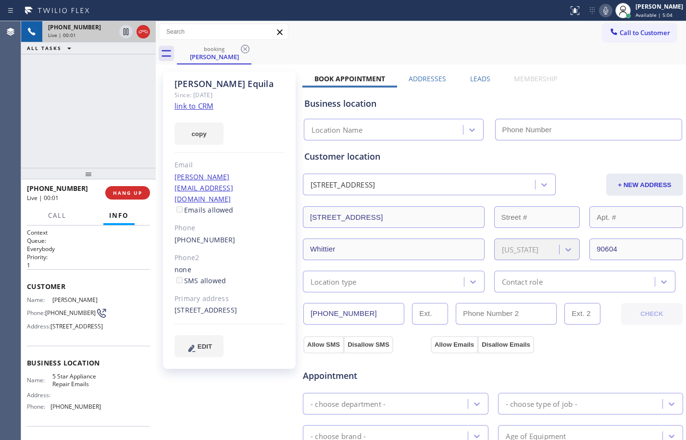
type input "[PHONE_NUMBER]"
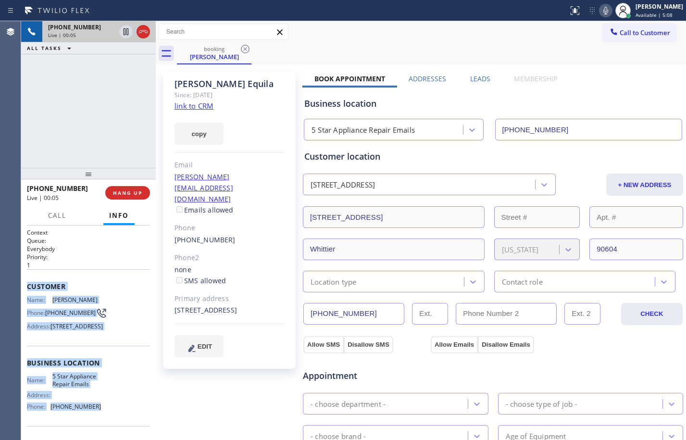
scroll to position [80, 0]
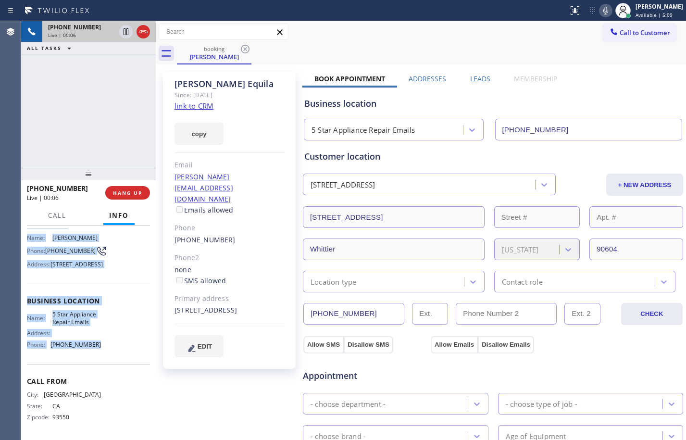
drag, startPoint x: 26, startPoint y: 287, endPoint x: 103, endPoint y: 354, distance: 101.6
click at [103, 354] on div "Context Queue: Everybody Priority: 1 Customer Name: [PERSON_NAME] Phone: [PHONE…" at bounding box center [88, 332] width 135 height 214
copy div "Customer Name: [PERSON_NAME] Phone: [PHONE_NUMBER] Address: [STREET_ADDRESS] Bu…"
click at [193, 105] on link "link to CRM" at bounding box center [193, 106] width 39 height 10
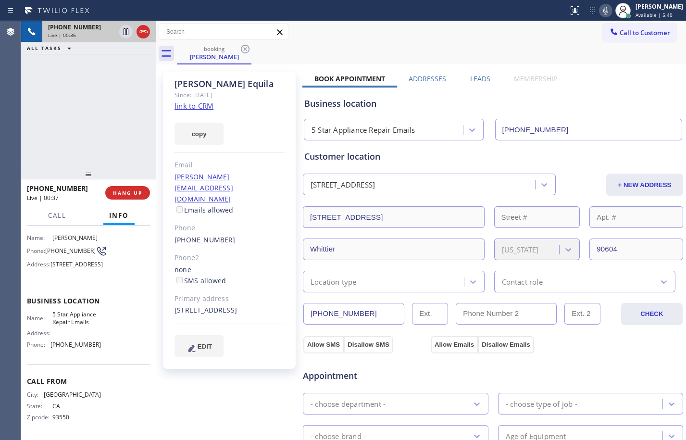
click at [74, 130] on div "[PHONE_NUMBER] Live | 00:36 ALL TASKS ALL TASKS ACTIVE TASKS TASKS IN WRAP UP" at bounding box center [88, 94] width 135 height 147
drag, startPoint x: 125, startPoint y: 34, endPoint x: 191, endPoint y: 39, distance: 66.5
click at [125, 34] on icon at bounding box center [126, 31] width 5 height 7
click at [600, 10] on icon at bounding box center [606, 11] width 12 height 12
click at [126, 34] on icon at bounding box center [126, 31] width 7 height 7
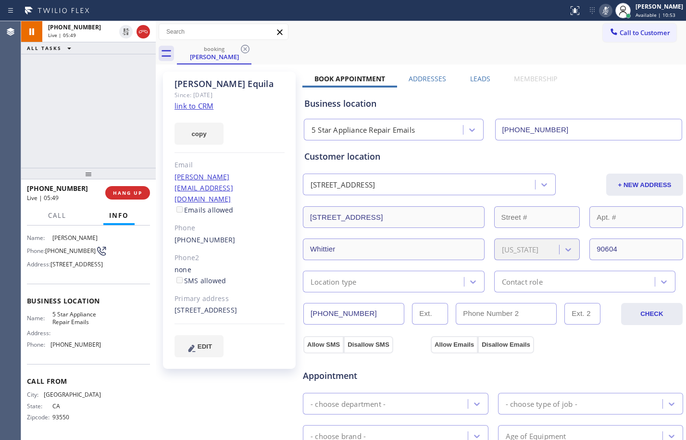
click at [602, 13] on icon at bounding box center [606, 11] width 12 height 12
click at [124, 192] on span "HANG UP" at bounding box center [127, 192] width 29 height 7
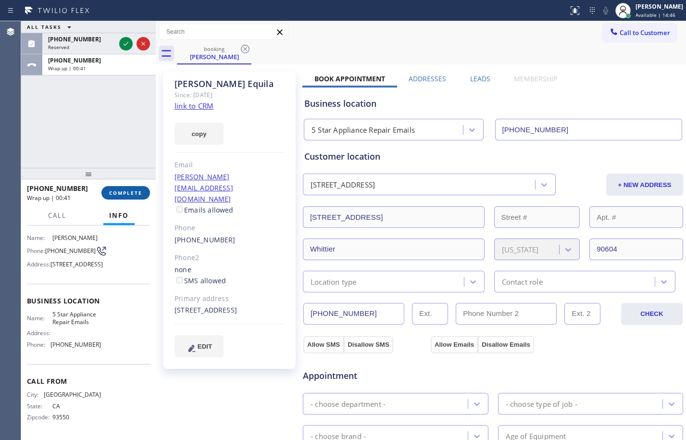
click at [132, 191] on span "COMPLETE" at bounding box center [125, 192] width 33 height 7
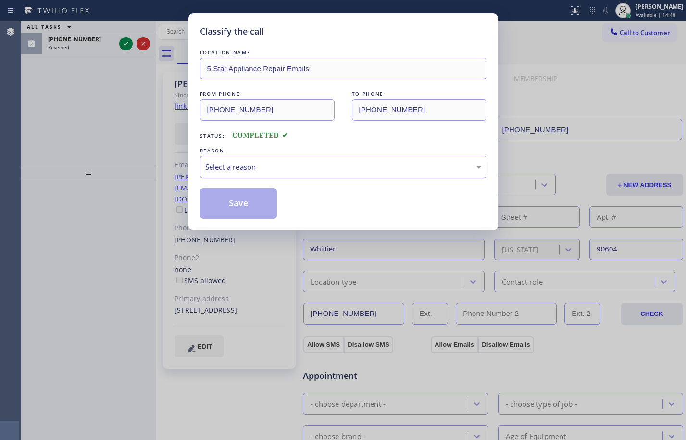
click at [298, 156] on div "Select a reason" at bounding box center [343, 167] width 286 height 23
click at [239, 208] on button "Save" at bounding box center [238, 203] width 77 height 31
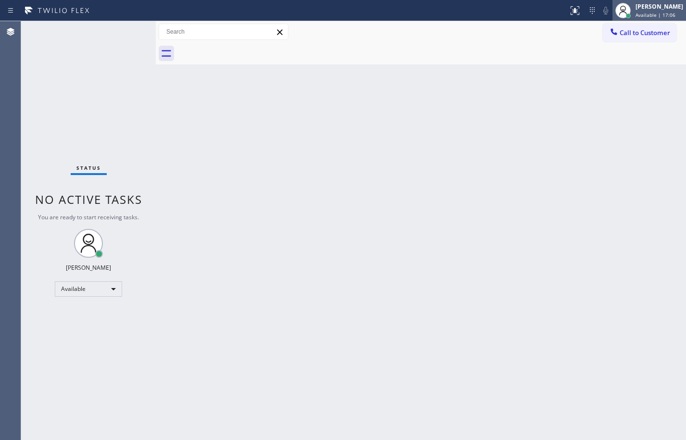
click at [635, 9] on div "[PERSON_NAME]" at bounding box center [659, 6] width 48 height 8
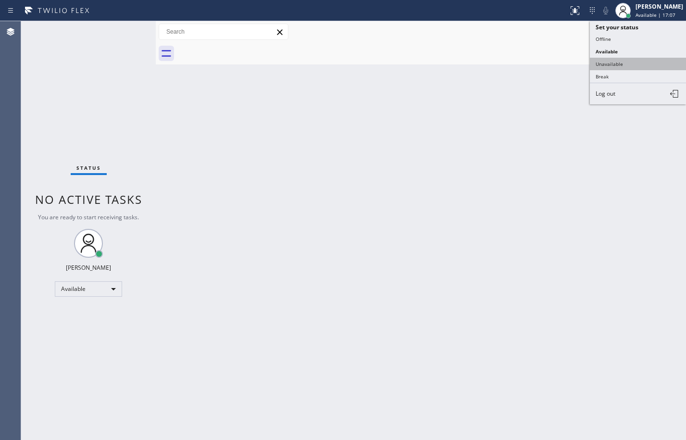
click at [636, 62] on button "Unavailable" at bounding box center [638, 64] width 96 height 12
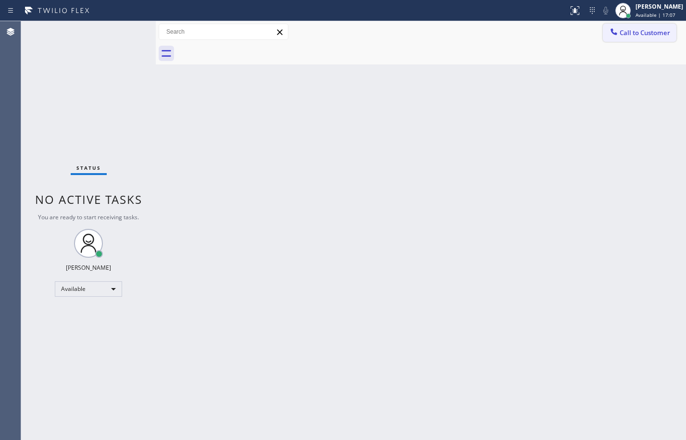
click at [643, 31] on span "Call to Customer" at bounding box center [645, 32] width 50 height 9
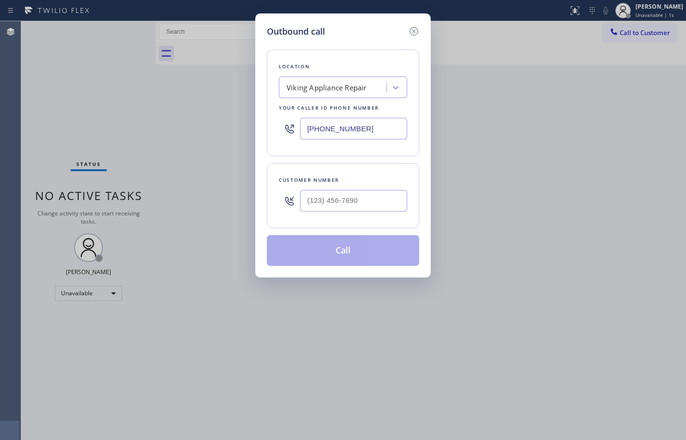
click at [357, 129] on input "[PHONE_NUMBER]" at bounding box center [353, 129] width 107 height 22
click at [339, 83] on div "Viking Appliance Repair" at bounding box center [326, 87] width 80 height 11
drag, startPoint x: 369, startPoint y: 83, endPoint x: 215, endPoint y: 92, distance: 154.1
click at [215, 92] on div "Outbound call Location 1 result available. Select is focused ,type to refine li…" at bounding box center [343, 220] width 686 height 440
paste input "5 Star Appliance Repair Emails"
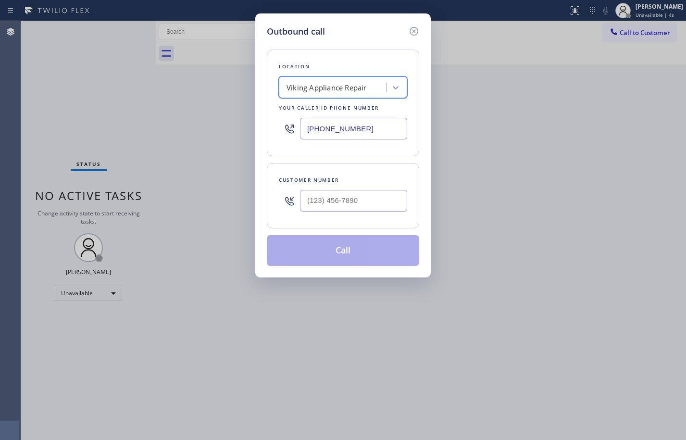
type input "5 Star Appliance Repair Emails"
click at [330, 118] on div "[DOMAIN_NAME] 5 Star Appliance Repair Emails" at bounding box center [343, 112] width 128 height 27
type input "[PHONE_NUMBER]"
click at [322, 195] on input "(___) ___-____" at bounding box center [353, 201] width 107 height 22
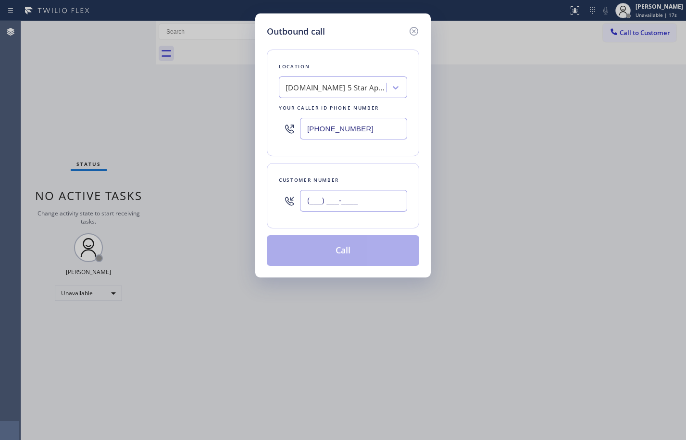
paste input "562) 754-0814"
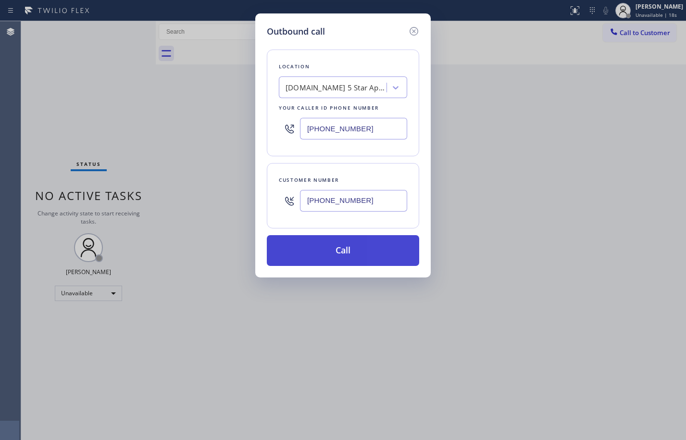
type input "[PHONE_NUMBER]"
click at [358, 259] on button "Call" at bounding box center [343, 250] width 152 height 31
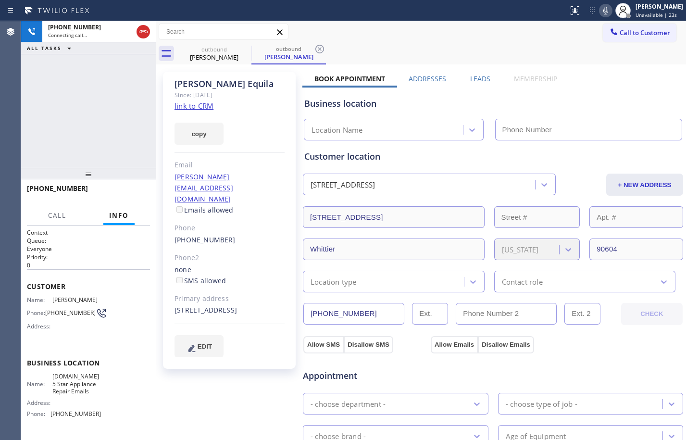
type input "[PHONE_NUMBER]"
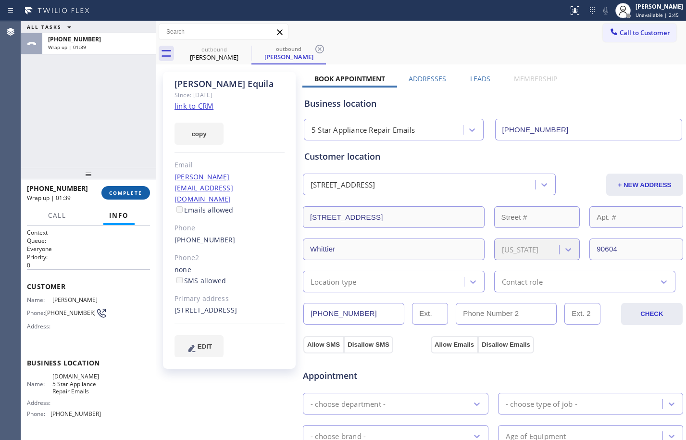
click at [127, 190] on span "COMPLETE" at bounding box center [125, 192] width 33 height 7
click at [128, 195] on span "COMPLETE" at bounding box center [125, 192] width 33 height 7
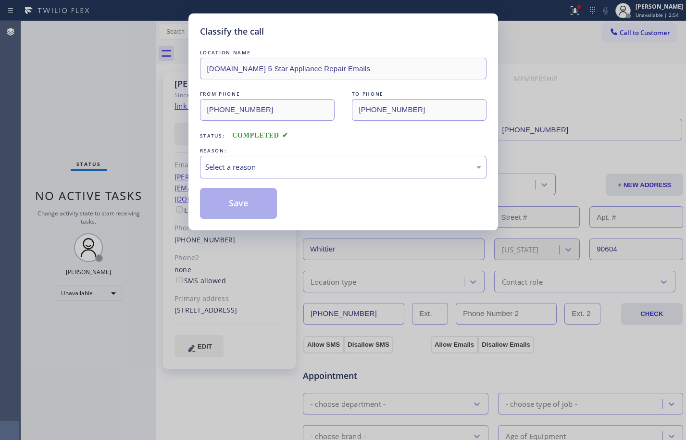
drag, startPoint x: 377, startPoint y: 167, endPoint x: 376, endPoint y: 174, distance: 7.2
click at [377, 167] on div "Select a reason" at bounding box center [343, 167] width 276 height 11
click at [245, 211] on button "Save" at bounding box center [238, 203] width 77 height 31
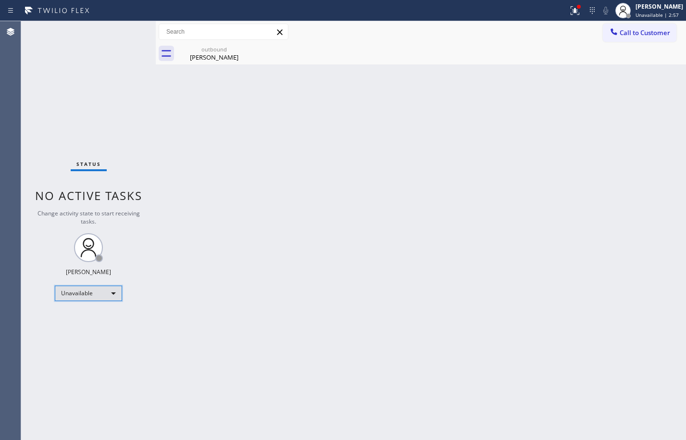
click at [109, 288] on div "Unavailable" at bounding box center [88, 293] width 67 height 15
click at [83, 313] on li "Available" at bounding box center [87, 319] width 65 height 12
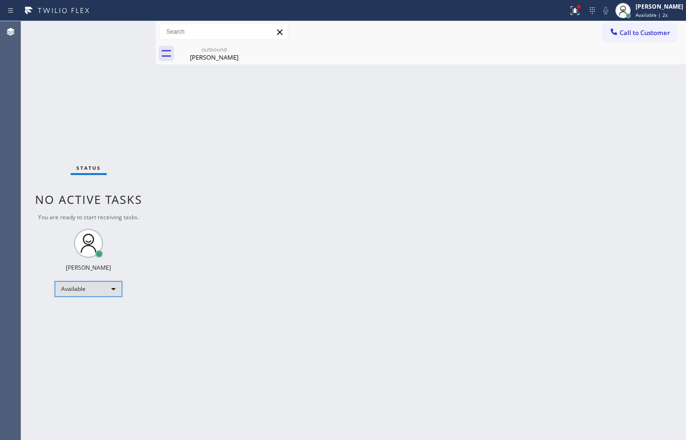
click at [110, 287] on div "Available" at bounding box center [88, 288] width 67 height 15
click at [65, 333] on li "Break" at bounding box center [87, 339] width 65 height 12
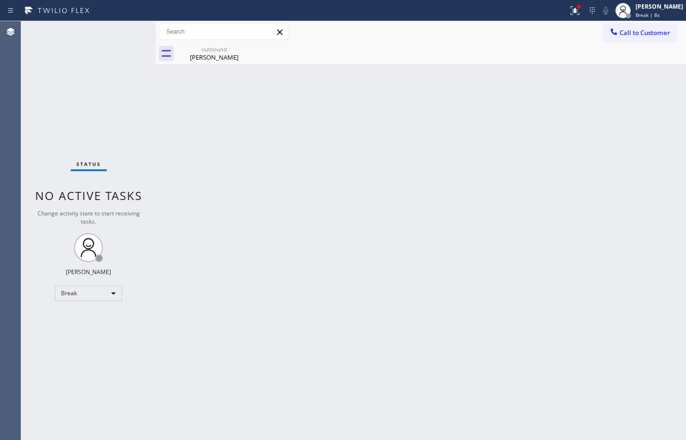
click at [70, 80] on div "Status No active tasks Change activity state to start receiving tasks. [PERSON_…" at bounding box center [88, 230] width 135 height 419
click at [244, 47] on icon at bounding box center [245, 49] width 12 height 12
click at [569, 15] on icon at bounding box center [575, 11] width 12 height 12
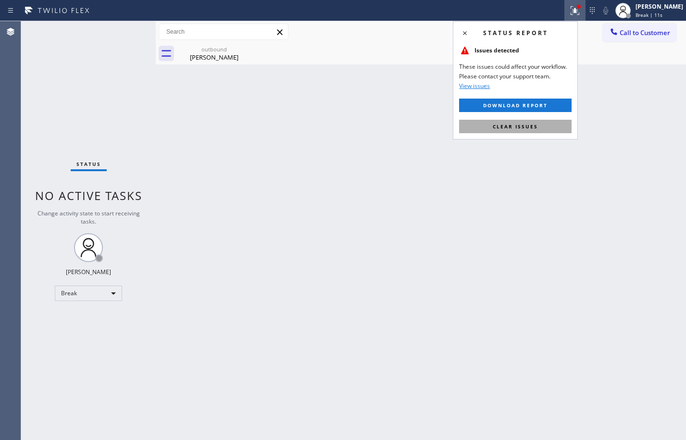
click at [543, 127] on button "Clear issues" at bounding box center [515, 126] width 112 height 13
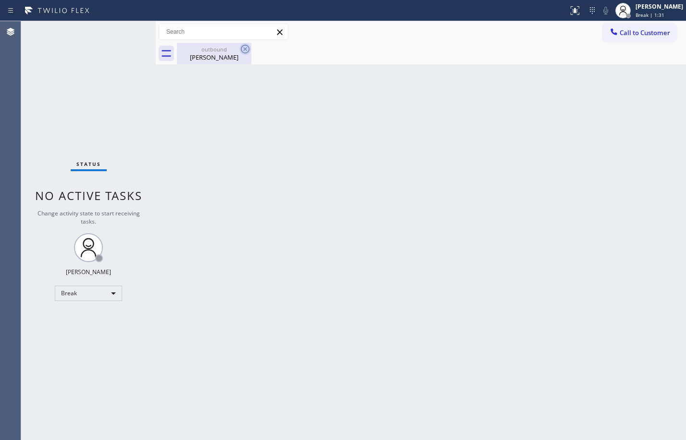
click at [242, 51] on icon at bounding box center [245, 49] width 12 height 12
click at [214, 53] on div "[PERSON_NAME]" at bounding box center [214, 57] width 73 height 9
click at [117, 103] on div "Status No active tasks Change activity state to start receiving tasks. [PERSON_…" at bounding box center [88, 230] width 135 height 419
click at [85, 295] on div "Break" at bounding box center [88, 293] width 67 height 15
click at [76, 320] on li "Available" at bounding box center [87, 319] width 65 height 12
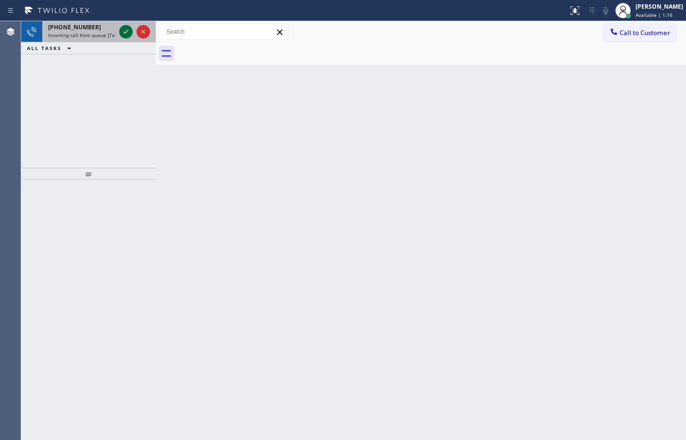
click at [128, 37] on icon at bounding box center [126, 32] width 12 height 12
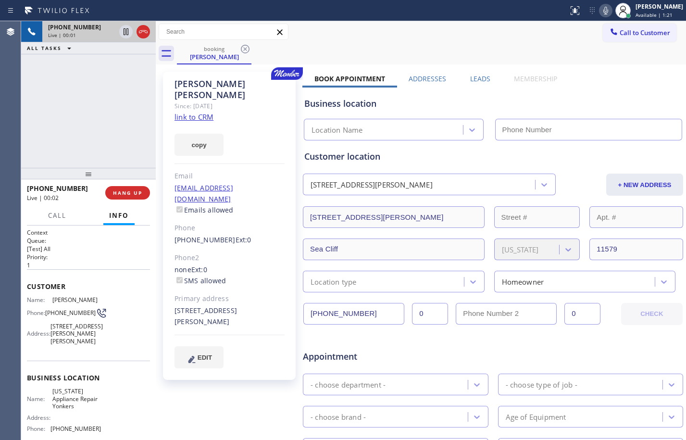
type input "[PHONE_NUMBER]"
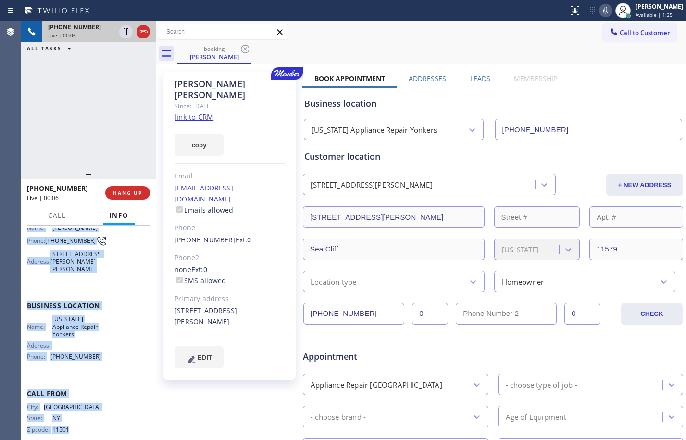
scroll to position [88, 0]
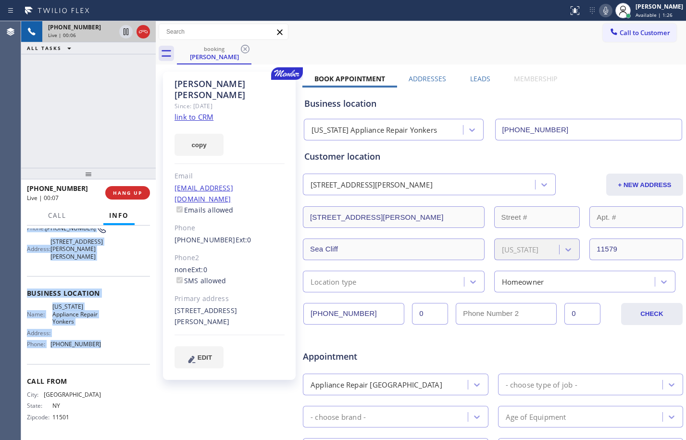
drag, startPoint x: 25, startPoint y: 286, endPoint x: 100, endPoint y: 343, distance: 94.0
click at [100, 343] on div "Context Queue: [Test] All Priority: 1 Customer Name: [PERSON_NAME] Phone: [PHON…" at bounding box center [88, 332] width 135 height 214
copy div "Customer Name: [PERSON_NAME] Phone: [PHONE_NUMBER] Address: [STREET_ADDRESS][PE…"
click at [129, 37] on icon at bounding box center [126, 32] width 12 height 12
click at [603, 11] on icon at bounding box center [605, 11] width 5 height 8
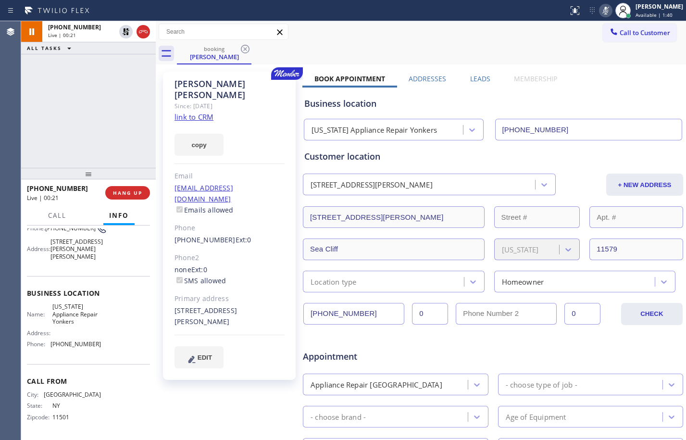
click at [202, 100] on div "Since: [DATE]" at bounding box center [229, 105] width 110 height 11
click at [203, 112] on link "link to CRM" at bounding box center [193, 117] width 39 height 10
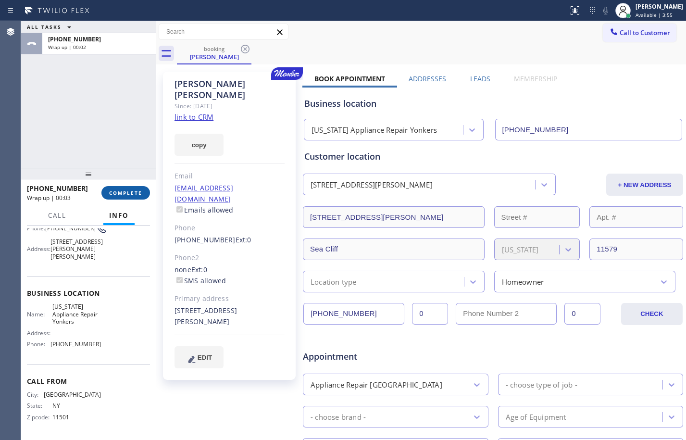
click at [114, 190] on span "COMPLETE" at bounding box center [125, 192] width 33 height 7
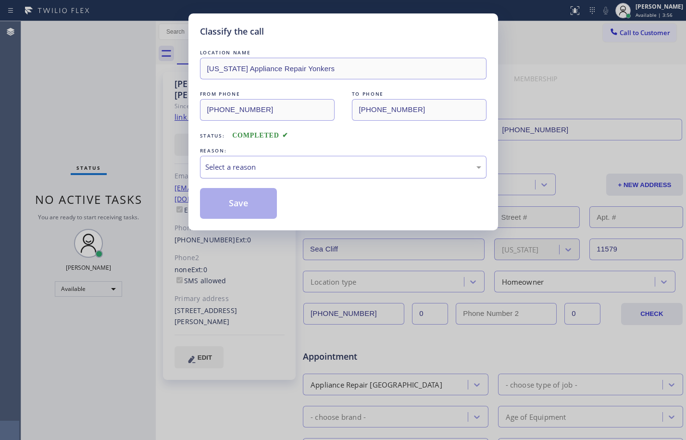
click at [288, 172] on div "Select a reason" at bounding box center [343, 167] width 276 height 11
click at [252, 207] on button "Save" at bounding box center [238, 203] width 77 height 31
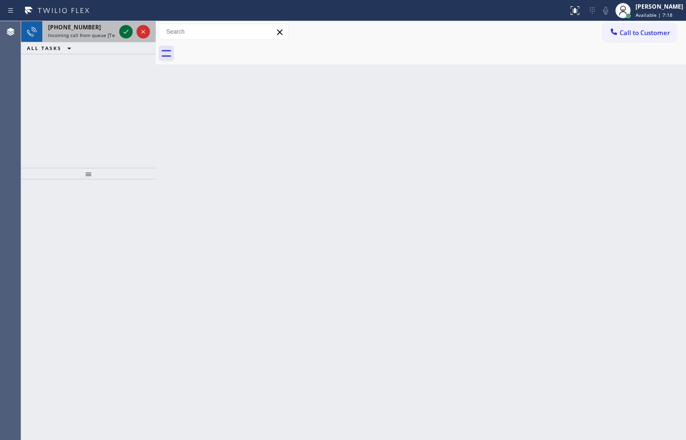
click at [122, 32] on icon at bounding box center [126, 32] width 12 height 12
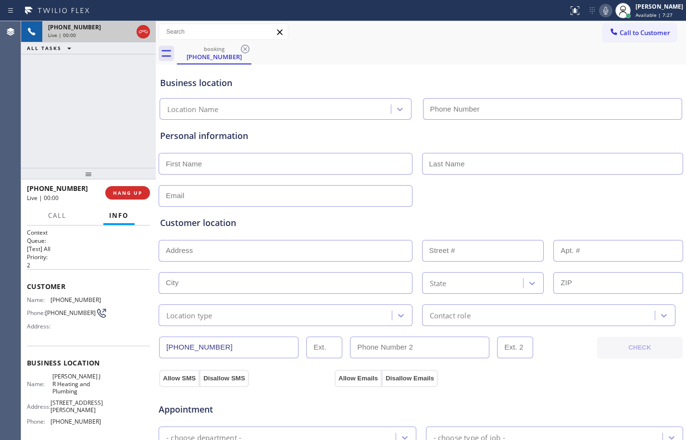
type input "[PHONE_NUMBER]"
click at [138, 189] on span "HANG UP" at bounding box center [127, 192] width 29 height 7
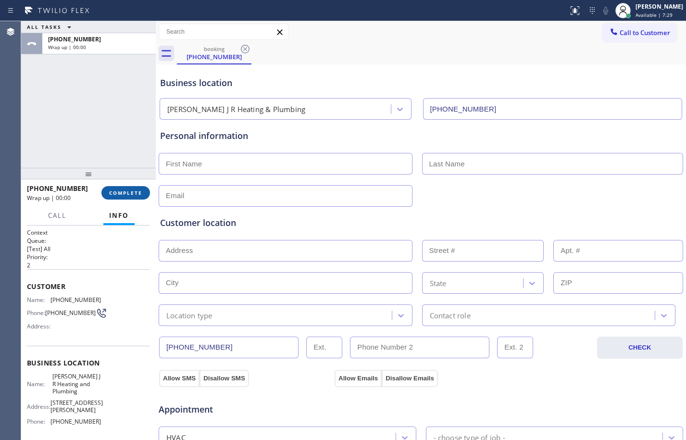
click at [139, 192] on span "COMPLETE" at bounding box center [125, 192] width 33 height 7
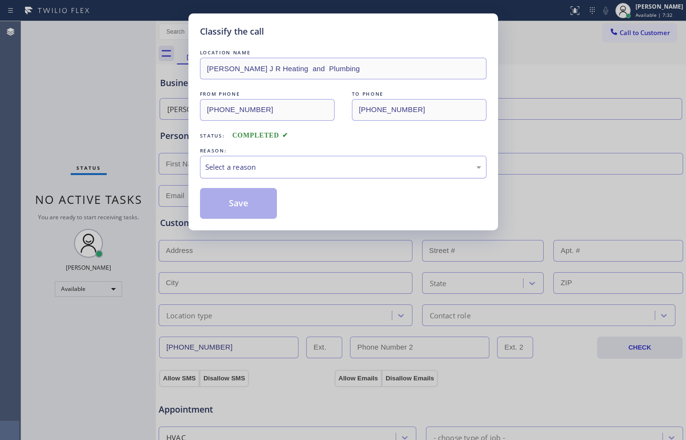
click at [352, 162] on div "Select a reason" at bounding box center [343, 167] width 276 height 11
click at [244, 204] on button "Save" at bounding box center [238, 203] width 77 height 31
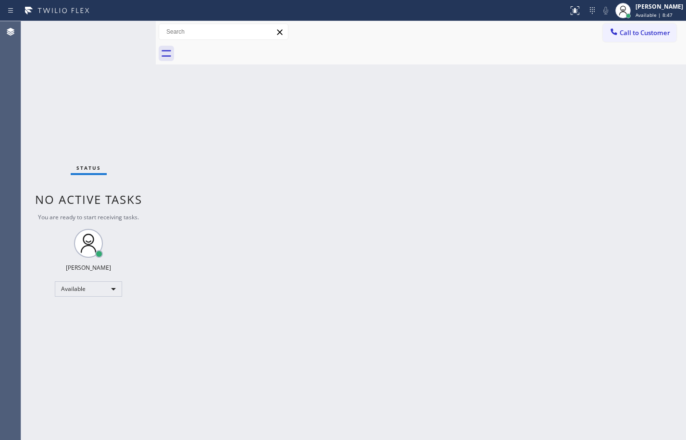
click at [277, 156] on div "Back to Dashboard Change Sender ID Customers Technicians Select a contact Outbo…" at bounding box center [421, 230] width 530 height 419
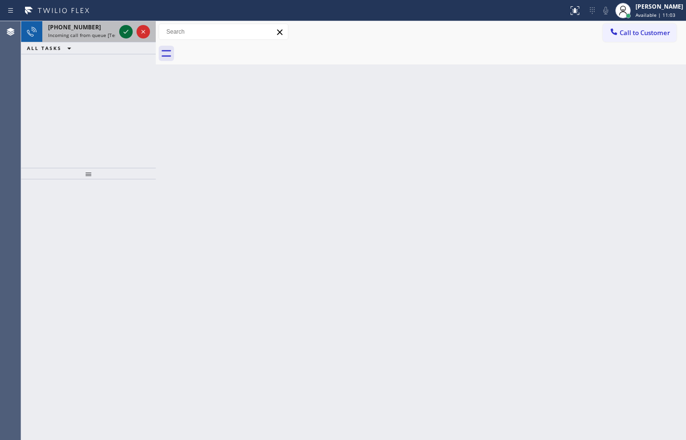
click at [123, 26] on icon at bounding box center [126, 32] width 12 height 12
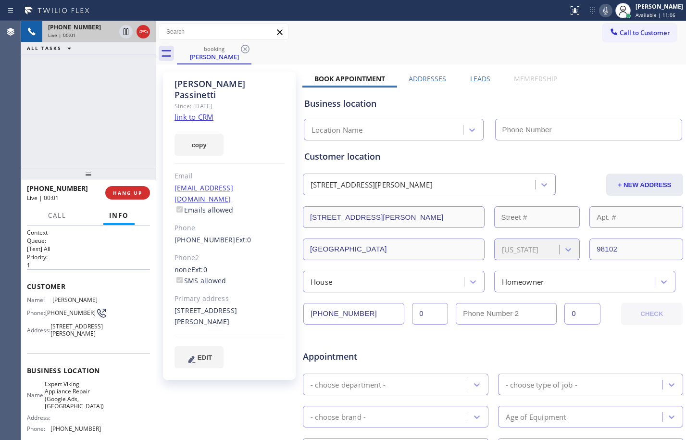
type input "[PHONE_NUMBER]"
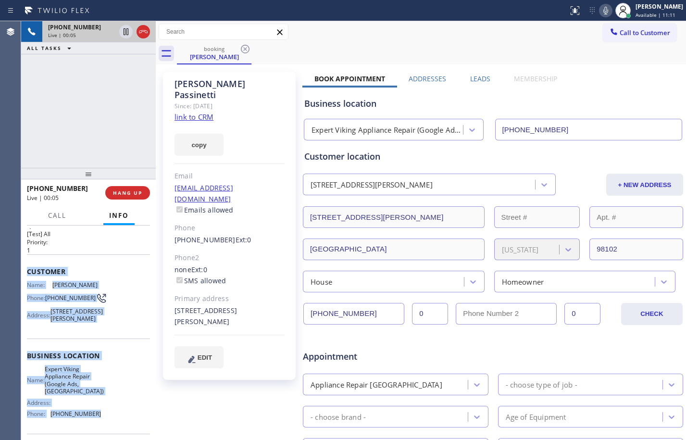
scroll to position [103, 0]
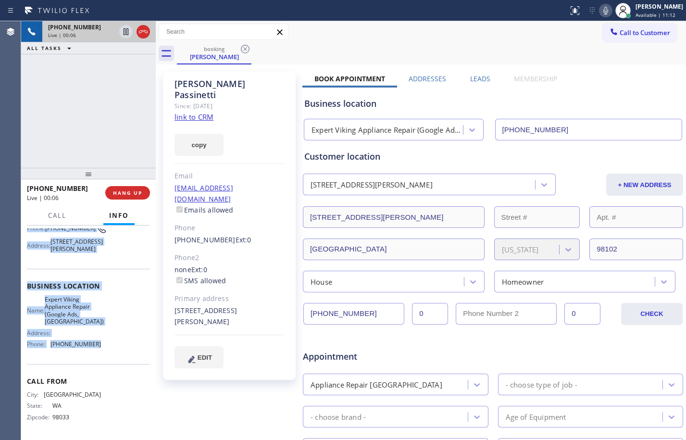
drag, startPoint x: 25, startPoint y: 287, endPoint x: 119, endPoint y: 353, distance: 114.2
click at [119, 353] on div "Context Queue: [Test] All Priority: 1 Customer Name: [PERSON_NAME] Phone: [PHON…" at bounding box center [88, 332] width 135 height 214
click at [119, 353] on div "Business location Name: Expert Viking Appliance Repair (Google Ads, [GEOGRAPHIC…" at bounding box center [88, 316] width 123 height 95
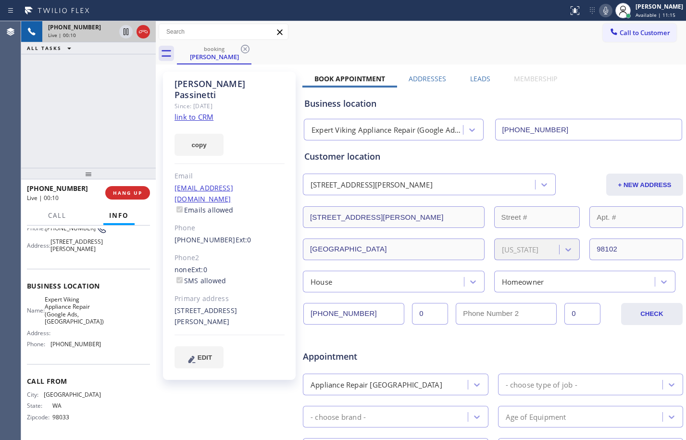
click at [202, 112] on link "link to CRM" at bounding box center [193, 117] width 39 height 10
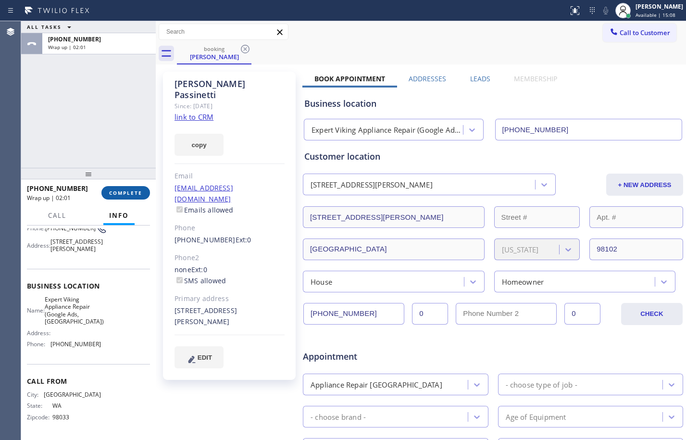
click at [126, 187] on button "COMPLETE" at bounding box center [125, 192] width 49 height 13
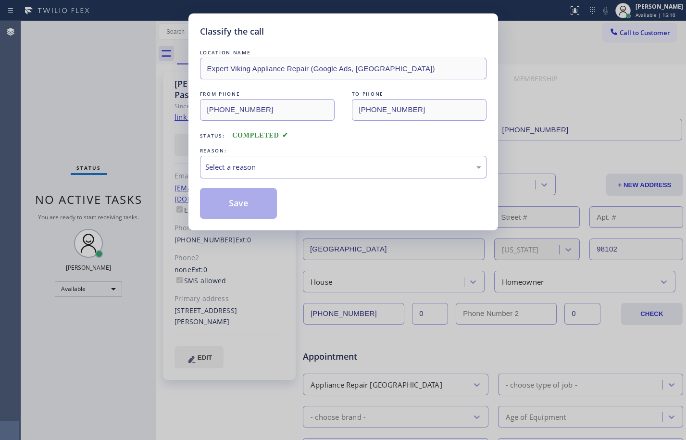
click at [264, 172] on div "Select a reason" at bounding box center [343, 167] width 276 height 11
click at [238, 207] on button "Save" at bounding box center [238, 203] width 77 height 31
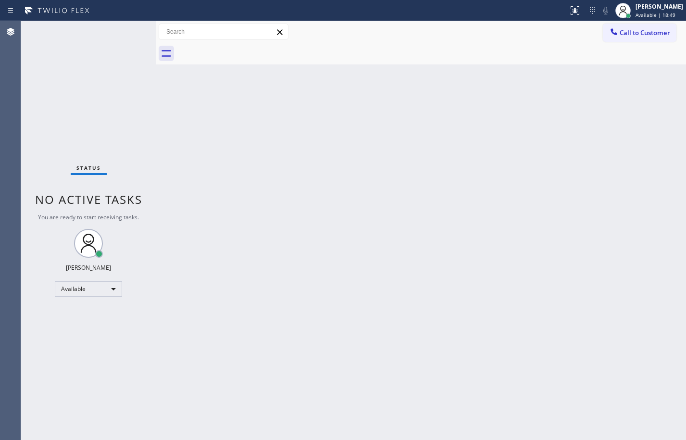
click at [149, 128] on div "Status No active tasks You are ready to start receiving tasks. [PERSON_NAME] Av…" at bounding box center [88, 230] width 135 height 419
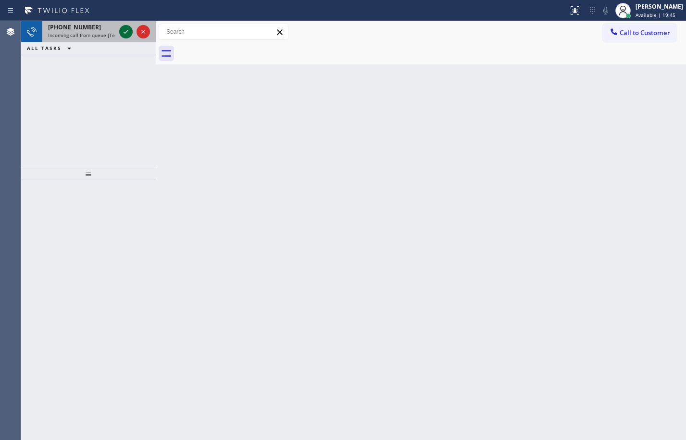
click at [126, 30] on icon at bounding box center [126, 32] width 12 height 12
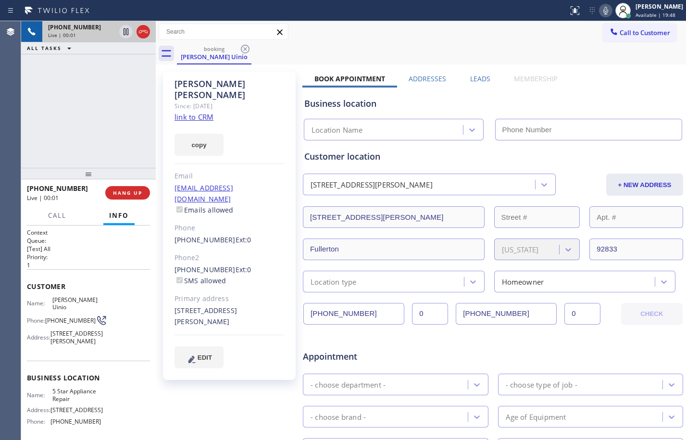
type input "[PHONE_NUMBER]"
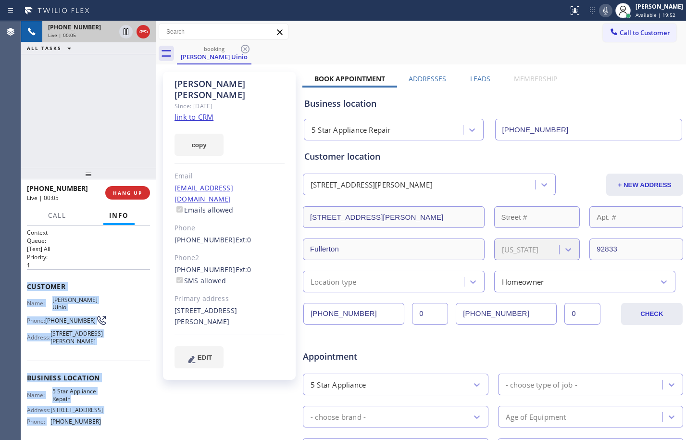
scroll to position [80, 0]
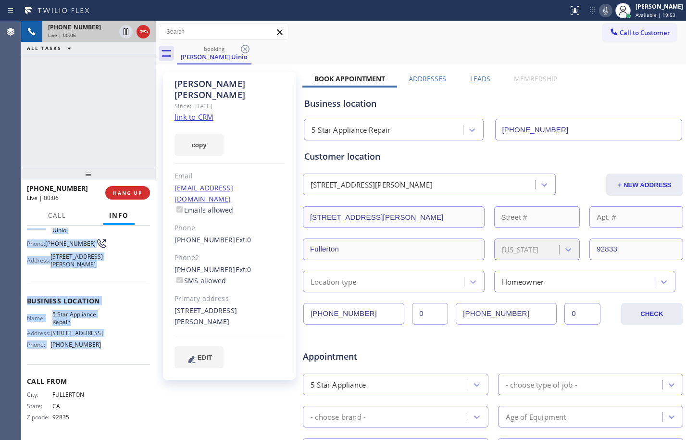
drag, startPoint x: 25, startPoint y: 288, endPoint x: 104, endPoint y: 353, distance: 102.1
click at [104, 353] on div "Context Queue: [Test] All Priority: 1 Customer Name: [PERSON_NAME] Uinio Phone:…" at bounding box center [88, 332] width 135 height 214
copy div "Customer Name: [PERSON_NAME] Uinio Phone: [PHONE_NUMBER] Address: [STREET_ADDRE…"
click at [201, 112] on link "link to CRM" at bounding box center [193, 117] width 39 height 10
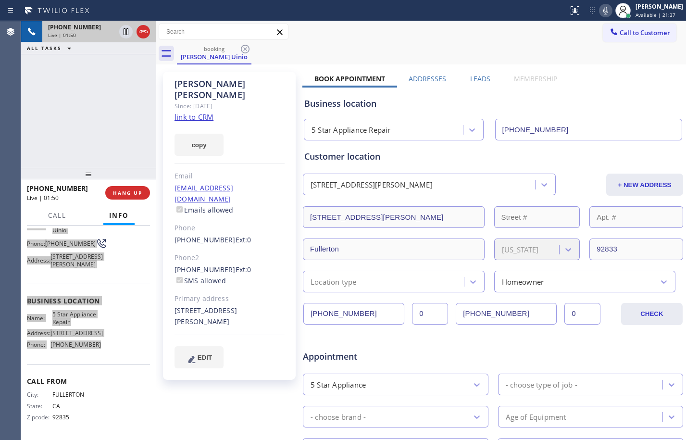
scroll to position [252, 0]
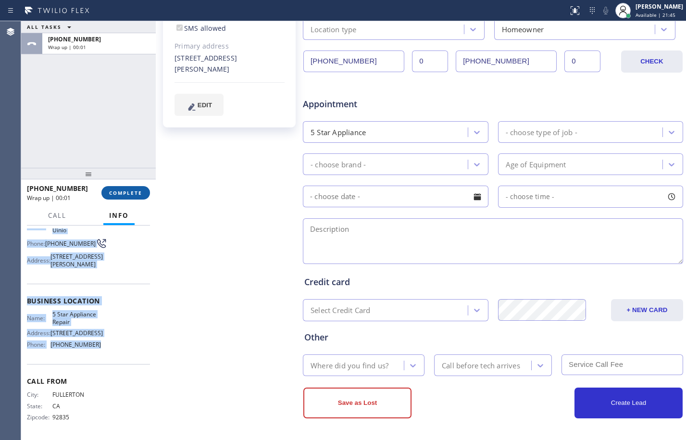
drag, startPoint x: 120, startPoint y: 196, endPoint x: 143, endPoint y: 198, distance: 23.2
click at [120, 196] on span "COMPLETE" at bounding box center [125, 192] width 33 height 7
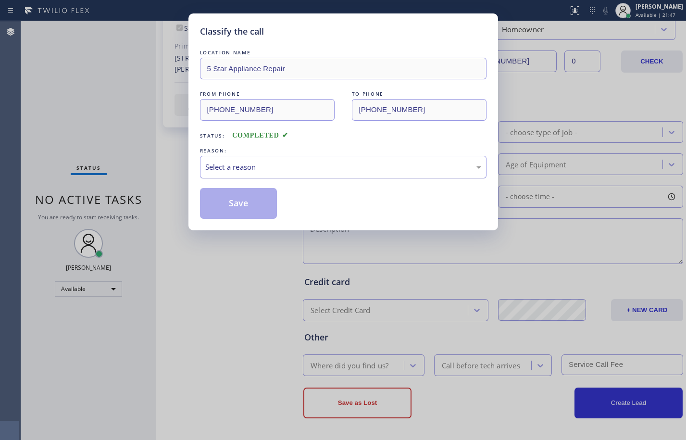
click at [286, 172] on div "Select a reason" at bounding box center [343, 167] width 276 height 11
click at [244, 203] on button "Save" at bounding box center [238, 203] width 77 height 31
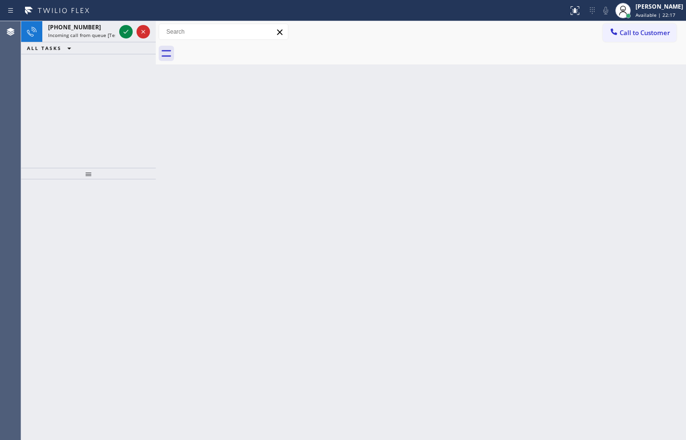
drag, startPoint x: 128, startPoint y: 26, endPoint x: 155, endPoint y: 44, distance: 32.5
click at [128, 26] on icon at bounding box center [126, 32] width 12 height 12
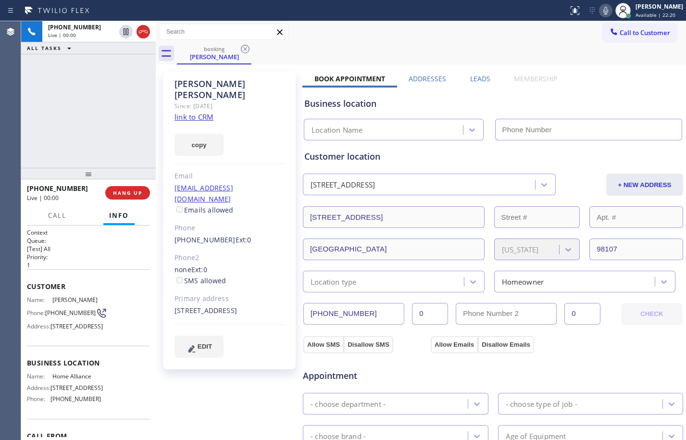
type input "[PHONE_NUMBER]"
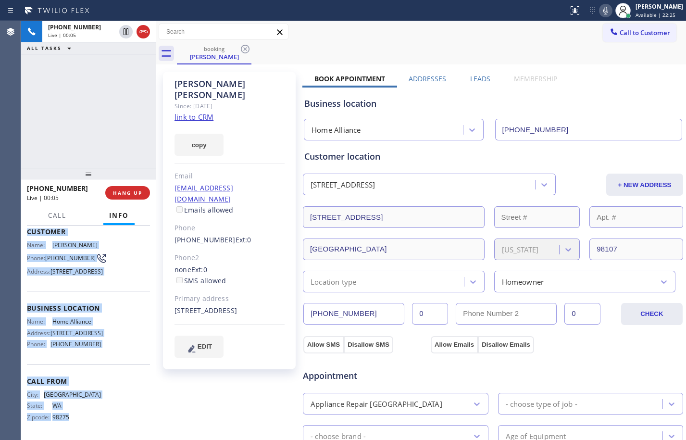
scroll to position [95, 0]
drag, startPoint x: 25, startPoint y: 288, endPoint x: 105, endPoint y: 347, distance: 99.4
click at [105, 347] on div "Context Queue: [Test] All Priority: 1 Customer Name: [PERSON_NAME] Phone: [PHON…" at bounding box center [88, 332] width 135 height 214
click at [192, 112] on link "link to CRM" at bounding box center [193, 117] width 39 height 10
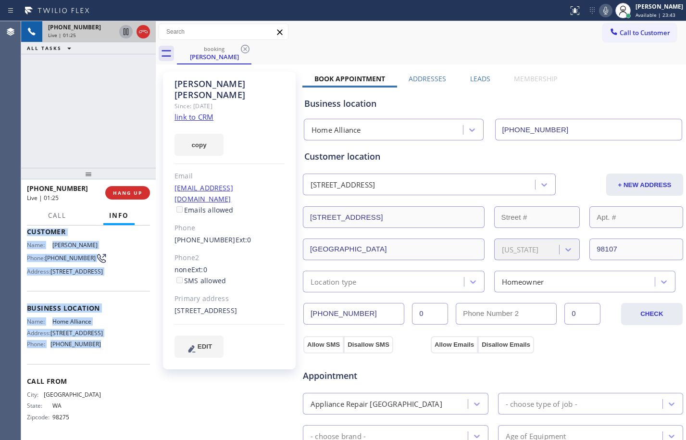
drag, startPoint x: 122, startPoint y: 32, endPoint x: 127, endPoint y: 33, distance: 4.9
click at [122, 32] on icon at bounding box center [126, 32] width 12 height 12
click at [603, 11] on icon at bounding box center [605, 11] width 5 height 8
click at [127, 33] on icon at bounding box center [126, 31] width 7 height 7
click at [600, 8] on icon at bounding box center [606, 11] width 12 height 12
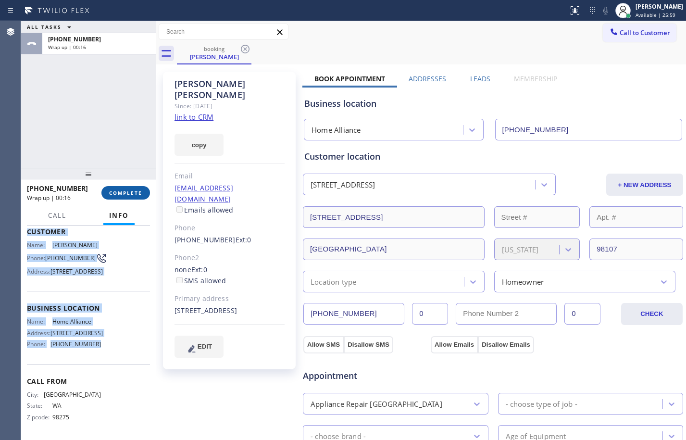
click at [126, 192] on span "COMPLETE" at bounding box center [125, 192] width 33 height 7
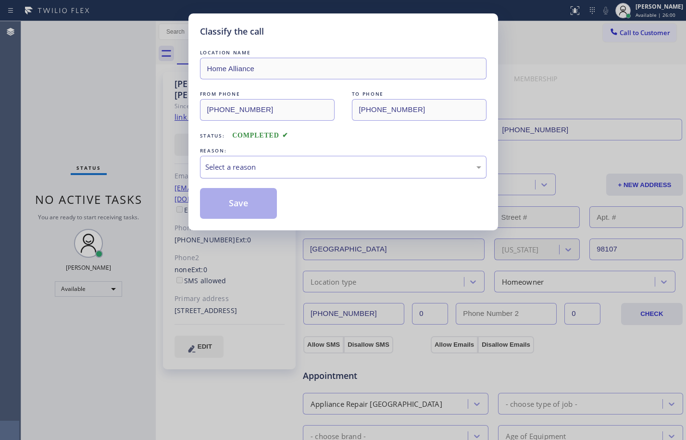
click at [259, 164] on div "Select a reason" at bounding box center [343, 167] width 276 height 11
click at [239, 204] on button "Save" at bounding box center [238, 203] width 77 height 31
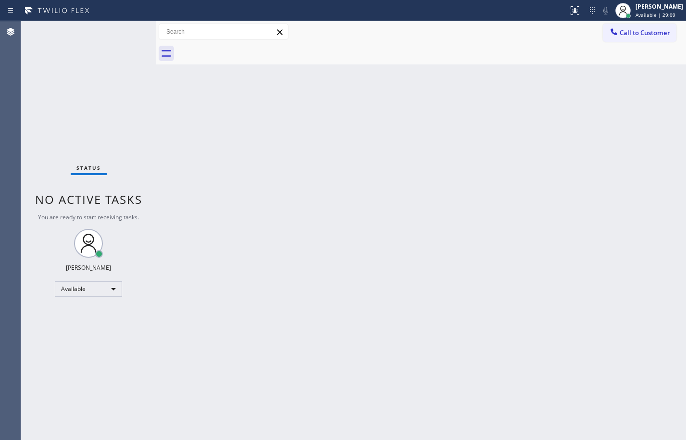
click at [138, 134] on div "Status No active tasks You are ready to start receiving tasks. [PERSON_NAME] Av…" at bounding box center [88, 230] width 135 height 419
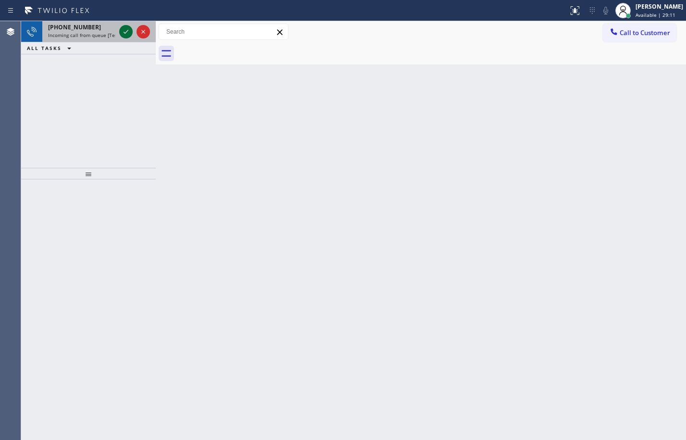
click at [125, 34] on icon at bounding box center [126, 32] width 12 height 12
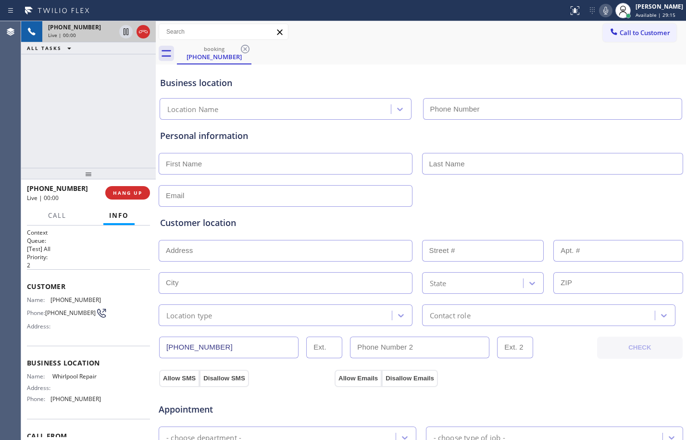
type input "[PHONE_NUMBER]"
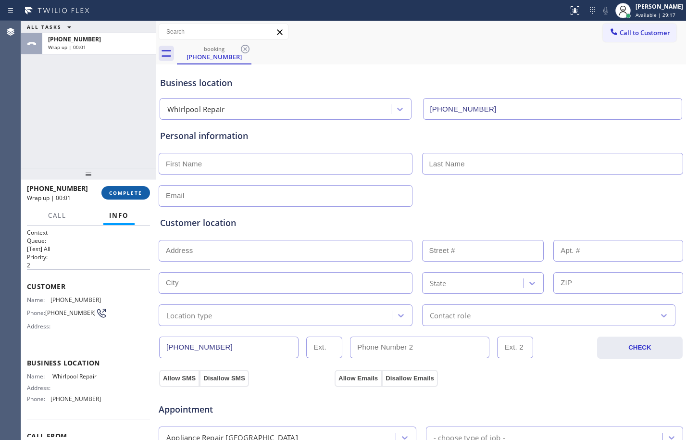
click at [124, 192] on span "COMPLETE" at bounding box center [125, 192] width 33 height 7
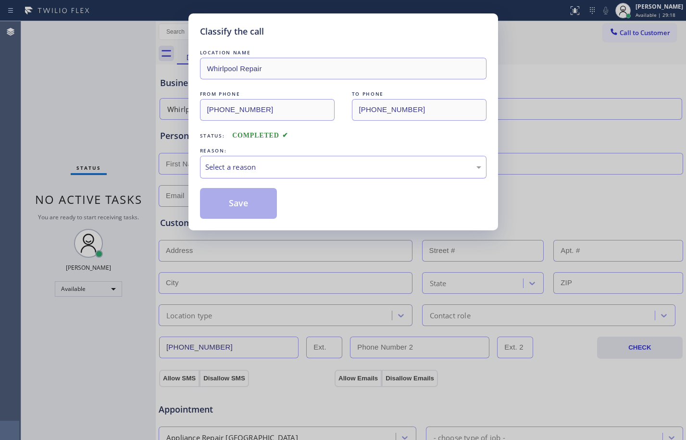
click at [274, 166] on div "Select a reason" at bounding box center [343, 167] width 276 height 11
click at [241, 204] on button "Save" at bounding box center [238, 203] width 77 height 31
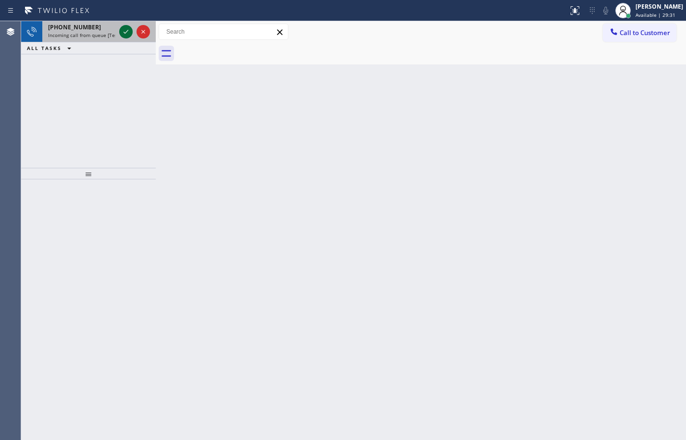
click at [129, 32] on icon at bounding box center [126, 32] width 12 height 12
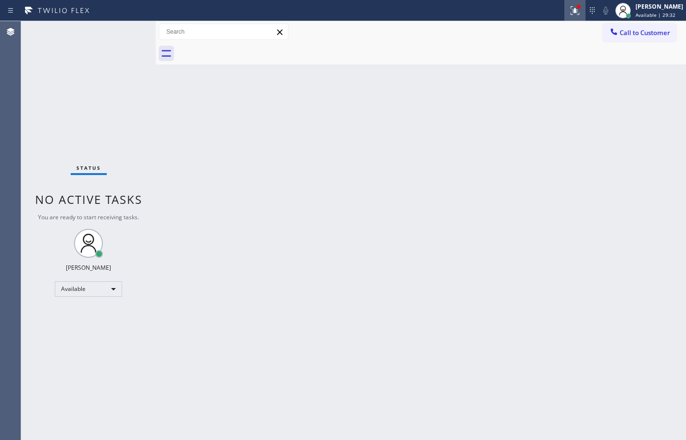
click at [564, 8] on div at bounding box center [574, 11] width 21 height 12
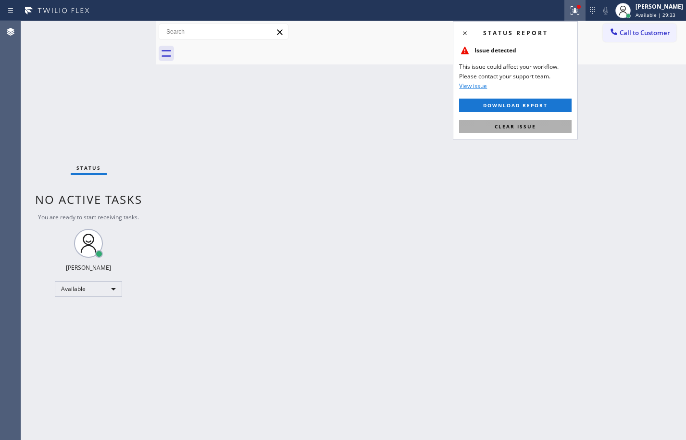
click at [492, 124] on button "Clear issue" at bounding box center [515, 126] width 112 height 13
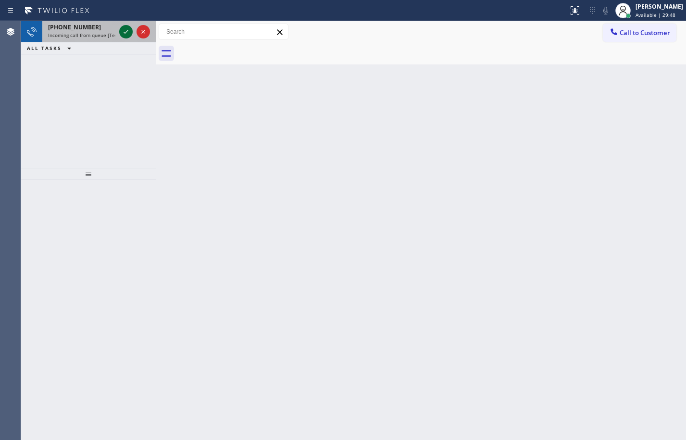
click at [120, 33] on icon at bounding box center [126, 32] width 12 height 12
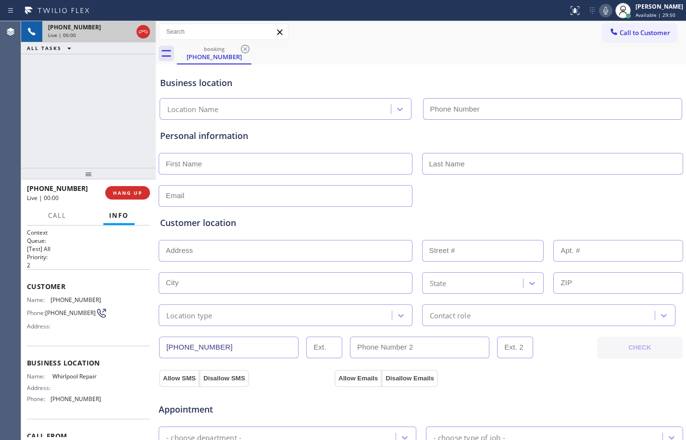
type input "[PHONE_NUMBER]"
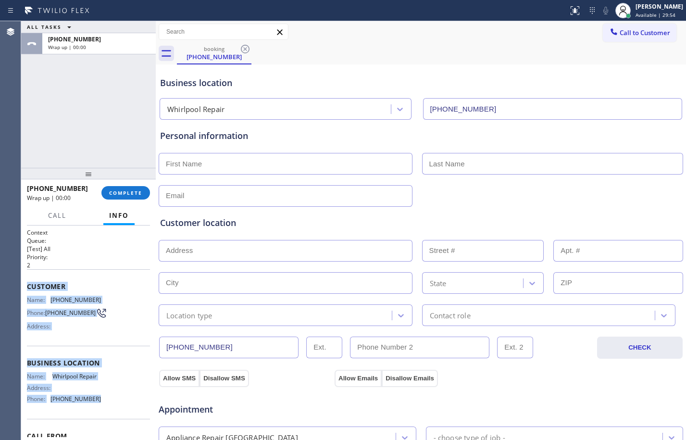
drag, startPoint x: 28, startPoint y: 282, endPoint x: 93, endPoint y: 406, distance: 140.0
click at [93, 406] on div "Context Queue: [Test] All Priority: 2 Customer Name: [PHONE_NUMBER] Phone: [PHO…" at bounding box center [88, 359] width 123 height 263
click at [134, 196] on button "COMPLETE" at bounding box center [125, 192] width 49 height 13
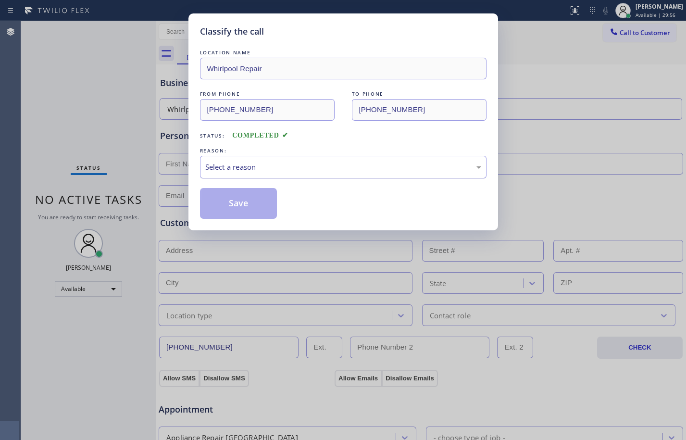
click at [338, 167] on div "Select a reason" at bounding box center [343, 167] width 276 height 11
click at [259, 201] on button "Save" at bounding box center [238, 203] width 77 height 31
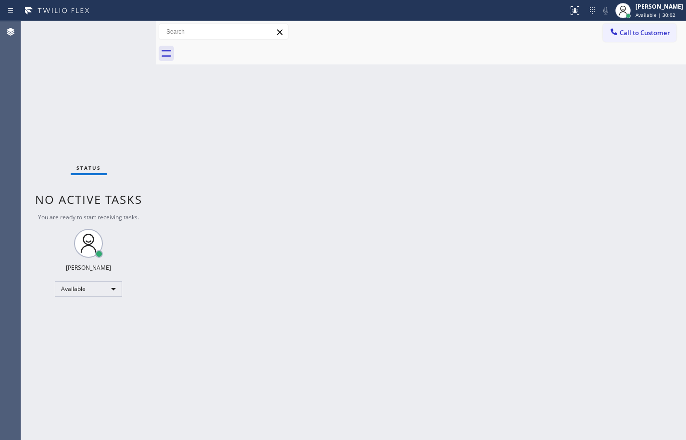
click at [103, 118] on div "Status No active tasks You are ready to start receiving tasks. [PERSON_NAME] Av…" at bounding box center [88, 230] width 135 height 419
click at [116, 110] on div "Status No active tasks You are ready to start receiving tasks. [PERSON_NAME] Av…" at bounding box center [88, 230] width 135 height 419
click at [158, 138] on div at bounding box center [158, 230] width 0 height 419
drag, startPoint x: 158, startPoint y: 58, endPoint x: 137, endPoint y: 63, distance: 21.8
click at [137, 63] on div "Status No active tasks You are ready to start receiving tasks. [PERSON_NAME] Av…" at bounding box center [353, 230] width 665 height 419
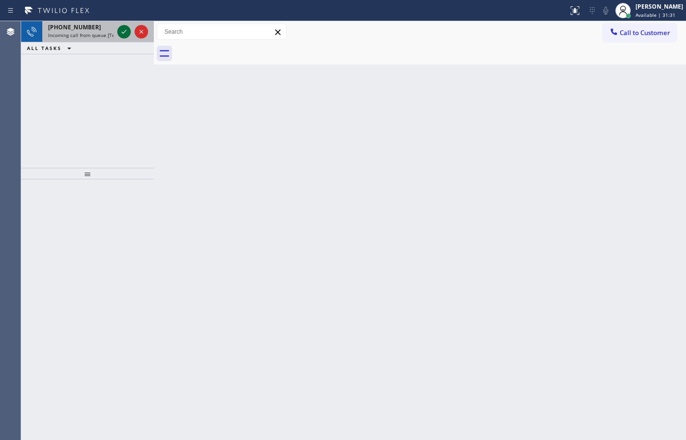
click at [128, 31] on icon at bounding box center [124, 32] width 12 height 12
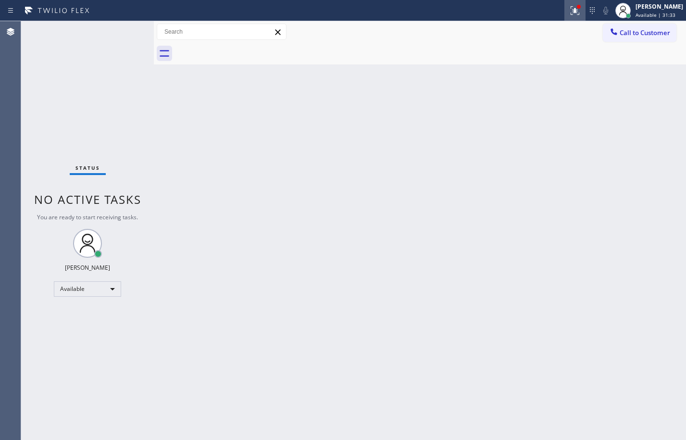
click at [564, 3] on button at bounding box center [574, 10] width 21 height 21
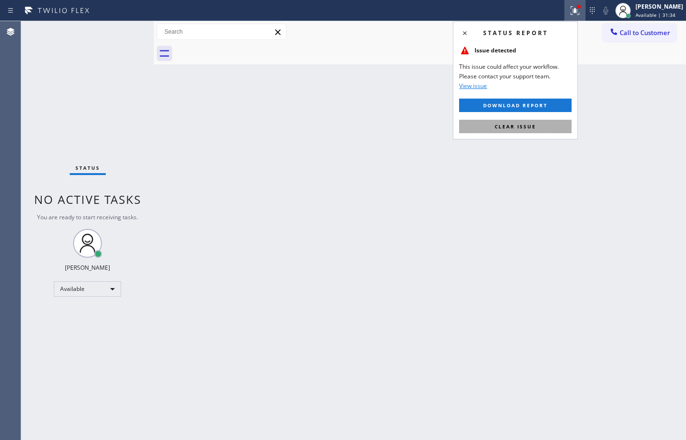
click at [517, 130] on button "Clear issue" at bounding box center [515, 126] width 112 height 13
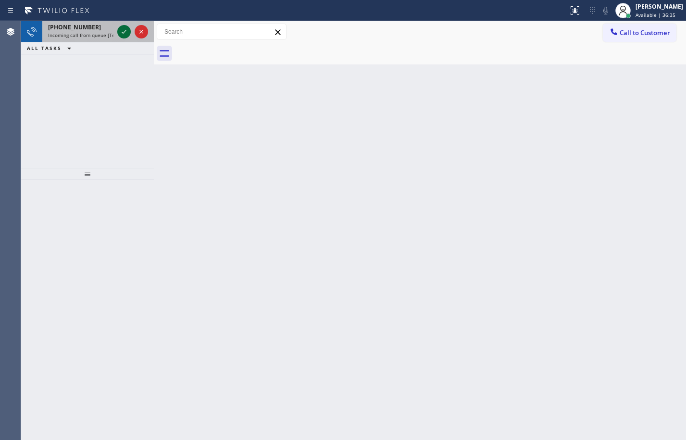
click at [124, 35] on icon at bounding box center [124, 32] width 12 height 12
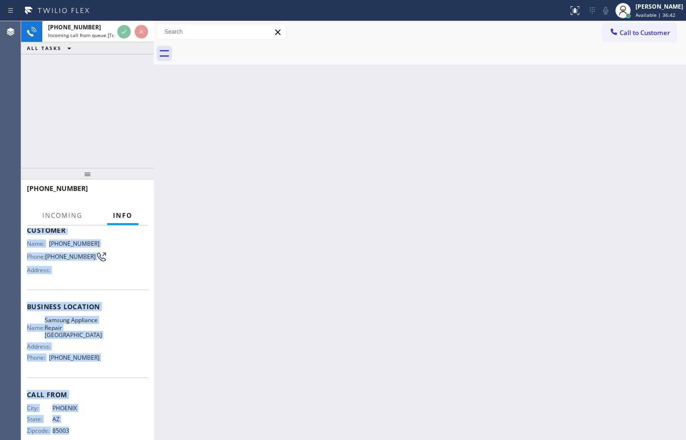
scroll to position [73, 0]
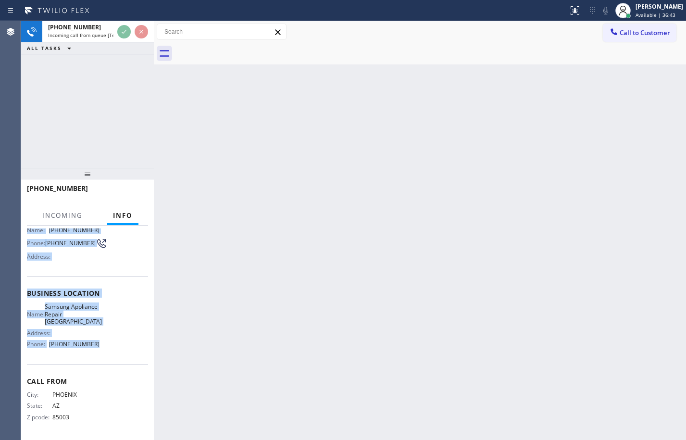
drag, startPoint x: 27, startPoint y: 287, endPoint x: 114, endPoint y: 355, distance: 109.9
click at [114, 355] on div "Context Queue: [Test] All Priority: 2 Customer Name: [PHONE_NUMBER] Phone: [PHO…" at bounding box center [87, 298] width 121 height 278
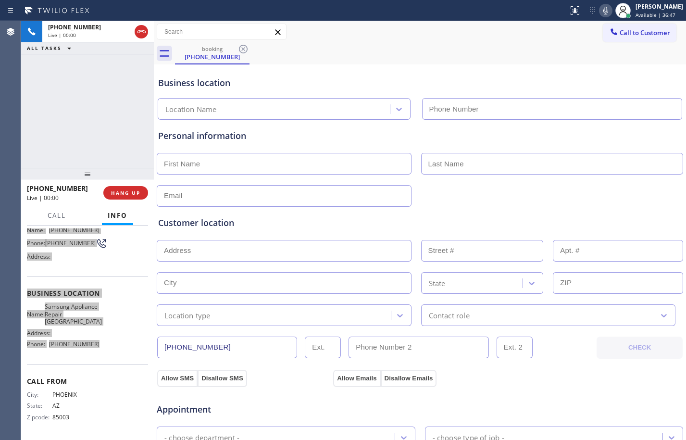
type input "[PHONE_NUMBER]"
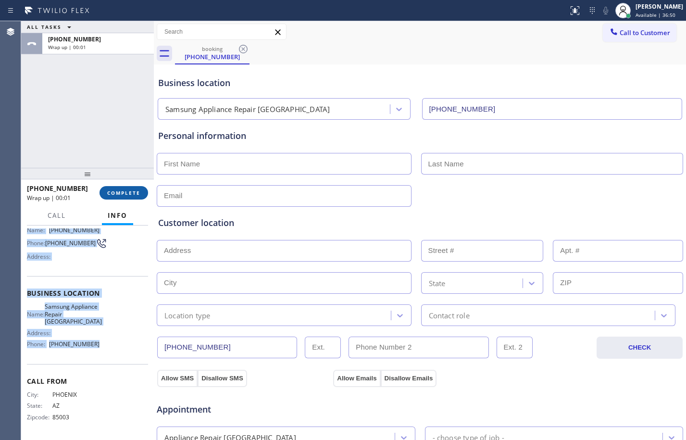
click at [122, 192] on span "COMPLETE" at bounding box center [123, 192] width 33 height 7
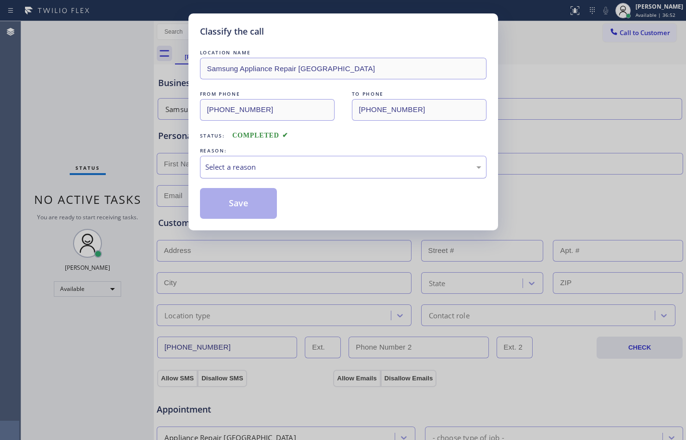
click at [243, 166] on div "Select a reason" at bounding box center [343, 167] width 276 height 11
click at [241, 208] on button "Save" at bounding box center [238, 203] width 77 height 31
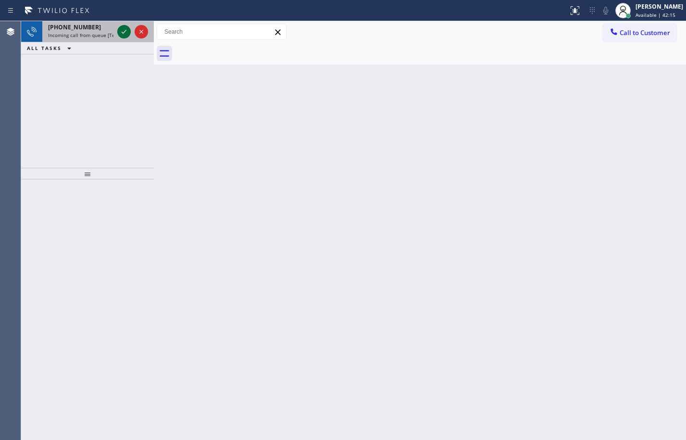
click at [126, 32] on icon at bounding box center [124, 32] width 12 height 12
click at [124, 36] on icon at bounding box center [124, 32] width 12 height 12
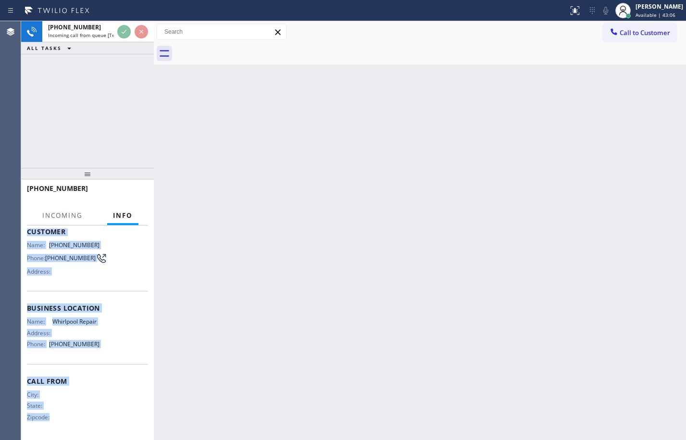
scroll to position [65, 0]
drag, startPoint x: 26, startPoint y: 284, endPoint x: 103, endPoint y: 353, distance: 103.1
click at [103, 353] on div "Context Queue: [Test] All Priority: 2 Customer Name: [PHONE_NUMBER] Phone: [PHO…" at bounding box center [87, 332] width 133 height 214
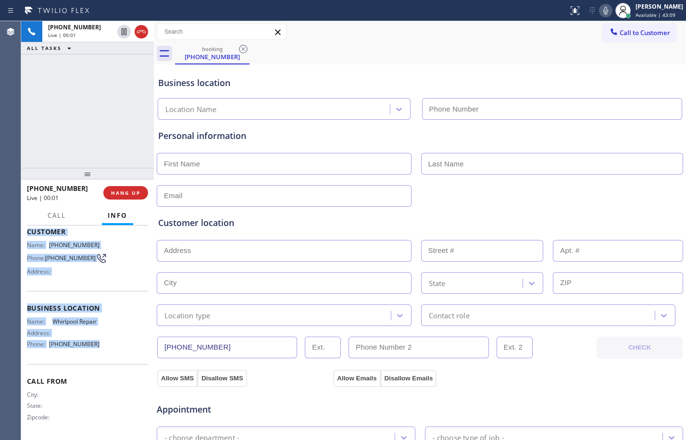
type input "[PHONE_NUMBER]"
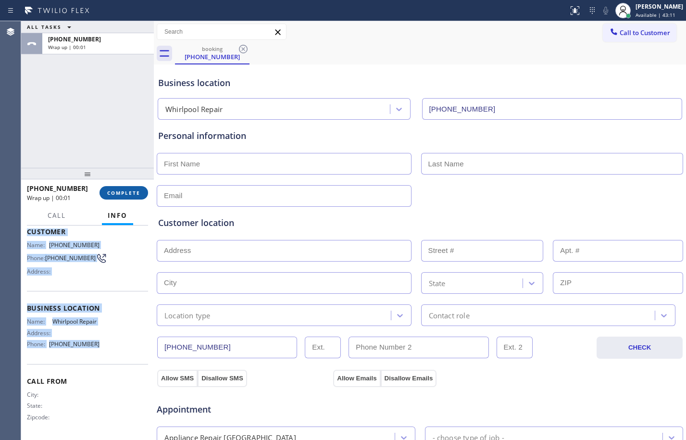
click at [126, 192] on span "COMPLETE" at bounding box center [123, 192] width 33 height 7
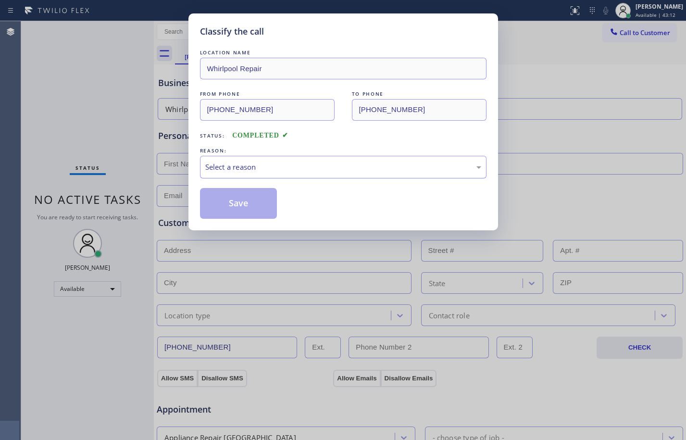
click at [305, 167] on div "Select a reason" at bounding box center [343, 167] width 276 height 11
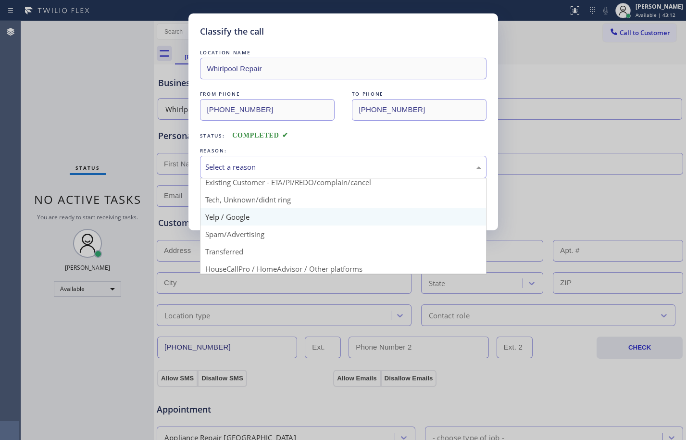
scroll to position [61, 0]
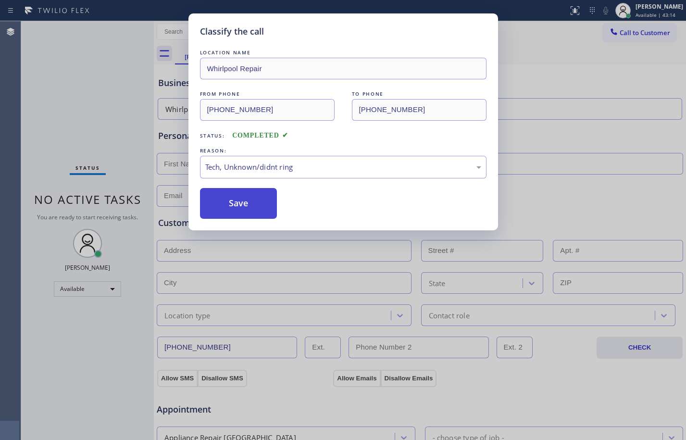
click at [243, 211] on button "Save" at bounding box center [238, 203] width 77 height 31
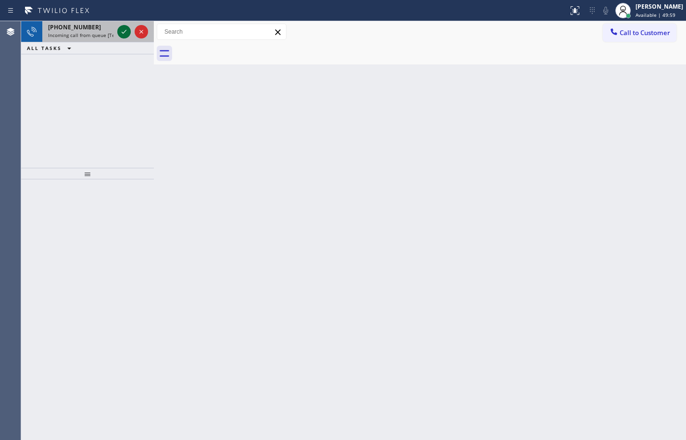
click at [122, 31] on icon at bounding box center [124, 32] width 12 height 12
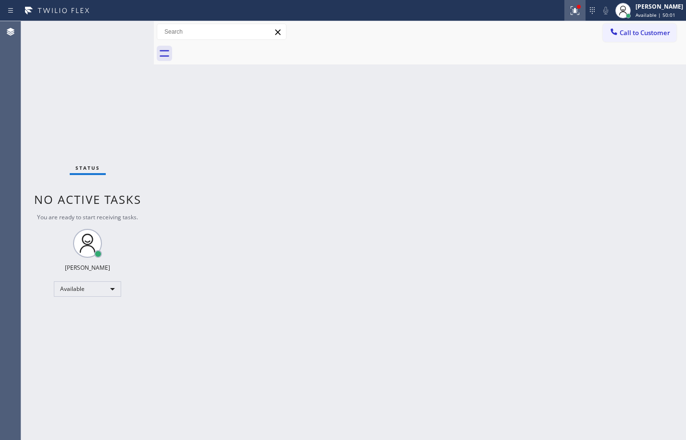
click at [571, 14] on icon at bounding box center [575, 10] width 9 height 9
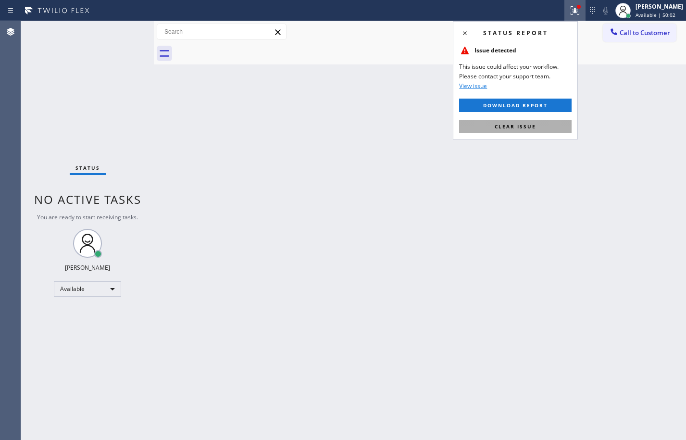
click at [543, 132] on button "Clear issue" at bounding box center [515, 126] width 112 height 13
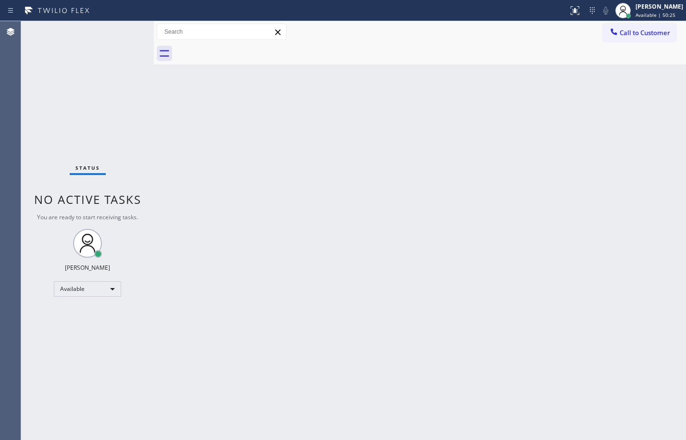
click at [120, 36] on div "Status No active tasks You are ready to start receiving tasks. [PERSON_NAME] Av…" at bounding box center [87, 230] width 133 height 419
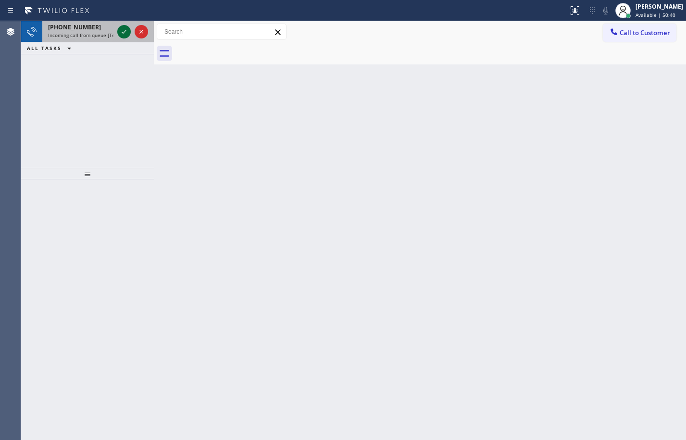
click at [125, 28] on icon at bounding box center [124, 32] width 12 height 12
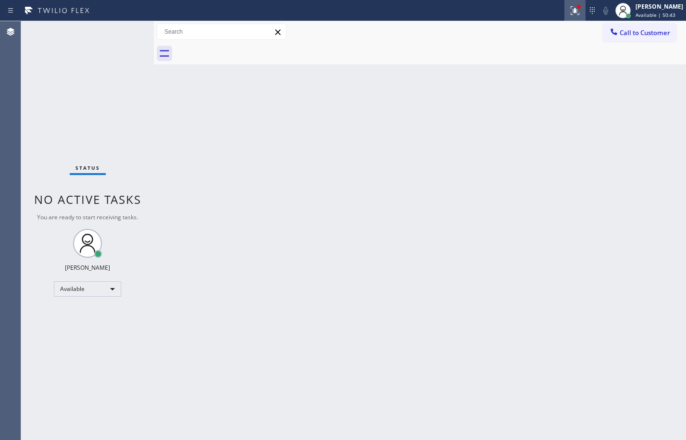
click at [572, 11] on icon at bounding box center [575, 9] width 6 height 3
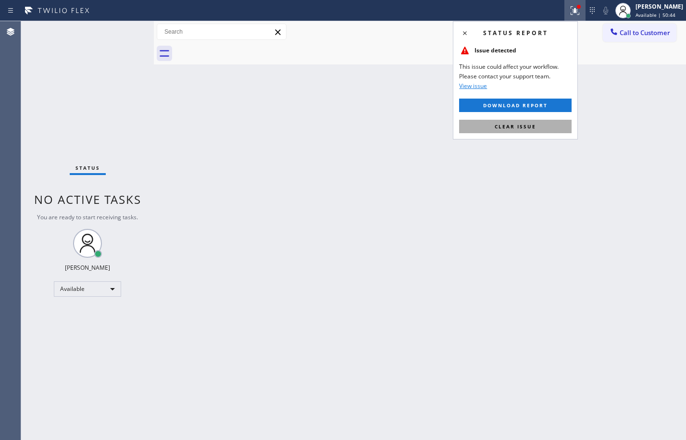
click at [538, 126] on button "Clear issue" at bounding box center [515, 126] width 112 height 13
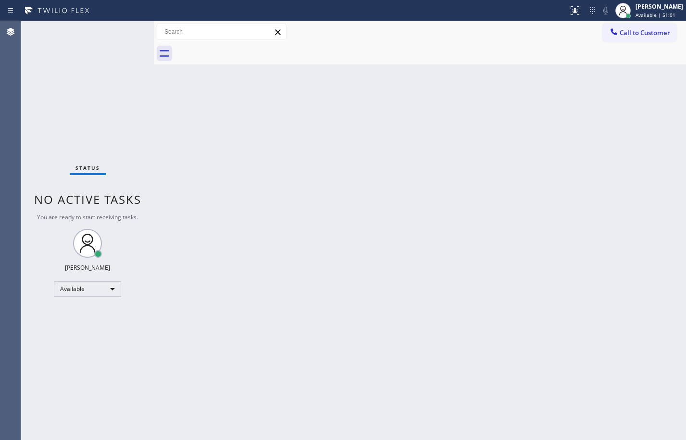
drag, startPoint x: 147, startPoint y: 116, endPoint x: 147, endPoint y: 127, distance: 10.6
click at [147, 124] on div "Status No active tasks You are ready to start receiving tasks. [PERSON_NAME] Av…" at bounding box center [87, 230] width 133 height 419
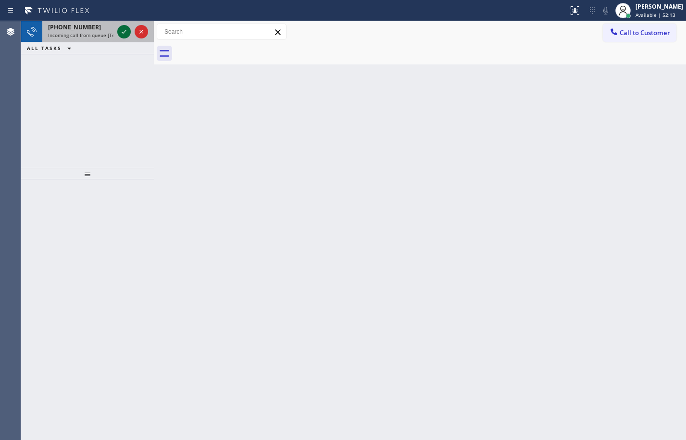
click at [121, 34] on icon at bounding box center [124, 32] width 12 height 12
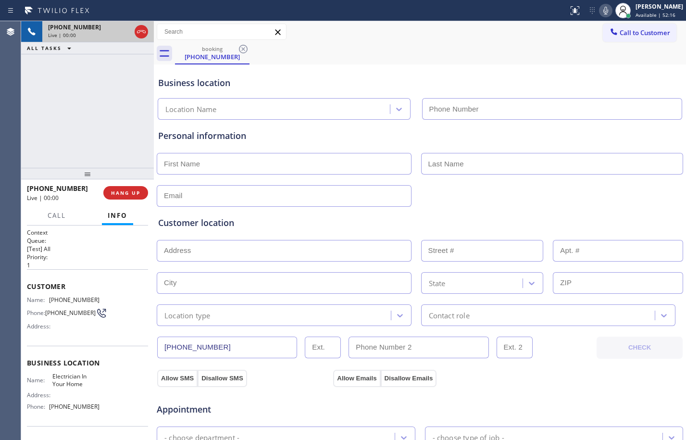
type input "[PHONE_NUMBER]"
click at [124, 196] on span "HANG UP" at bounding box center [125, 192] width 29 height 7
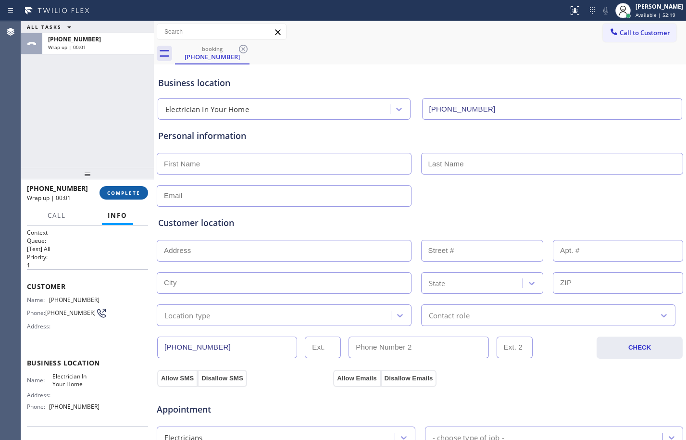
click at [124, 192] on span "COMPLETE" at bounding box center [123, 192] width 33 height 7
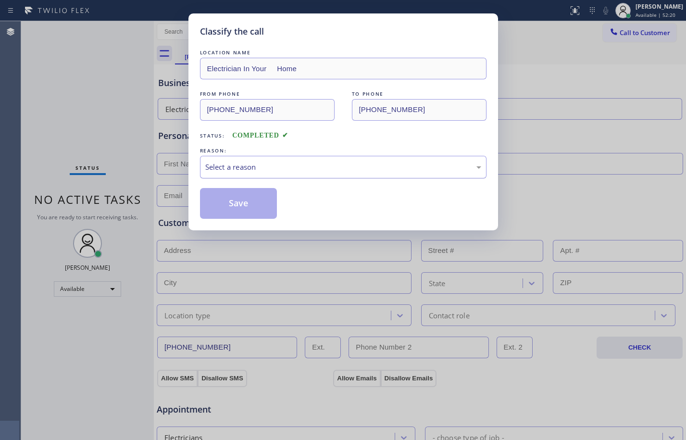
click at [271, 170] on div "Select a reason" at bounding box center [343, 167] width 276 height 11
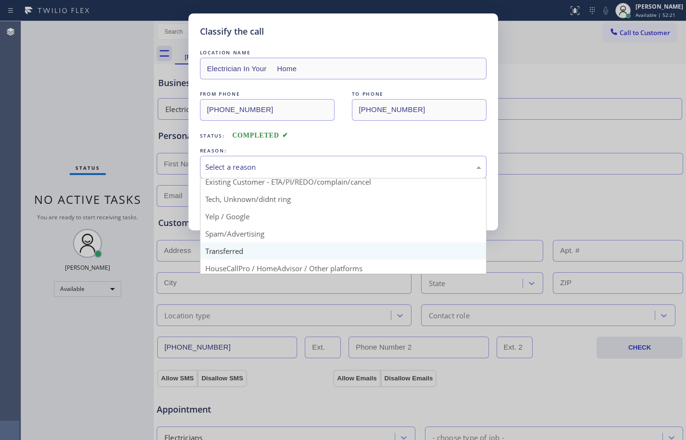
scroll to position [61, 0]
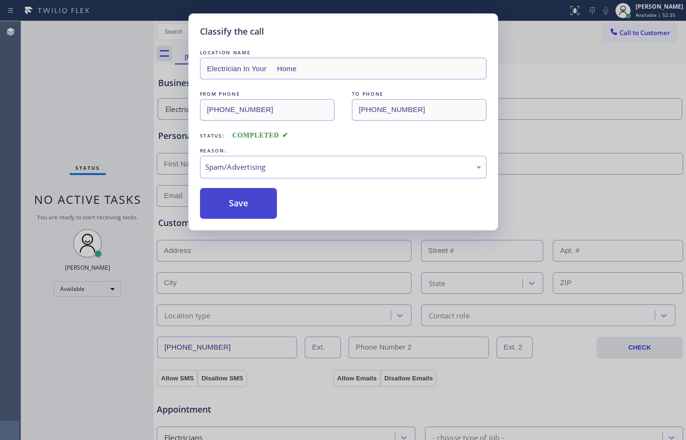
click at [238, 215] on button "Save" at bounding box center [238, 203] width 77 height 31
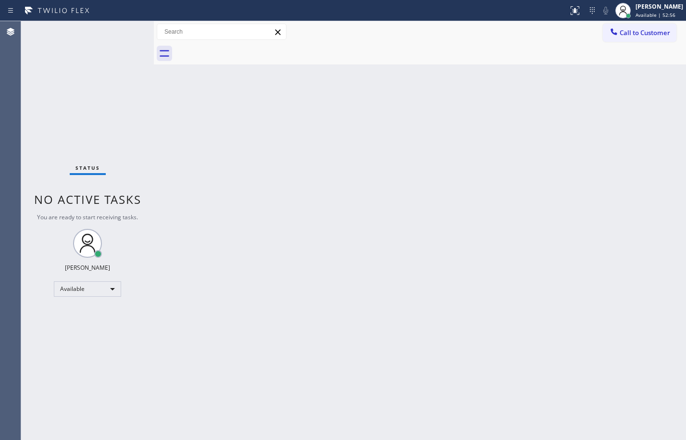
click at [124, 117] on div "Status No active tasks You are ready to start receiving tasks. [PERSON_NAME] Av…" at bounding box center [87, 230] width 133 height 419
click at [337, 328] on div "Back to Dashboard Change Sender ID Customers Technicians Select a contact Outbo…" at bounding box center [420, 230] width 532 height 419
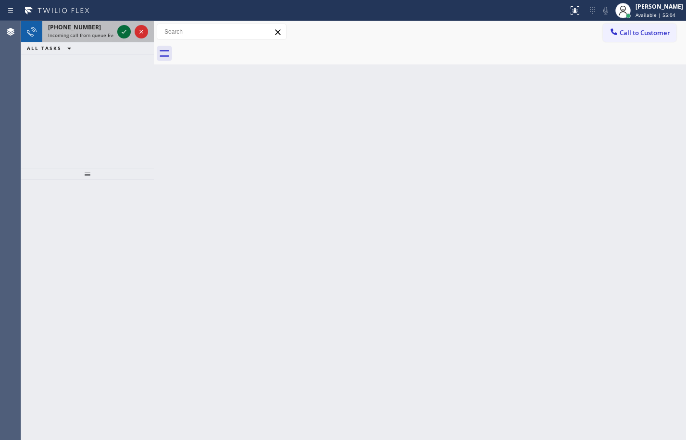
click at [126, 28] on icon at bounding box center [124, 32] width 12 height 12
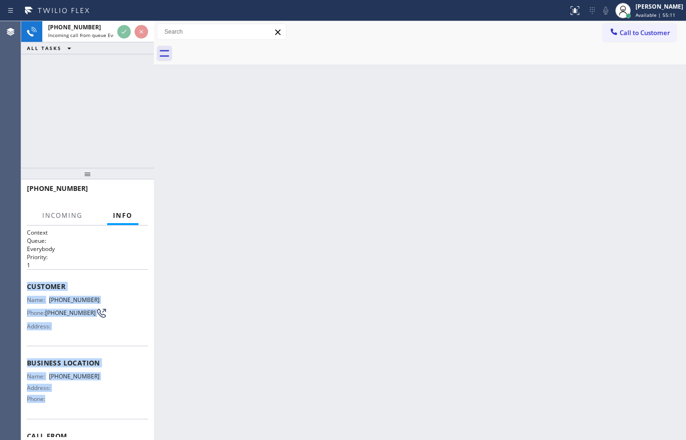
drag, startPoint x: 24, startPoint y: 286, endPoint x: 109, endPoint y: 401, distance: 143.7
click at [109, 401] on div "Context Queue: Everybody Priority: 1 Customer Name: [PHONE_NUMBER] Phone: [PHON…" at bounding box center [87, 332] width 133 height 214
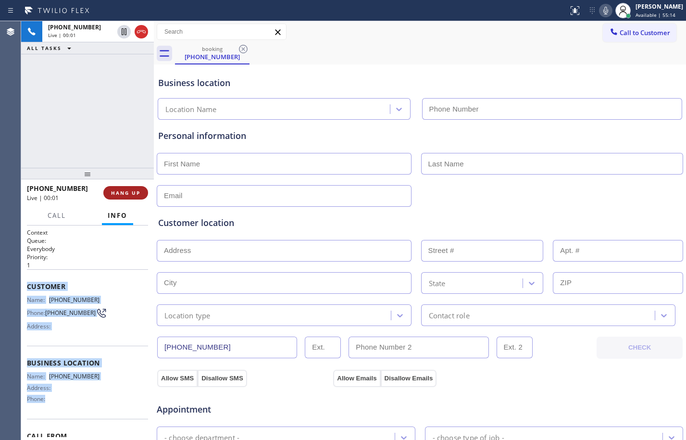
click at [122, 194] on span "HANG UP" at bounding box center [125, 192] width 29 height 7
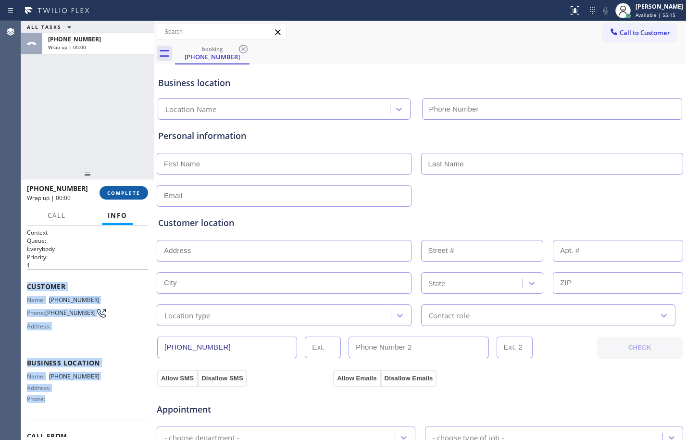
click at [130, 196] on button "COMPLETE" at bounding box center [123, 192] width 49 height 13
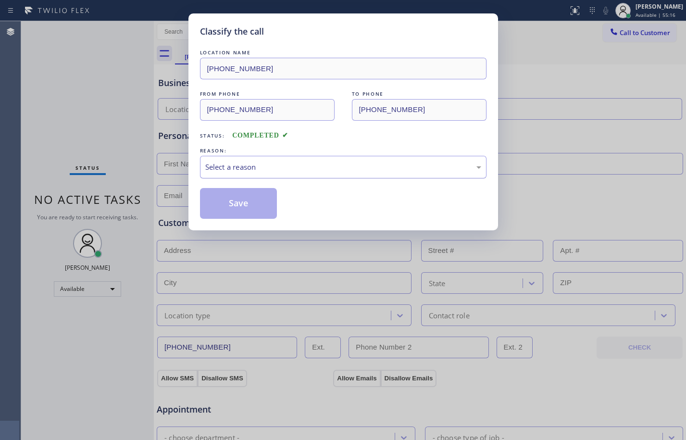
click at [288, 164] on div "Select a reason" at bounding box center [343, 167] width 276 height 11
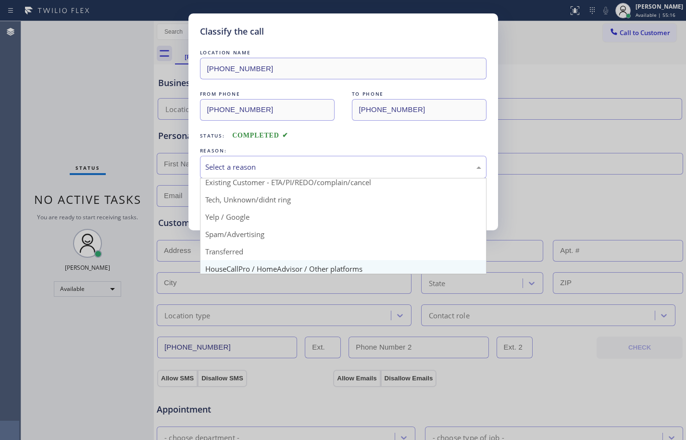
scroll to position [61, 0]
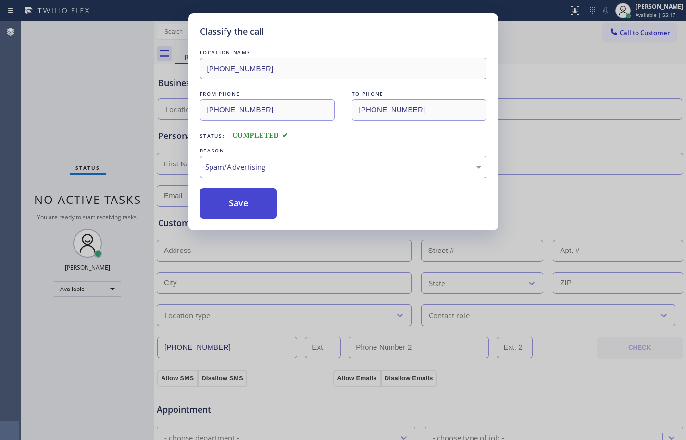
click at [237, 209] on button "Save" at bounding box center [238, 203] width 77 height 31
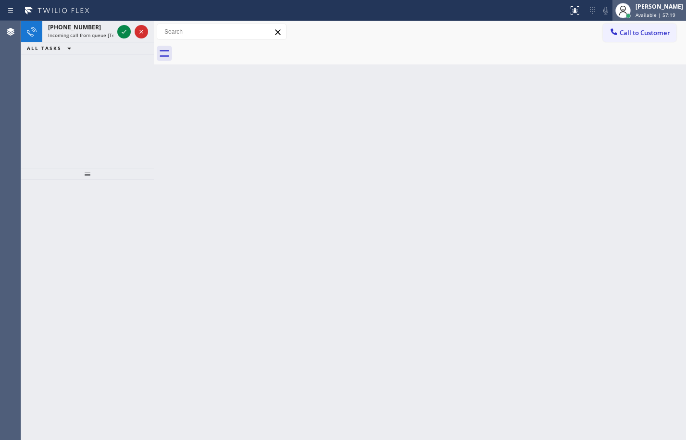
click at [635, 12] on span "Available | 57:19" at bounding box center [655, 15] width 40 height 7
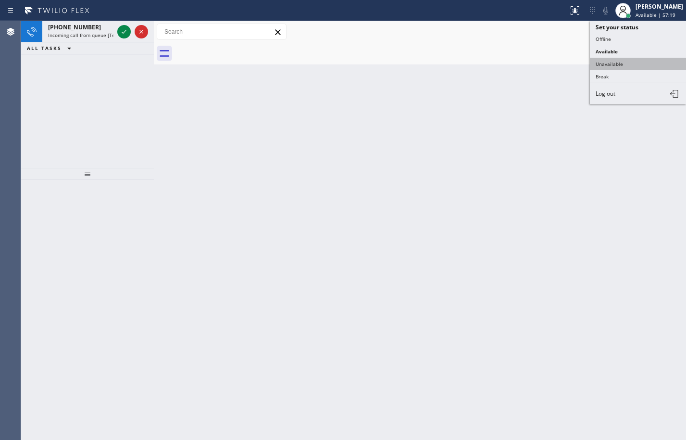
click at [614, 60] on button "Unavailable" at bounding box center [638, 64] width 96 height 12
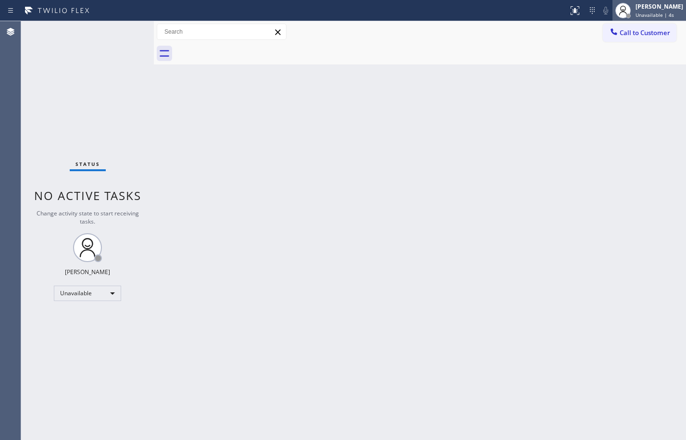
click at [658, 12] on span "Unavailable | 4s" at bounding box center [654, 15] width 38 height 7
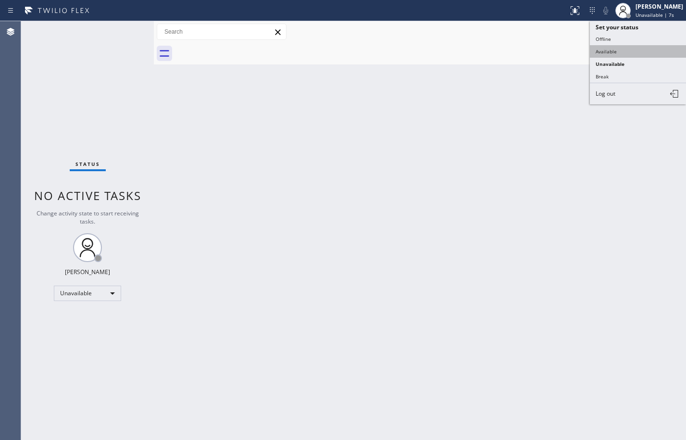
click at [615, 54] on button "Available" at bounding box center [638, 51] width 96 height 12
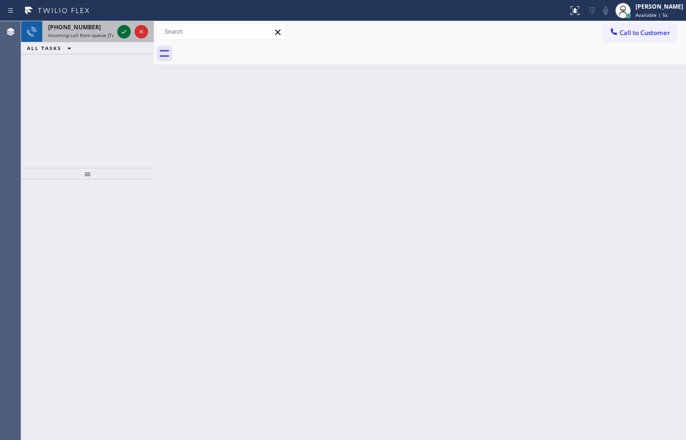
click at [123, 35] on icon at bounding box center [124, 32] width 12 height 12
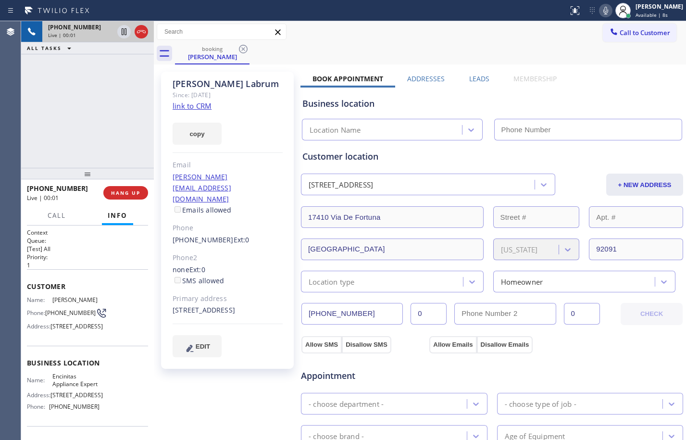
type input "[PHONE_NUMBER]"
click at [187, 105] on link "link to CRM" at bounding box center [192, 106] width 39 height 10
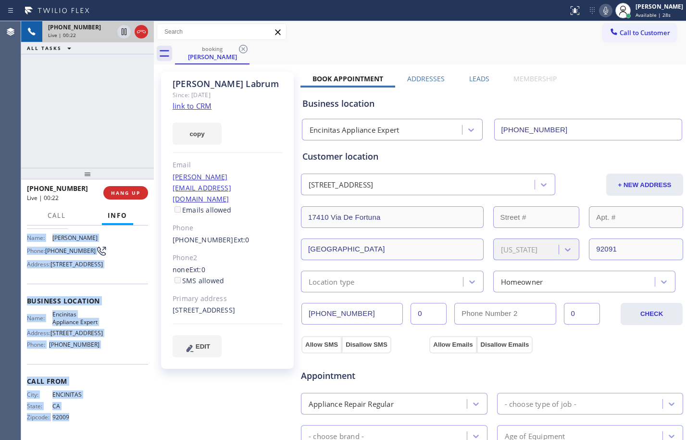
scroll to position [94, 0]
drag, startPoint x: 25, startPoint y: 284, endPoint x: 104, endPoint y: 357, distance: 107.8
click at [104, 357] on div "Context Queue: [Test] All Priority: 1 Customer Name: [PERSON_NAME] Phone: [PHON…" at bounding box center [87, 332] width 133 height 214
click at [123, 29] on icon at bounding box center [124, 31] width 5 height 7
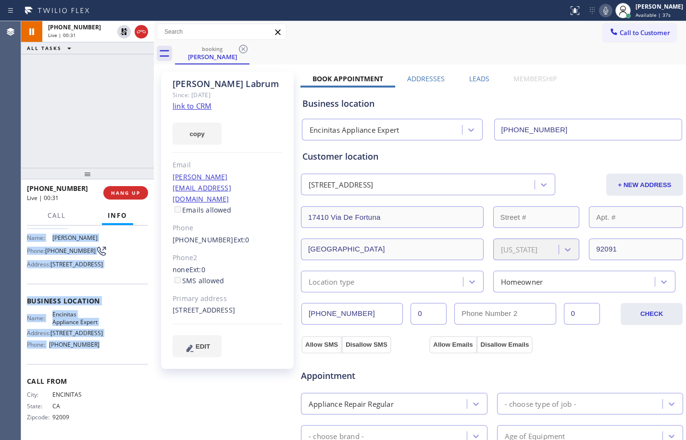
click at [600, 13] on icon at bounding box center [606, 11] width 12 height 12
click at [126, 26] on icon at bounding box center [124, 32] width 12 height 12
click at [603, 11] on icon at bounding box center [605, 11] width 5 height 8
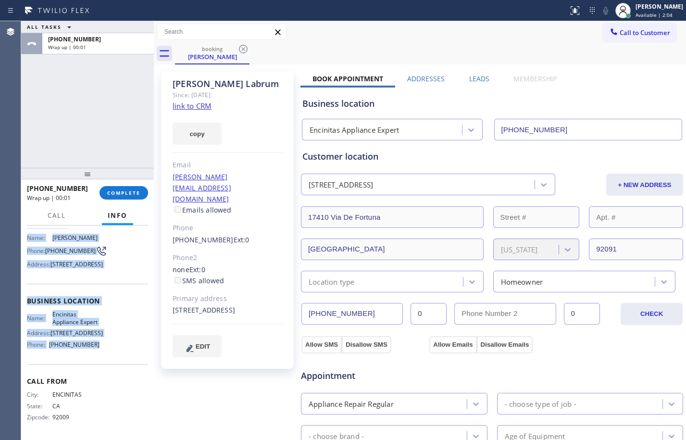
click at [137, 194] on span "COMPLETE" at bounding box center [123, 192] width 33 height 7
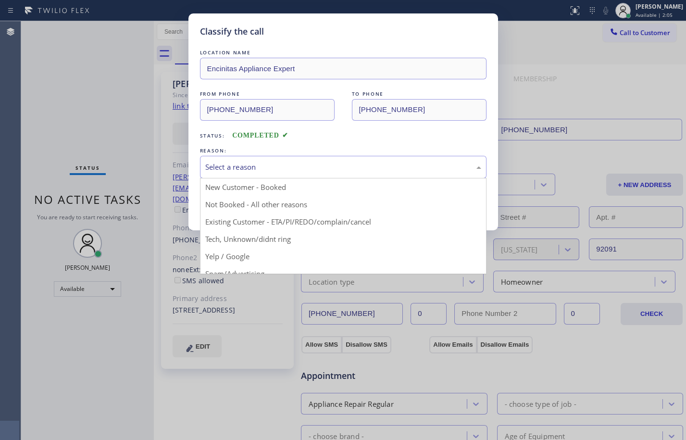
click at [314, 171] on div "Select a reason" at bounding box center [343, 167] width 276 height 11
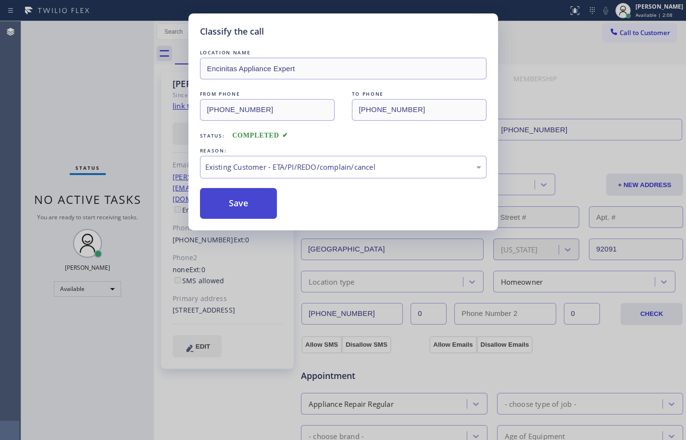
click at [248, 204] on button "Save" at bounding box center [238, 203] width 77 height 31
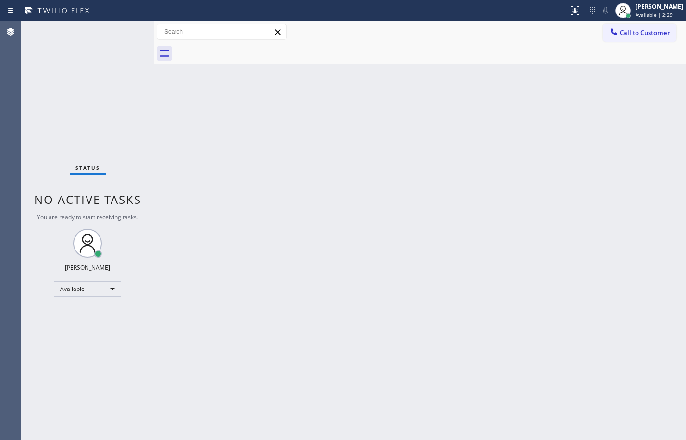
click at [147, 98] on div "Status No active tasks You are ready to start receiving tasks. [PERSON_NAME] Av…" at bounding box center [87, 230] width 133 height 419
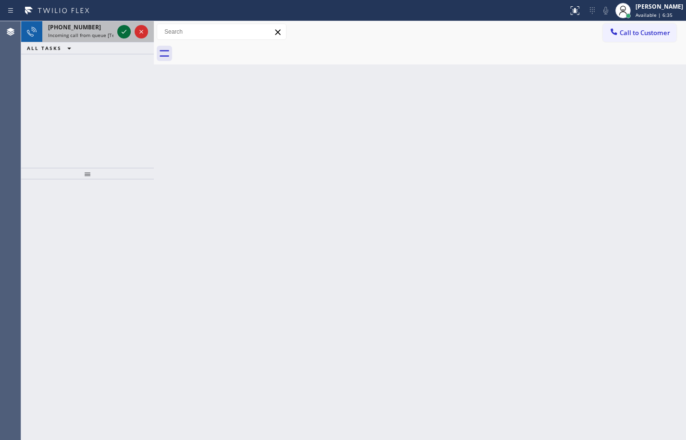
click at [124, 34] on icon at bounding box center [124, 32] width 12 height 12
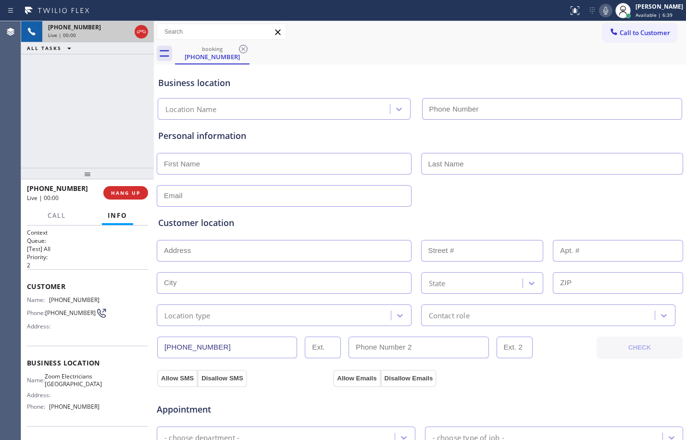
type input "[PHONE_NUMBER]"
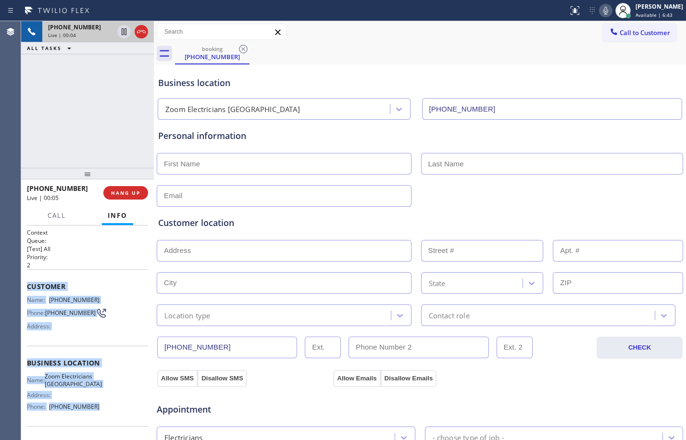
drag, startPoint x: 23, startPoint y: 286, endPoint x: 104, endPoint y: 417, distance: 154.7
click at [104, 417] on div "Context Queue: [Test] All Priority: 2 Customer Name: [PHONE_NUMBER] Phone: [PHO…" at bounding box center [87, 332] width 133 height 214
click at [125, 33] on icon at bounding box center [124, 32] width 12 height 12
click at [603, 12] on icon at bounding box center [605, 11] width 5 height 8
click at [123, 31] on icon at bounding box center [124, 31] width 7 height 7
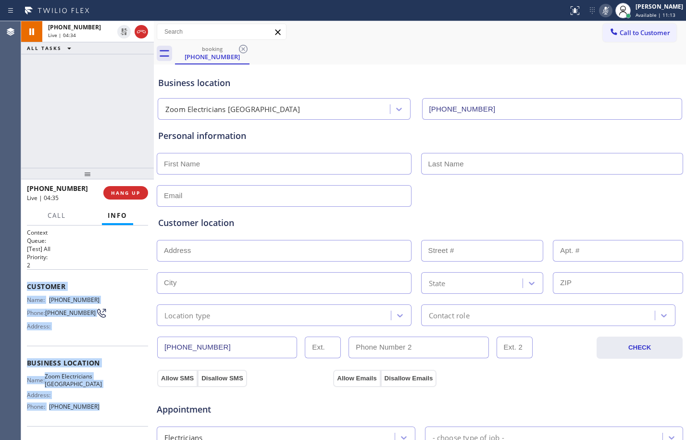
click at [603, 10] on icon at bounding box center [605, 11] width 5 height 8
click at [122, 36] on icon at bounding box center [124, 32] width 12 height 12
click at [599, 16] on button at bounding box center [605, 10] width 13 height 13
click at [123, 37] on icon at bounding box center [124, 32] width 12 height 12
click at [602, 10] on icon at bounding box center [606, 11] width 12 height 12
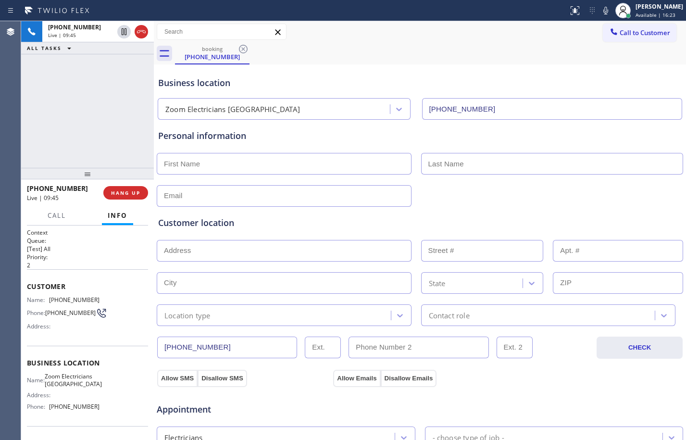
click at [72, 112] on div "[PHONE_NUMBER] Live | 09:45 ALL TASKS ALL TASKS ACTIVE TASKS TASKS IN WRAP UP" at bounding box center [87, 94] width 133 height 147
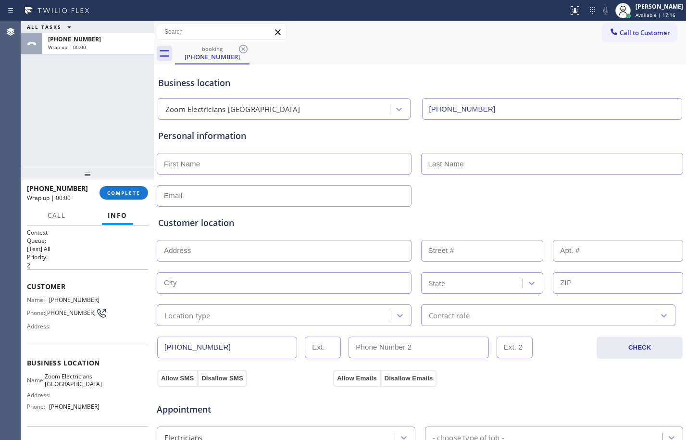
click at [259, 169] on input "text" at bounding box center [284, 164] width 255 height 22
click at [224, 167] on input "text" at bounding box center [284, 164] width 255 height 22
paste input "April"
type input "April"
click at [495, 167] on input "text" at bounding box center [552, 164] width 262 height 22
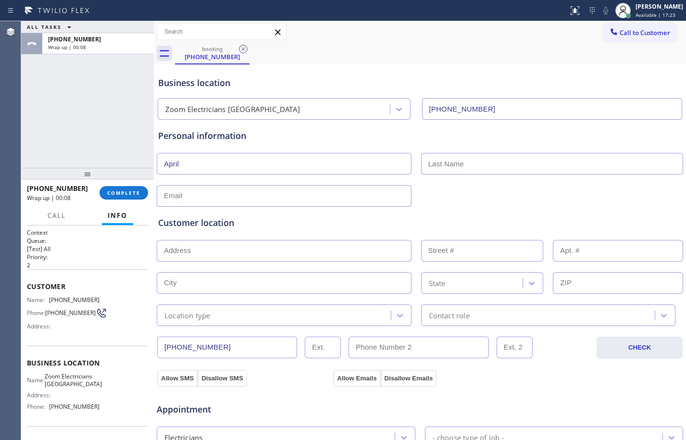
paste input "[PERSON_NAME]"
type input "[PERSON_NAME]"
click at [227, 198] on input "text" at bounding box center [284, 196] width 255 height 22
paste input "[EMAIL_ADDRESS]"
type input "[EMAIL_ADDRESS]"
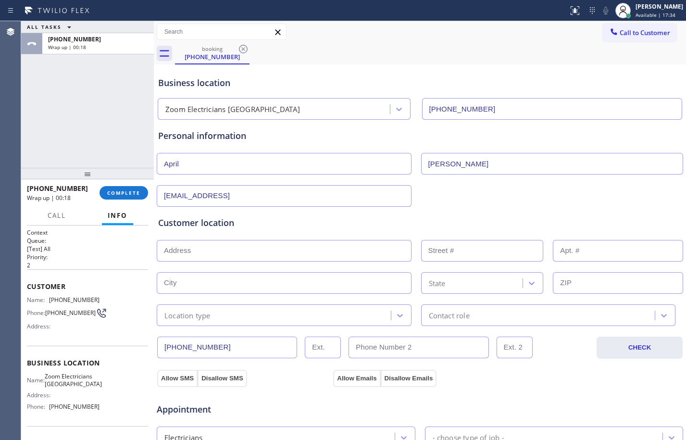
click at [231, 247] on input "text" at bounding box center [284, 251] width 255 height 22
paste input "[STREET_ADDRESS]"
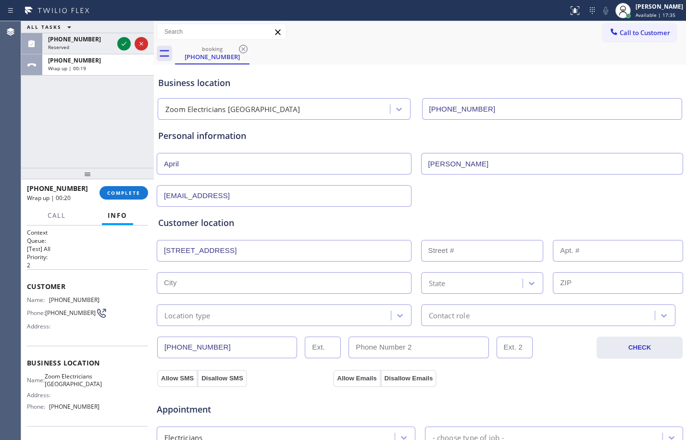
type input "[STREET_ADDRESS]"
type input "3130"
type input "[GEOGRAPHIC_DATA]"
type input "94110"
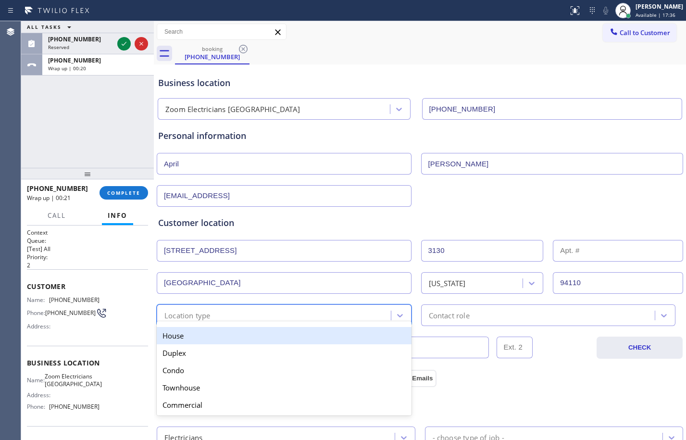
click at [224, 322] on div "option House focused, 1 of 5. 5 results available. Use Up and Down to choose op…" at bounding box center [284, 315] width 255 height 22
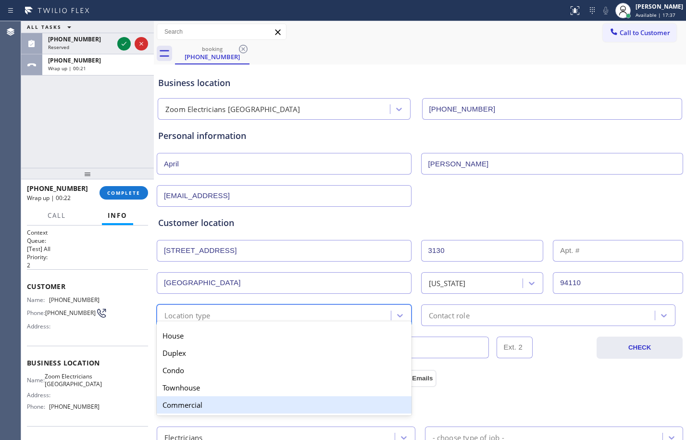
click at [197, 405] on div "Commercial" at bounding box center [284, 404] width 255 height 17
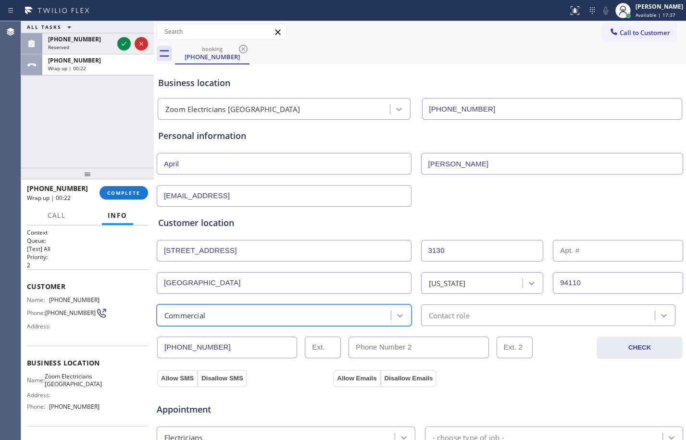
click at [484, 316] on div "Contact role" at bounding box center [539, 315] width 231 height 17
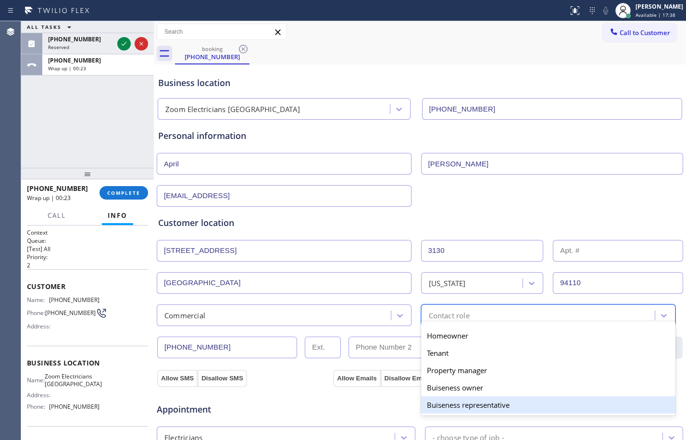
click at [472, 404] on div "Buiseness representative" at bounding box center [548, 404] width 255 height 17
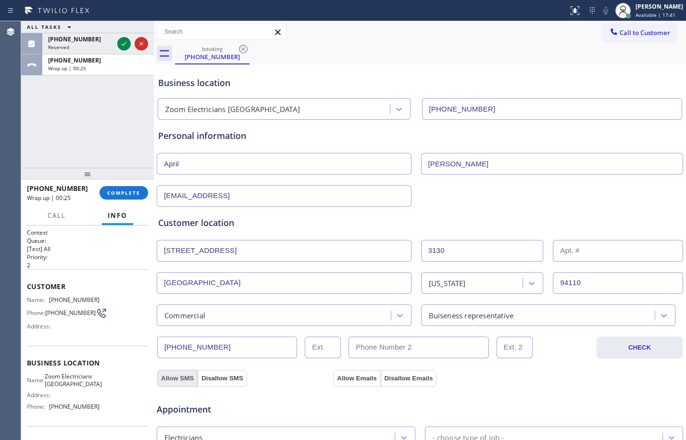
click at [180, 374] on button "Allow SMS" at bounding box center [177, 378] width 40 height 17
click at [355, 379] on button "Allow Emails" at bounding box center [356, 378] width 47 height 17
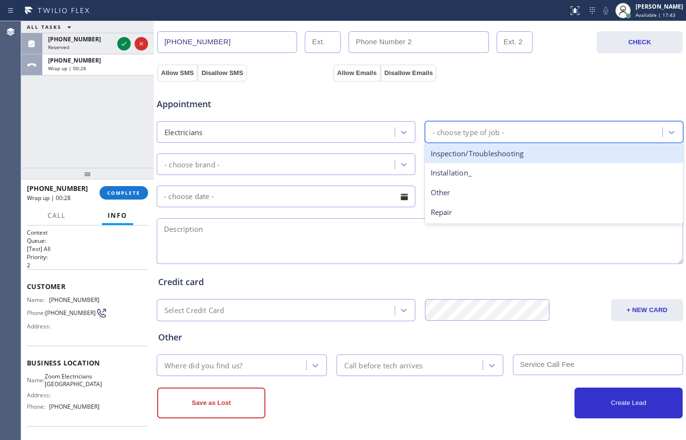
click at [465, 139] on div "- choose type of job -" at bounding box center [545, 132] width 235 height 17
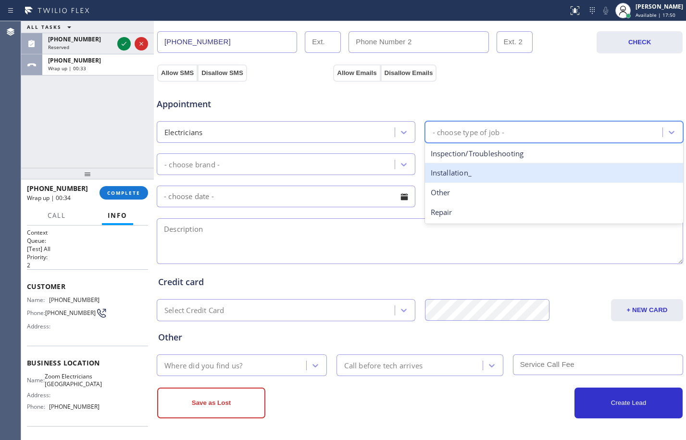
click at [455, 177] on div "Installation_" at bounding box center [554, 173] width 259 height 20
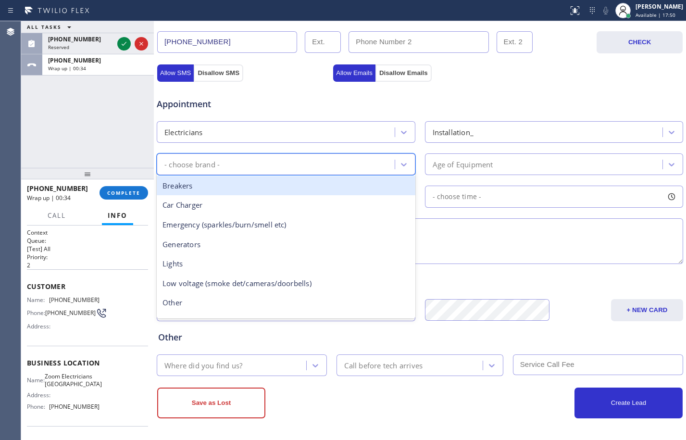
click at [378, 160] on div "- choose brand -" at bounding box center [277, 164] width 235 height 17
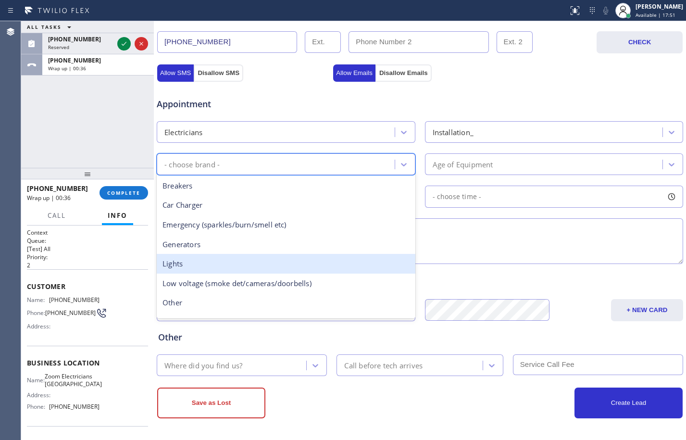
scroll to position [74, 0]
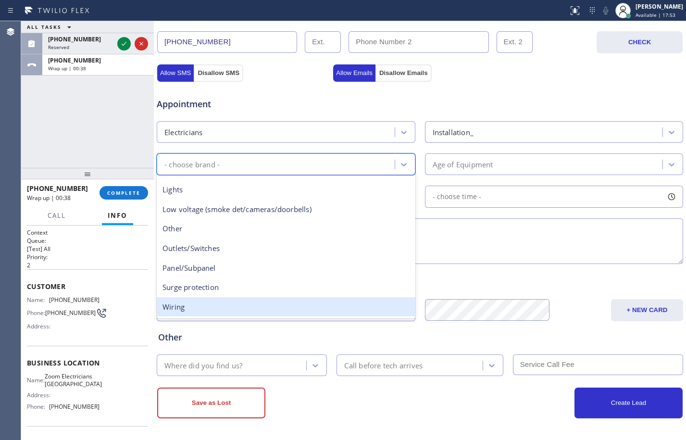
click at [182, 308] on div "Wiring" at bounding box center [286, 307] width 259 height 20
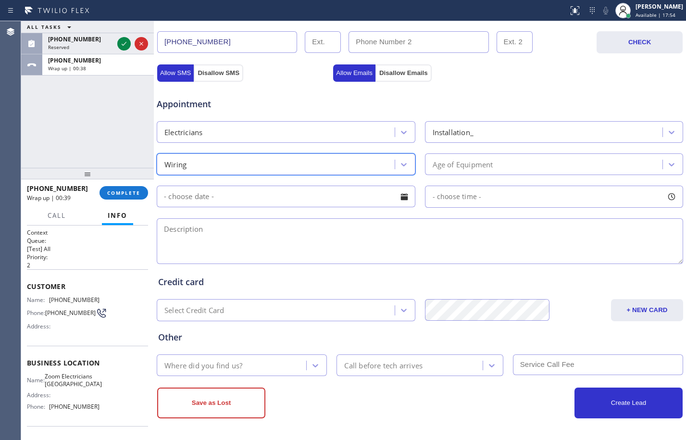
click at [500, 170] on div "Age of Equipment" at bounding box center [545, 164] width 235 height 17
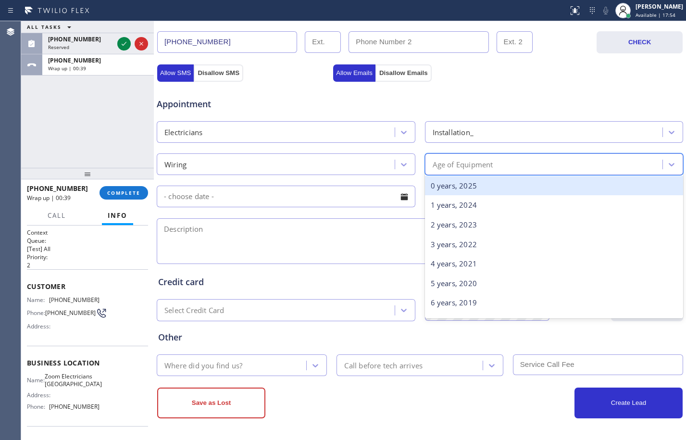
click at [475, 183] on div "0 years, 2025" at bounding box center [554, 186] width 259 height 20
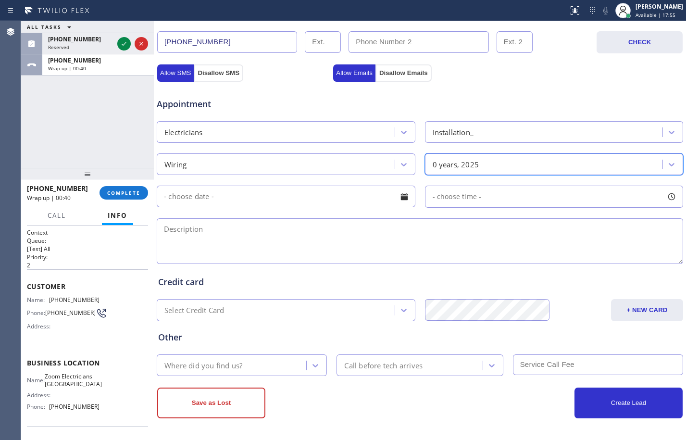
click at [213, 199] on input "text" at bounding box center [286, 197] width 259 height 22
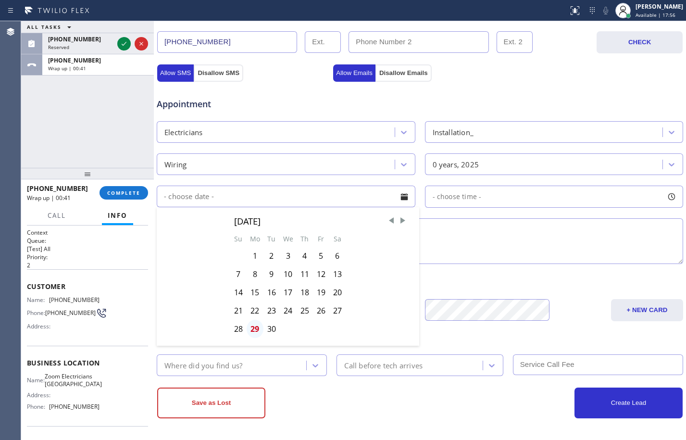
click at [257, 328] on div "29" at bounding box center [255, 329] width 17 height 18
type input "[DATE]"
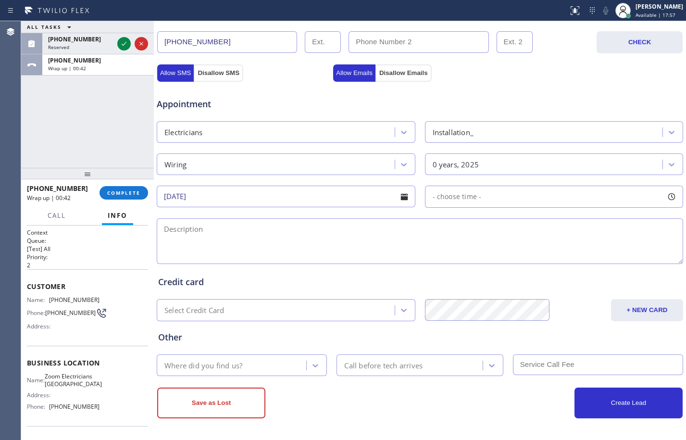
click at [460, 202] on div "- choose time -" at bounding box center [554, 197] width 259 height 22
drag, startPoint x: 430, startPoint y: 250, endPoint x: 613, endPoint y: 268, distance: 183.5
click at [613, 268] on div "FROM TILL 8:00 AM 6:00 PM" at bounding box center [547, 242] width 244 height 69
drag, startPoint x: 433, startPoint y: 259, endPoint x: 561, endPoint y: 266, distance: 128.1
click at [561, 266] on div "FROM TILL 3:00 PM 6:00 PM" at bounding box center [547, 242] width 244 height 69
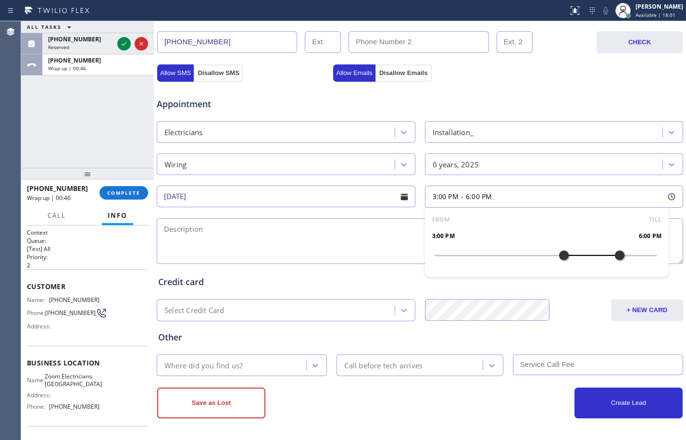
click at [287, 238] on textarea at bounding box center [420, 241] width 526 height 46
click at [238, 233] on textarea "3-6/$60/" at bounding box center [420, 241] width 526 height 46
paste textarea "installing stand desk/needed tech to help hardwire the power units into our ele…"
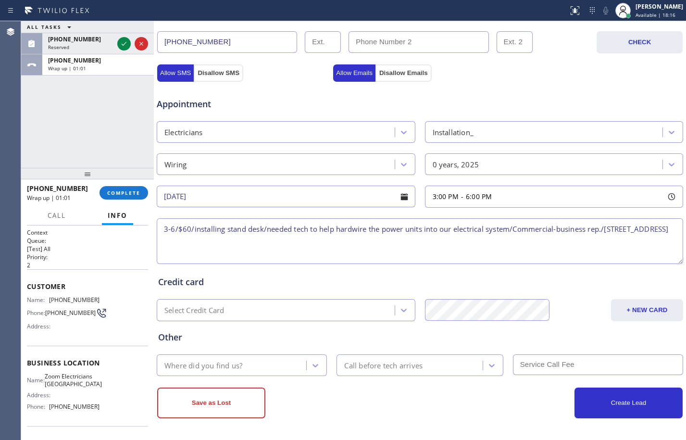
click at [227, 230] on textarea "3-6/$60/installing stand desk/needed tech to help hardwire the power units into…" at bounding box center [420, 241] width 526 height 46
click at [91, 117] on div "ALL TASKS ALL TASKS ACTIVE TASKS TASKS IN WRAP UP [PHONE_NUMBER] Reserved [PHON…" at bounding box center [87, 94] width 133 height 147
click at [274, 228] on textarea "3-6/$60/installing sit stand desk/needed tech to help hardwire the power units …" at bounding box center [420, 241] width 526 height 46
paste textarea "3 hardwire inputs"
click at [334, 245] on textarea "3-6/$60/installing sit stand desk/3 hardwire inputs/needed tech to help hardwir…" at bounding box center [420, 241] width 526 height 46
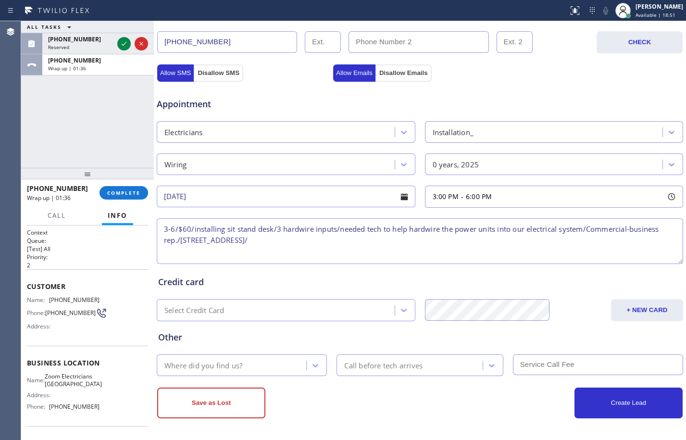
click at [352, 237] on textarea "3-6/$60/installing sit stand desk/3 hardwire inputs/needed tech to help hardwir…" at bounding box center [420, 241] width 526 height 46
paste textarea "Zoom Electricians [GEOGRAPHIC_DATA]"
paste textarea "Please call customer 30 minutes prior to arrival"
type textarea "3-6/$60/installing sit stand desk/3 hardwire inputs/needed tech to help hardwir…"
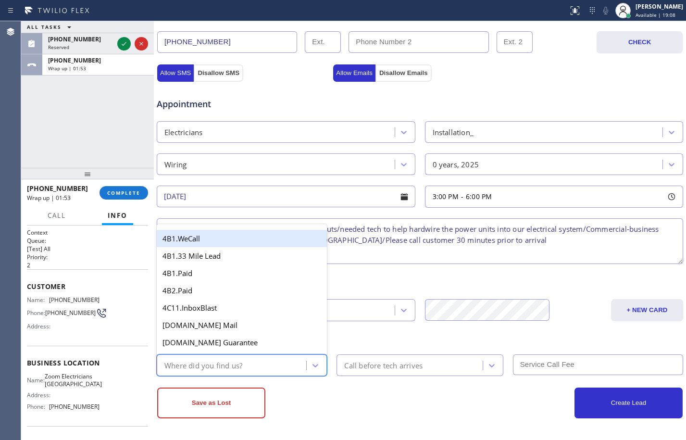
click at [239, 360] on div "Where did you find us?" at bounding box center [203, 365] width 78 height 11
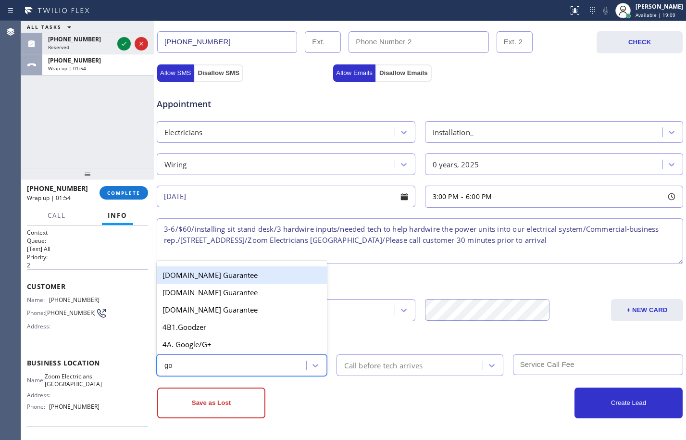
type input "goo"
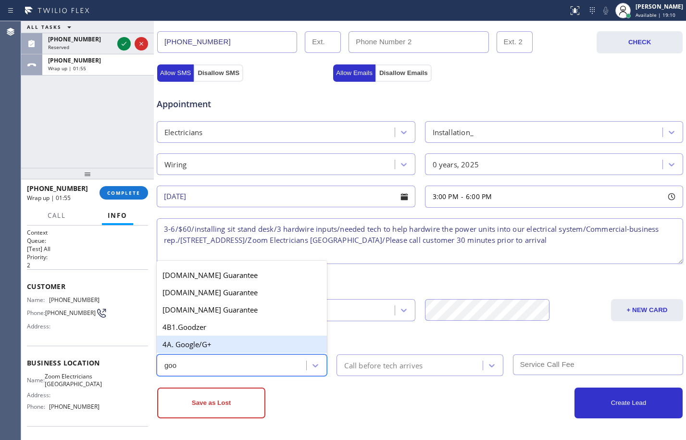
click at [237, 342] on div "4A. Google/G+" at bounding box center [242, 344] width 170 height 17
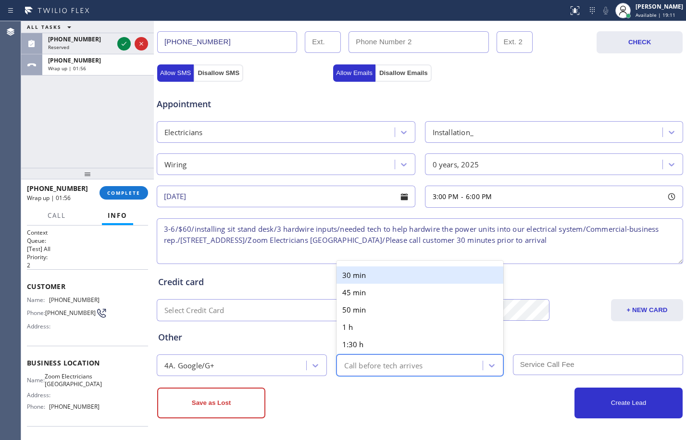
click at [415, 361] on div "Call before tech arrives" at bounding box center [383, 365] width 78 height 11
click at [381, 276] on div "30 min" at bounding box center [419, 274] width 166 height 17
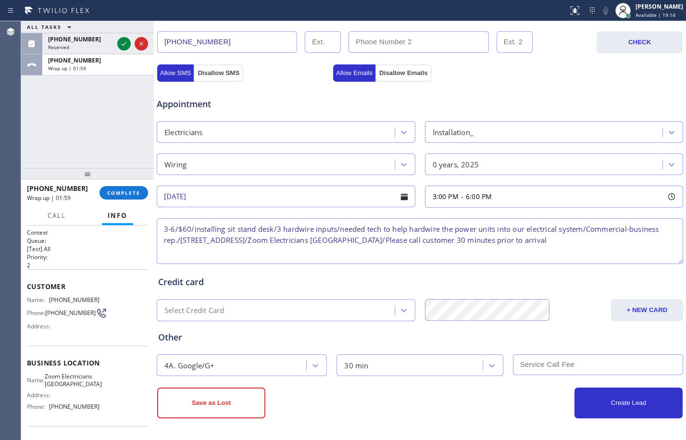
click at [522, 361] on input "text" at bounding box center [598, 364] width 170 height 21
type input "60"
click at [617, 405] on button "Create Lead" at bounding box center [628, 402] width 108 height 31
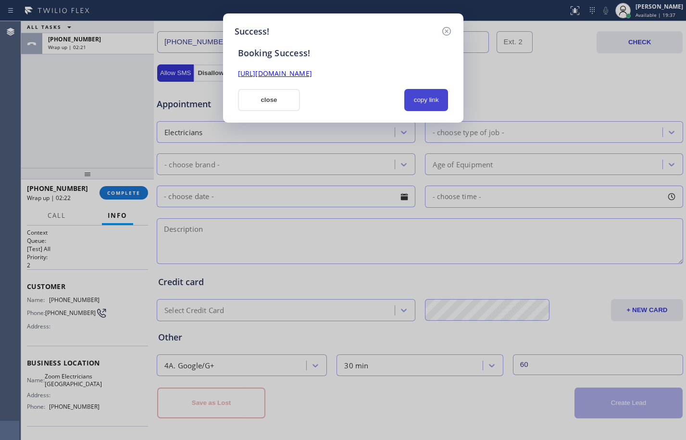
click at [417, 96] on button "copy link" at bounding box center [426, 100] width 44 height 22
click at [312, 75] on link "[URL][DOMAIN_NAME]" at bounding box center [275, 73] width 74 height 9
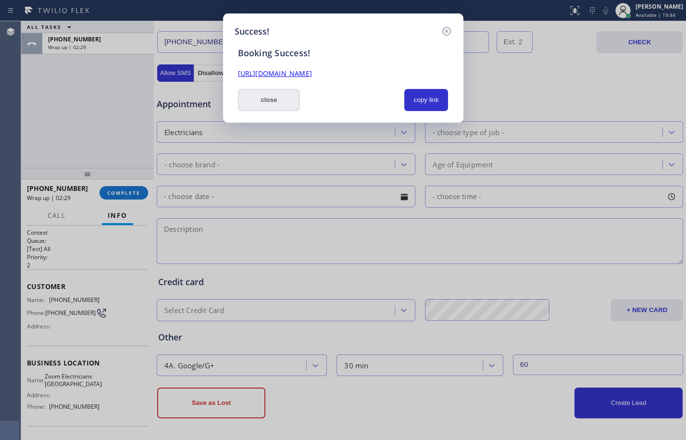
click at [267, 103] on button "close" at bounding box center [269, 100] width 62 height 22
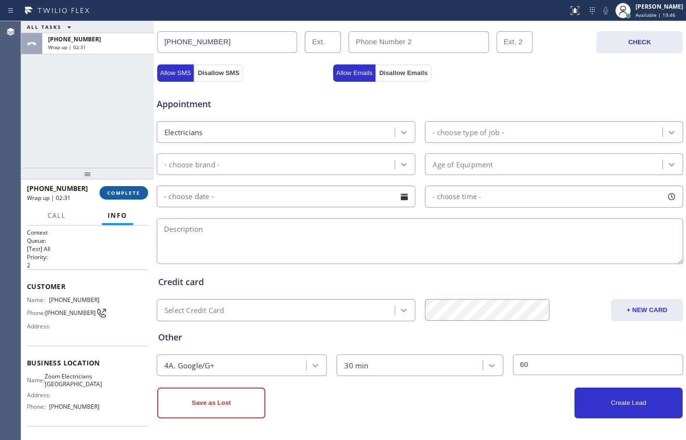
click at [129, 196] on button "COMPLETE" at bounding box center [123, 192] width 49 height 13
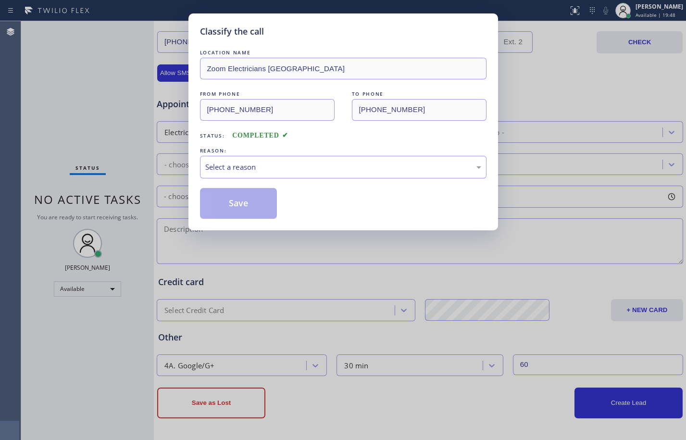
click at [339, 164] on div "Select a reason" at bounding box center [343, 167] width 276 height 11
click at [250, 203] on button "Save" at bounding box center [238, 203] width 77 height 31
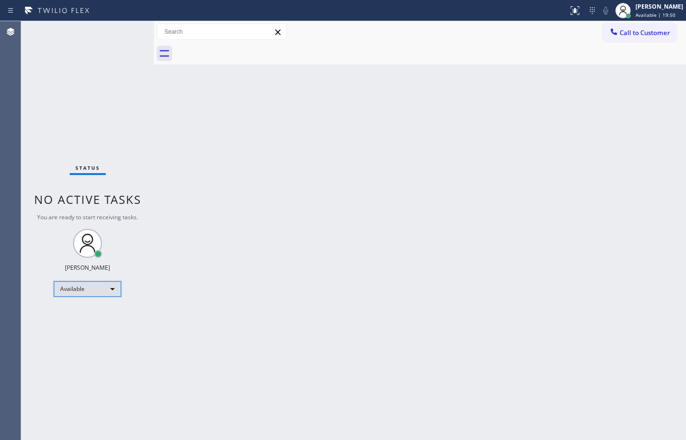
click at [104, 286] on div "Available" at bounding box center [87, 288] width 67 height 15
click at [94, 330] on li "Unavailable" at bounding box center [86, 327] width 65 height 12
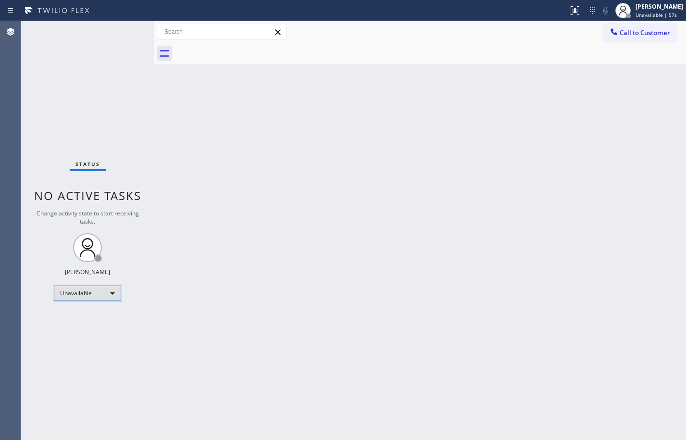
click at [89, 289] on div "Unavailable" at bounding box center [87, 293] width 67 height 15
click at [245, 312] on div at bounding box center [343, 220] width 686 height 440
click at [76, 298] on div "Unavailable" at bounding box center [87, 293] width 67 height 15
click at [67, 341] on li "Break" at bounding box center [86, 343] width 65 height 12
click at [86, 42] on div "Status No active tasks Change activity state to start receiving tasks. [PERSON_…" at bounding box center [87, 230] width 133 height 419
